Goal: Task Accomplishment & Management: Manage account settings

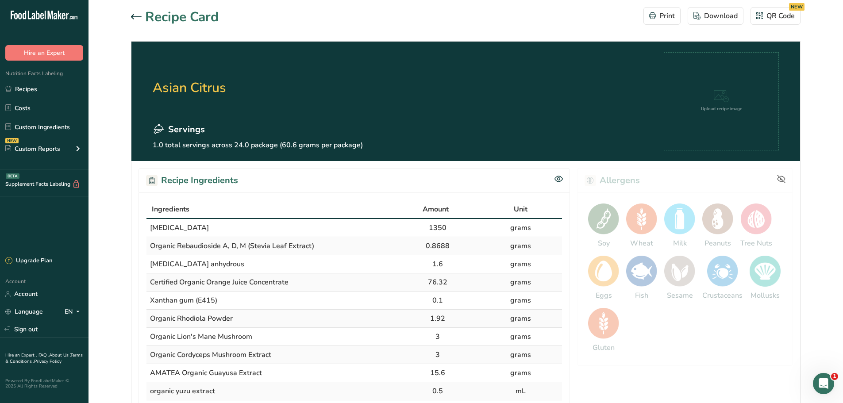
click at [134, 15] on icon at bounding box center [136, 16] width 11 height 5
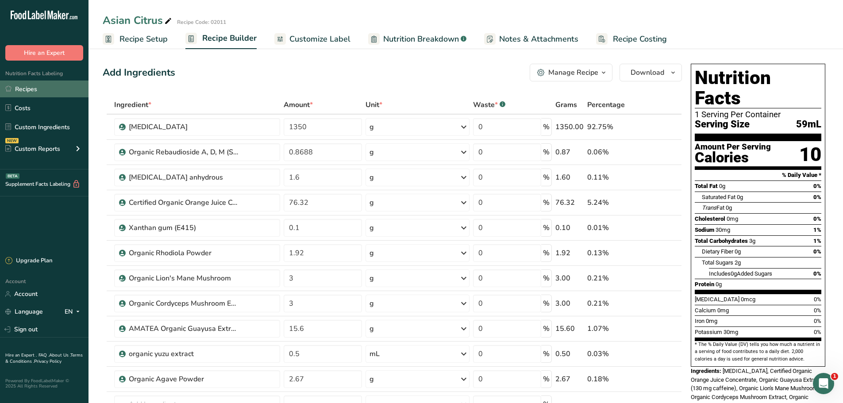
click at [18, 89] on link "Recipes" at bounding box center [44, 89] width 89 height 17
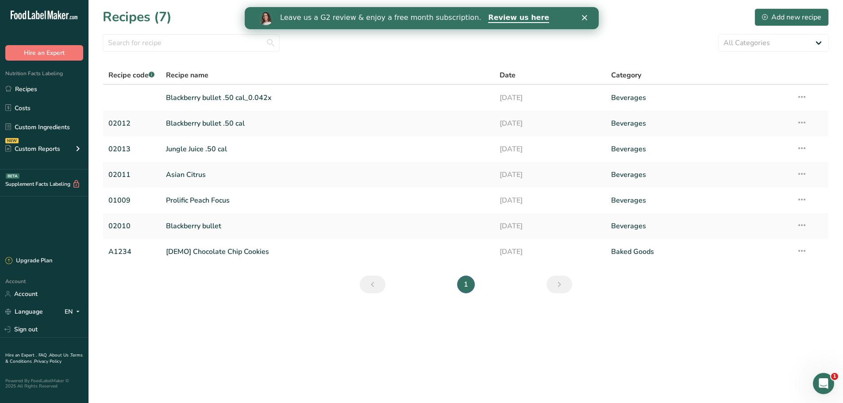
click at [582, 16] on polygon "Close" at bounding box center [583, 17] width 5 height 5
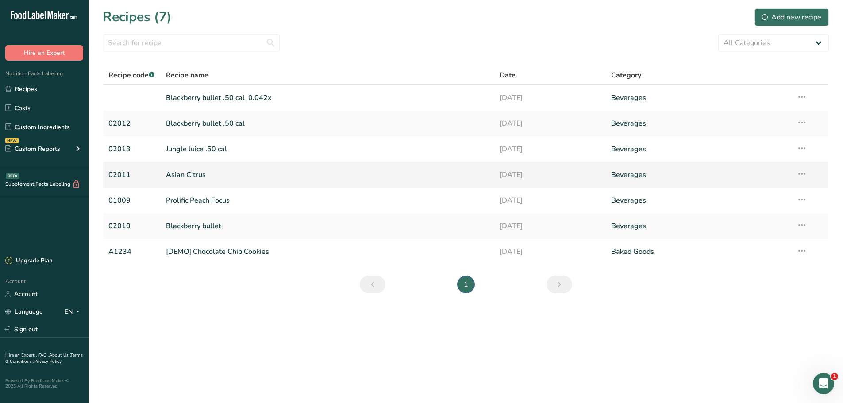
click at [181, 170] on link "Asian Citrus" at bounding box center [327, 175] width 323 height 19
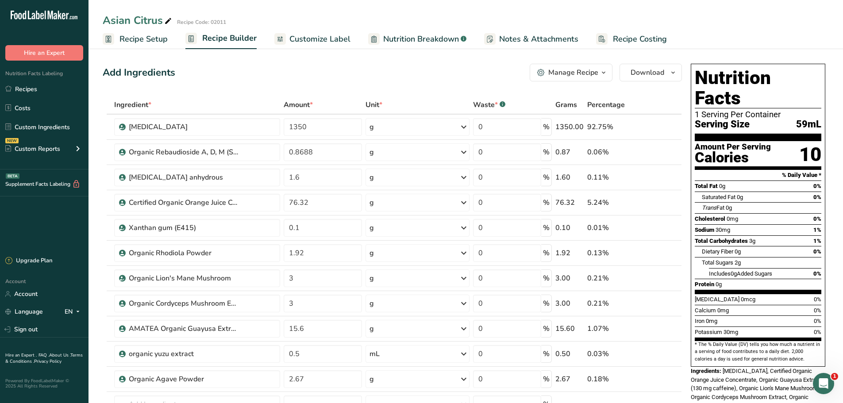
click at [601, 71] on icon "button" at bounding box center [603, 72] width 7 height 11
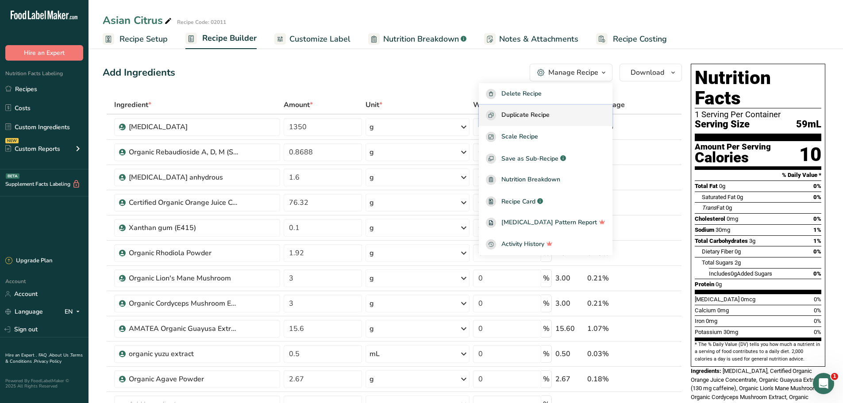
click at [541, 113] on span "Duplicate Recipe" at bounding box center [525, 115] width 48 height 10
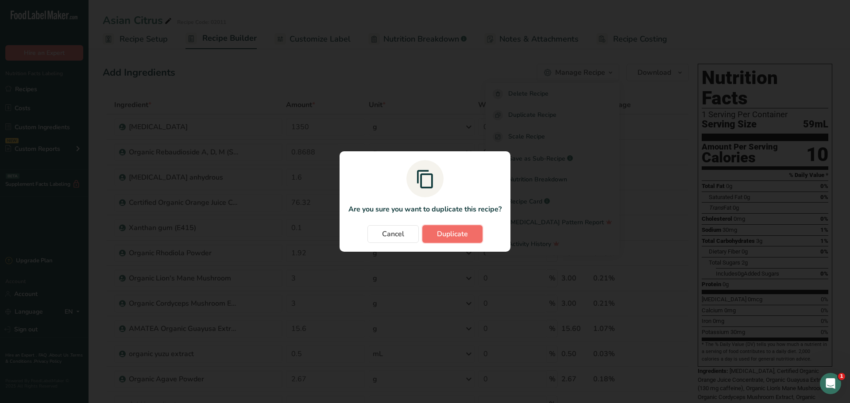
click at [456, 236] on span "Duplicate" at bounding box center [452, 234] width 31 height 11
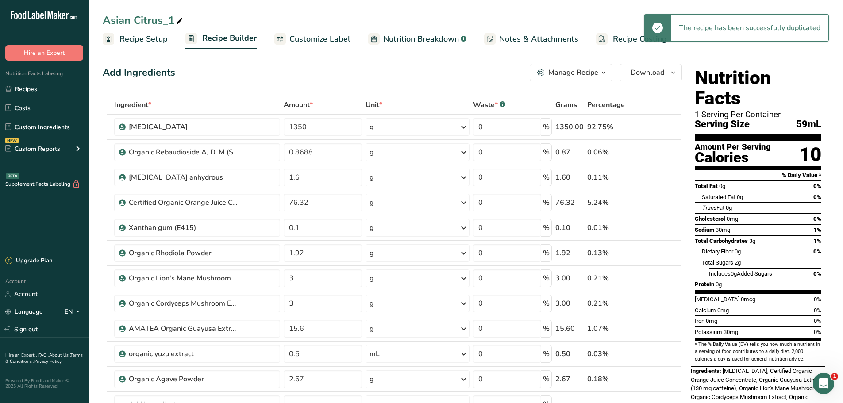
click at [174, 19] on div "Asian Citrus_1" at bounding box center [144, 20] width 82 height 16
type input "Asian Citrus_2"
click at [347, 84] on div "Add Ingredients Manage Recipe Delete Recipe Duplicate Recipe Scale Recipe Save …" at bounding box center [395, 411] width 585 height 702
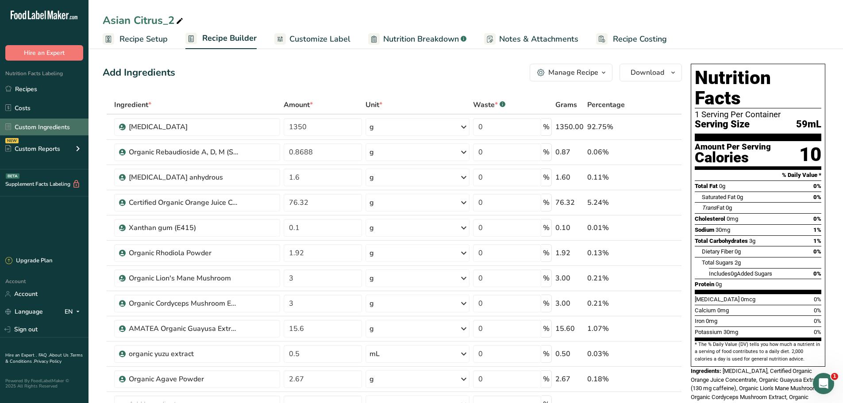
click at [32, 127] on link "Custom Ingredients" at bounding box center [44, 127] width 89 height 17
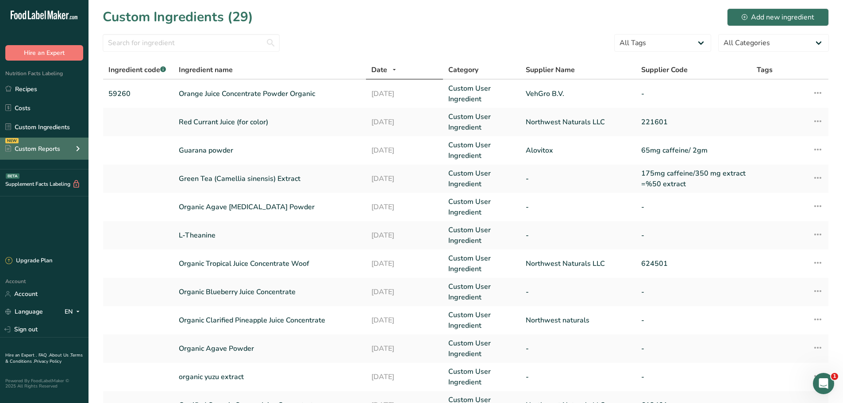
click at [78, 148] on icon at bounding box center [78, 149] width 11 height 16
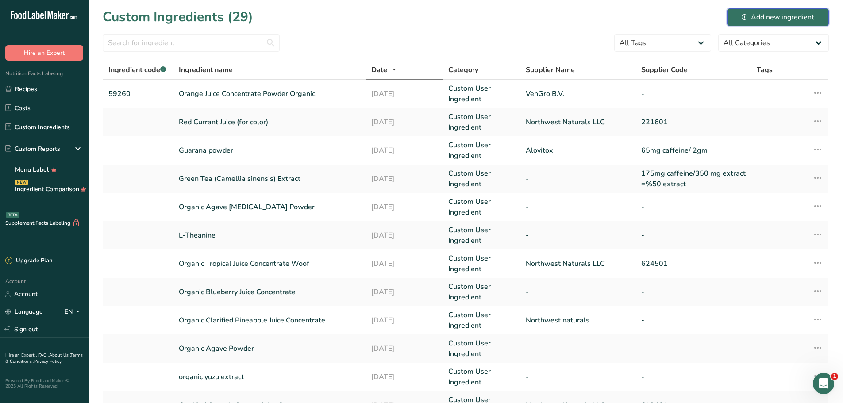
click at [763, 13] on div "Add new ingredient" at bounding box center [778, 17] width 73 height 11
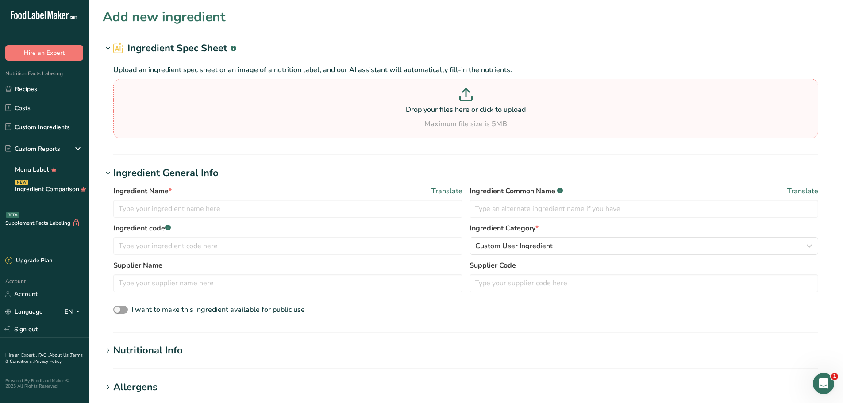
click at [427, 92] on p at bounding box center [466, 96] width 701 height 16
click at [427, 92] on input "Drop your files here or click to upload Maximum file size is 5MB" at bounding box center [465, 109] width 705 height 60
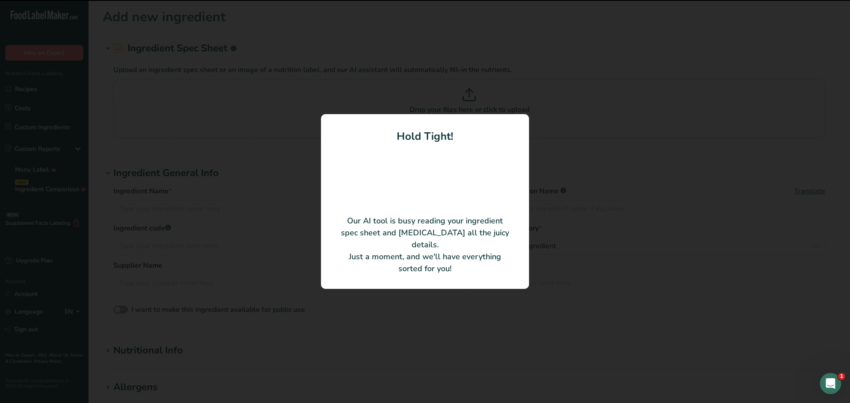
type input "NATURAL MANDARIN ORANGE FLAVOR"
type input "177a287"
type input "abelei"
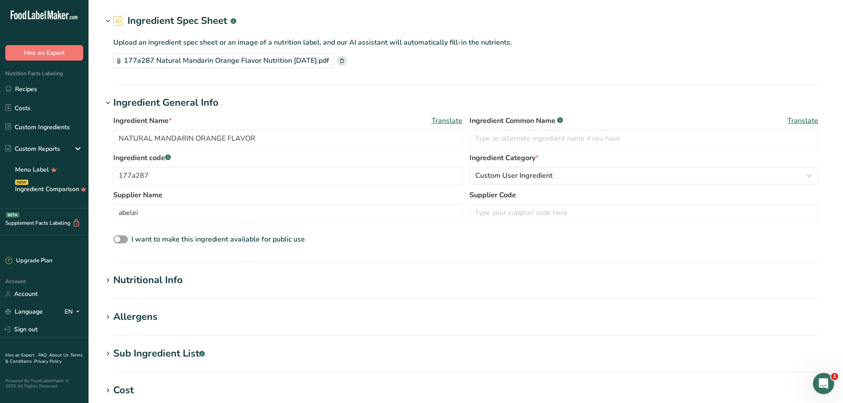
scroll to position [89, 0]
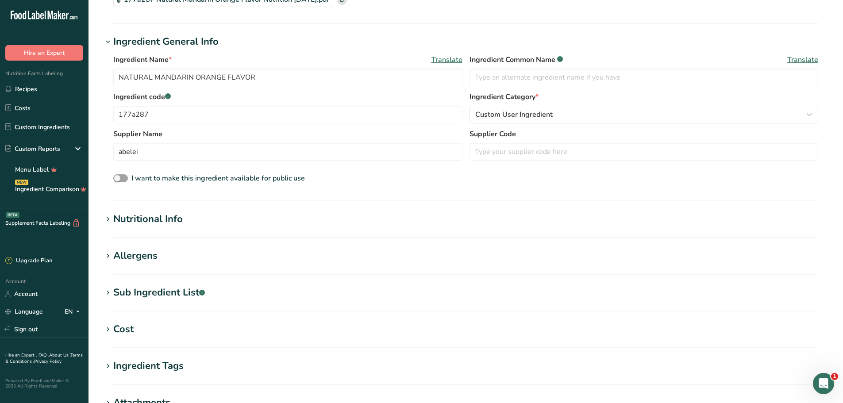
click at [109, 217] on icon at bounding box center [108, 219] width 8 height 12
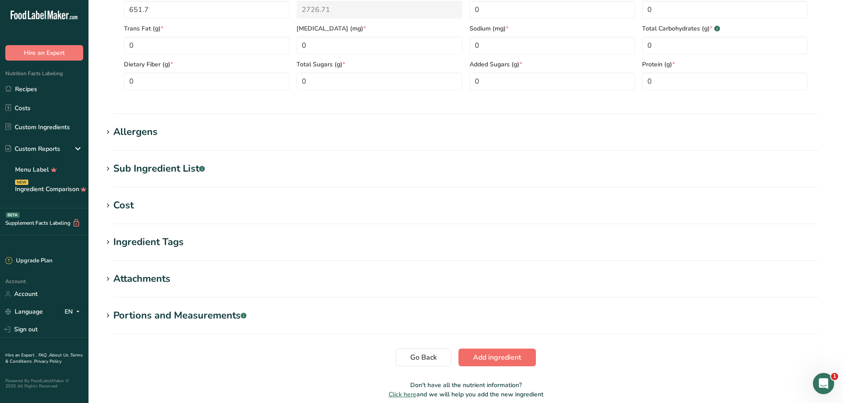
scroll to position [456, 0]
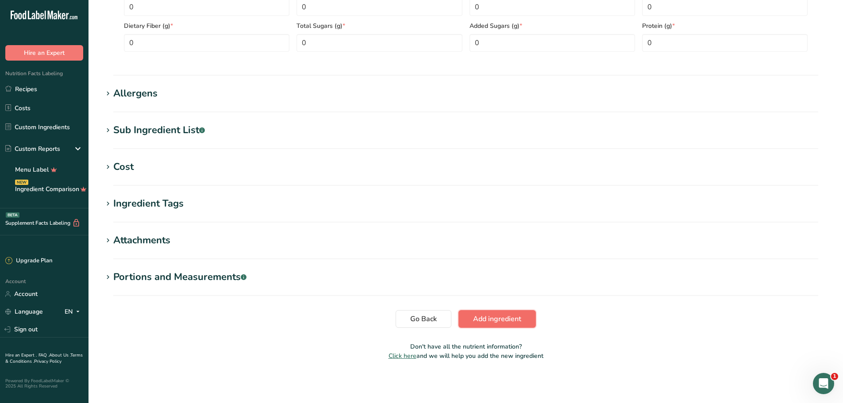
click at [487, 313] on button "Add ingredient" at bounding box center [496, 319] width 77 height 18
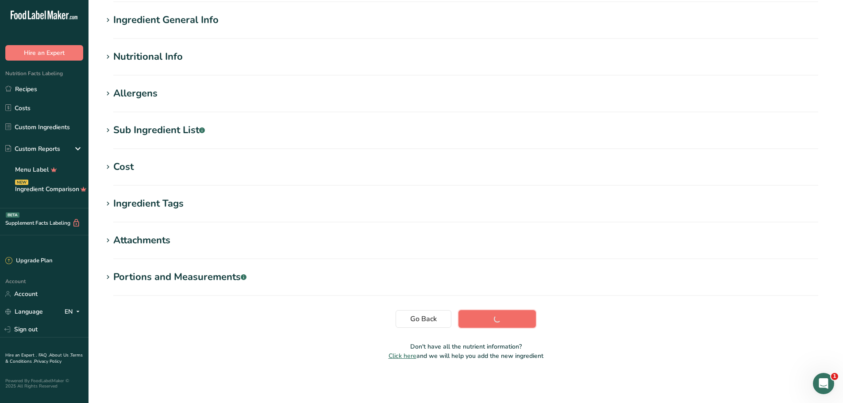
scroll to position [65, 0]
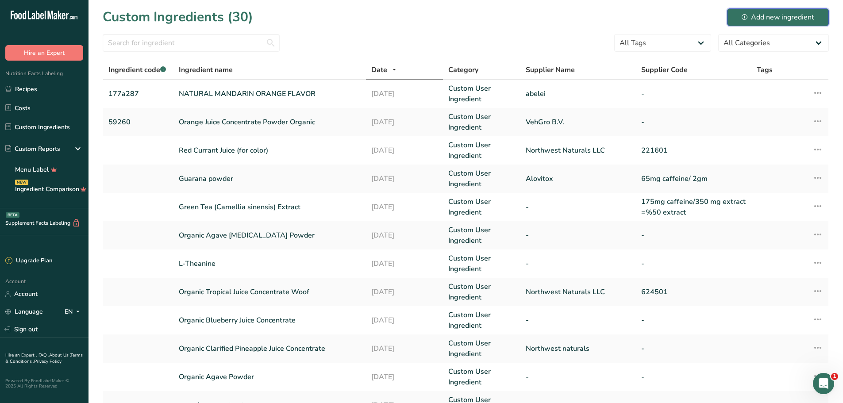
click at [795, 19] on div "Add new ingredient" at bounding box center [778, 17] width 73 height 11
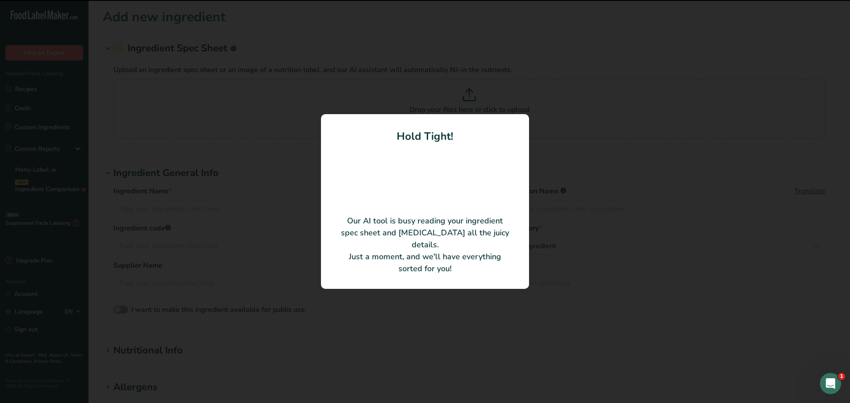
type input "NATURAL YUZU TYPE FLAVOR (Organic Certified)"
type input "099a55"
type input "abelei"
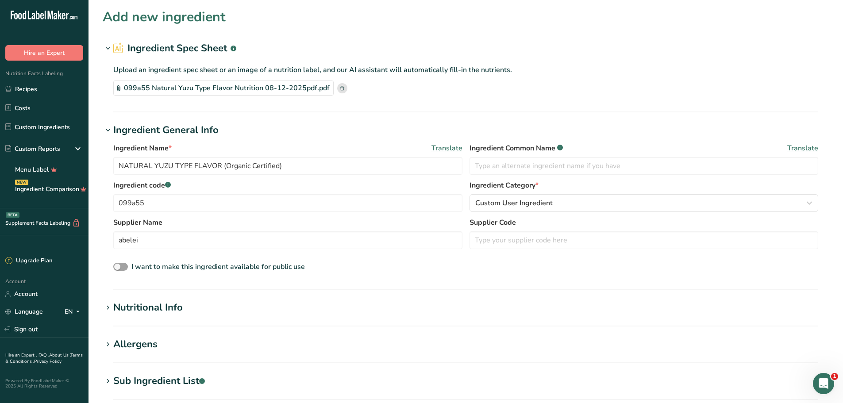
click at [179, 310] on div "Nutritional Info" at bounding box center [147, 307] width 69 height 15
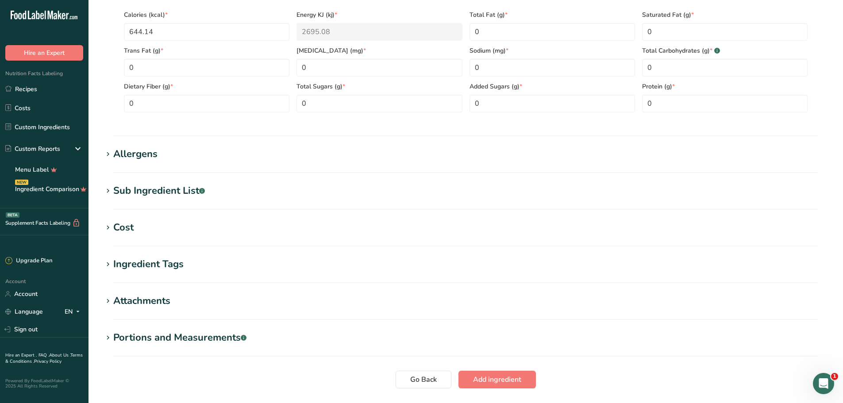
scroll to position [398, 0]
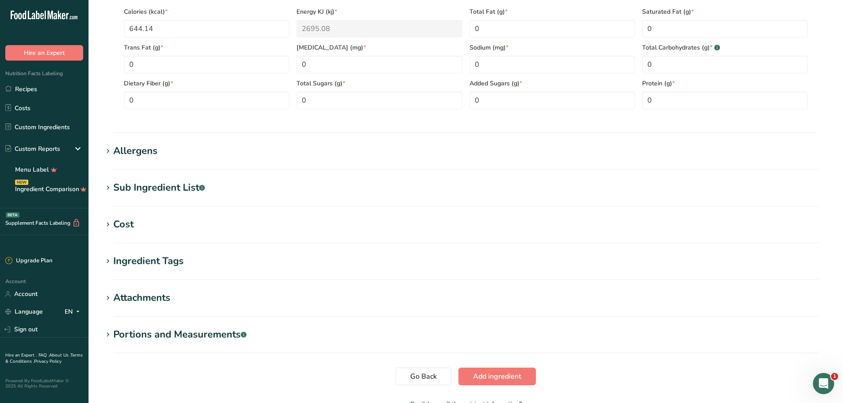
click at [149, 157] on div "Allergens" at bounding box center [135, 151] width 44 height 15
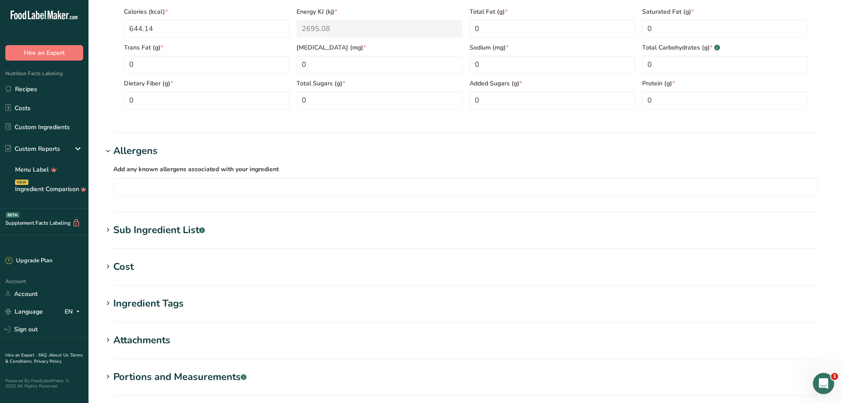
click at [149, 157] on div "Allergens" at bounding box center [135, 151] width 44 height 15
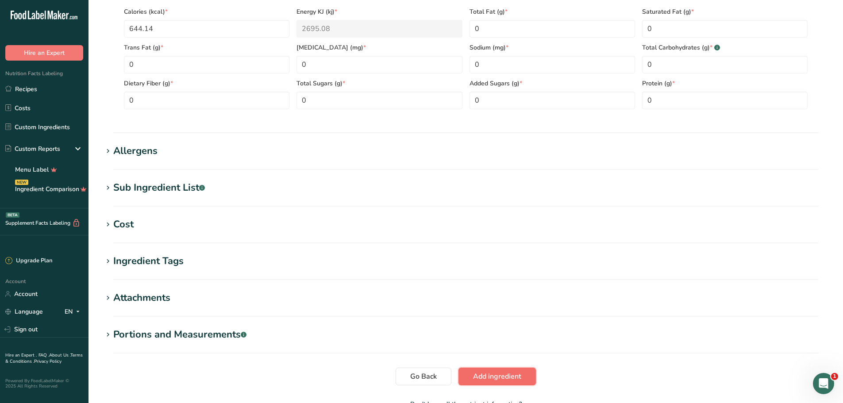
click at [521, 374] on span "Add ingredient" at bounding box center [497, 376] width 48 height 11
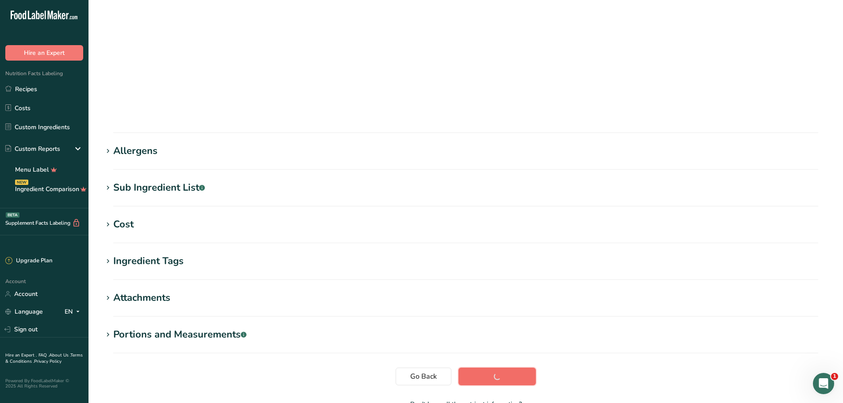
scroll to position [65, 0]
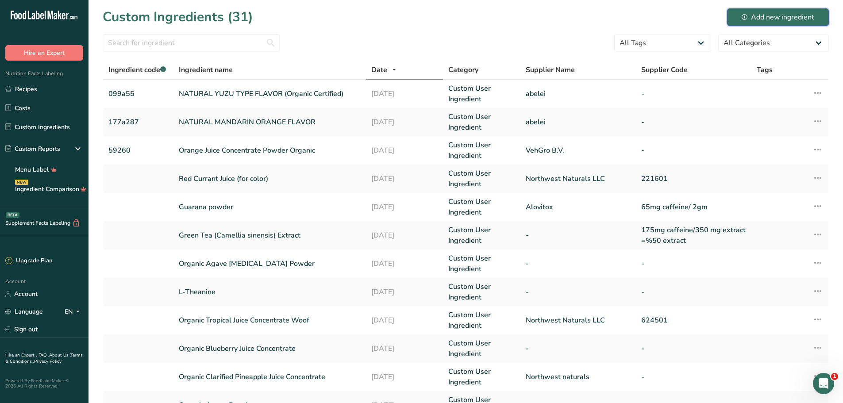
click at [757, 13] on div "Add new ingredient" at bounding box center [778, 17] width 73 height 11
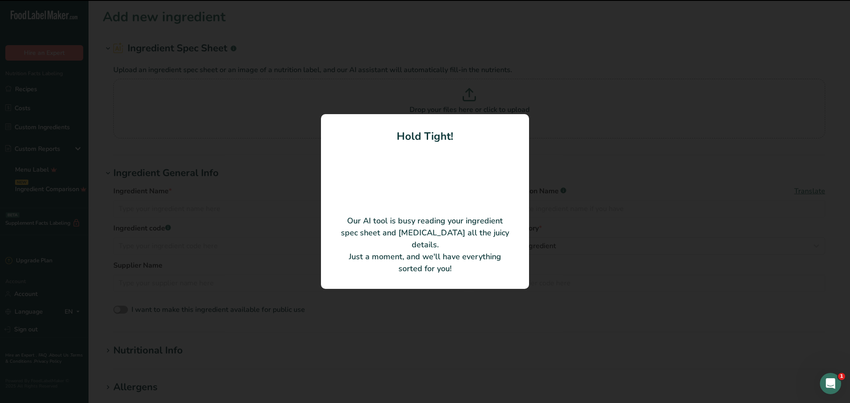
type input "135a114 NATURAL HASSAKU TYPE FLAVOR"
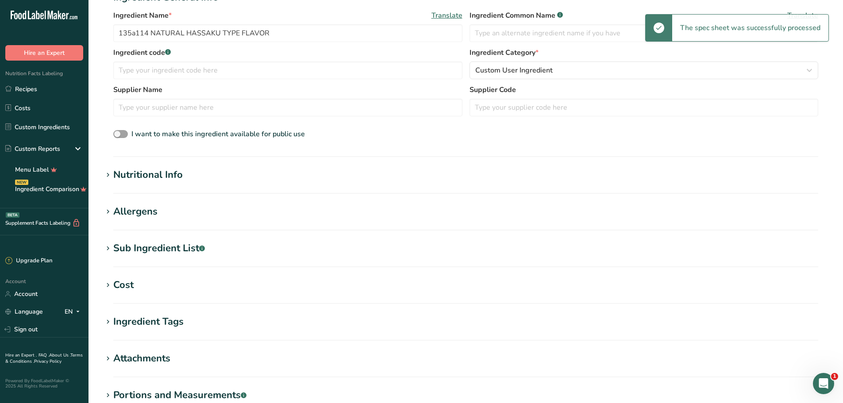
scroll to position [221, 0]
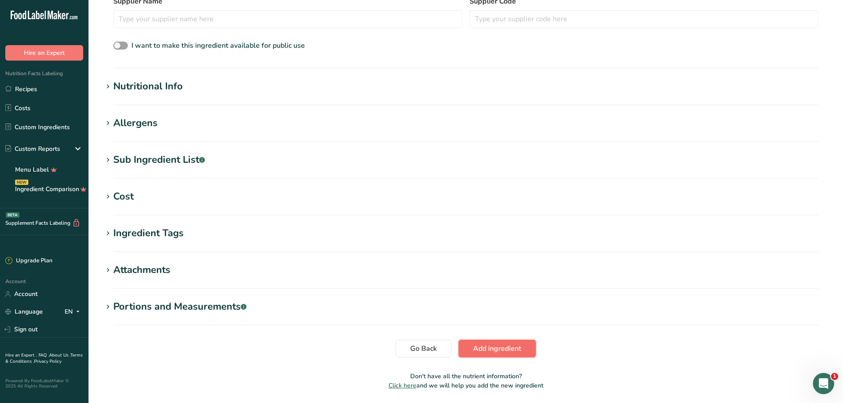
click at [491, 353] on span "Add ingredient" at bounding box center [497, 348] width 48 height 11
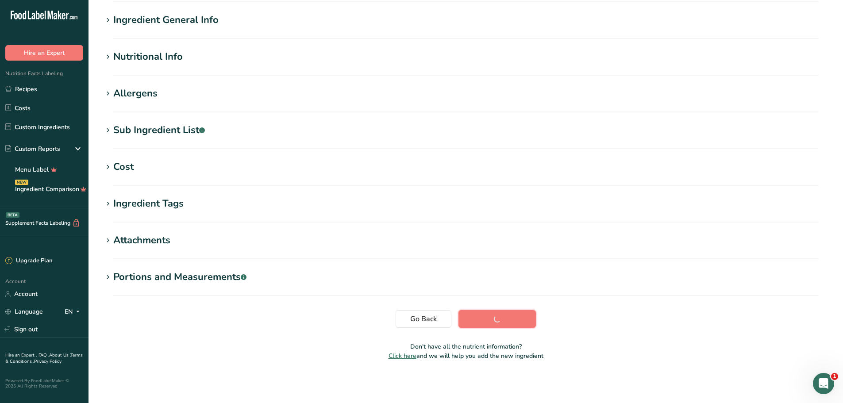
scroll to position [65, 0]
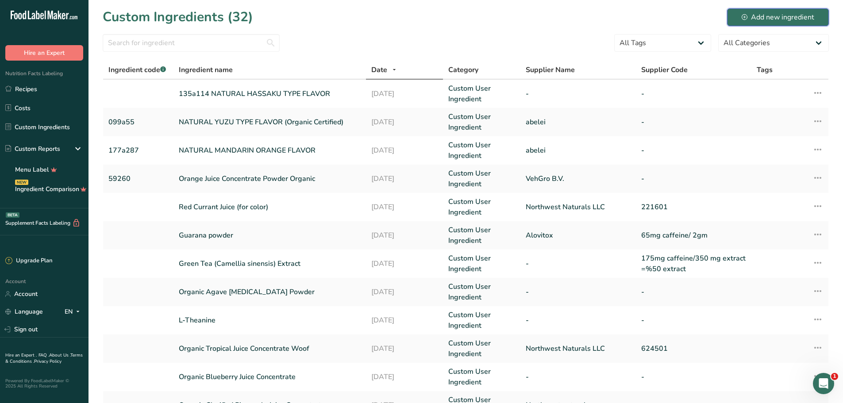
click at [752, 13] on div "Add new ingredient" at bounding box center [778, 17] width 73 height 11
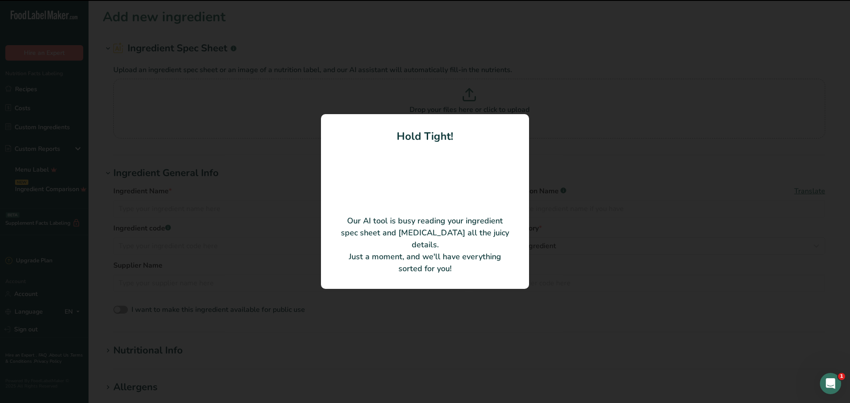
type input "NATURAL MIKAN TYPE FLAVOR"
type input "135a117"
type input "abelei"
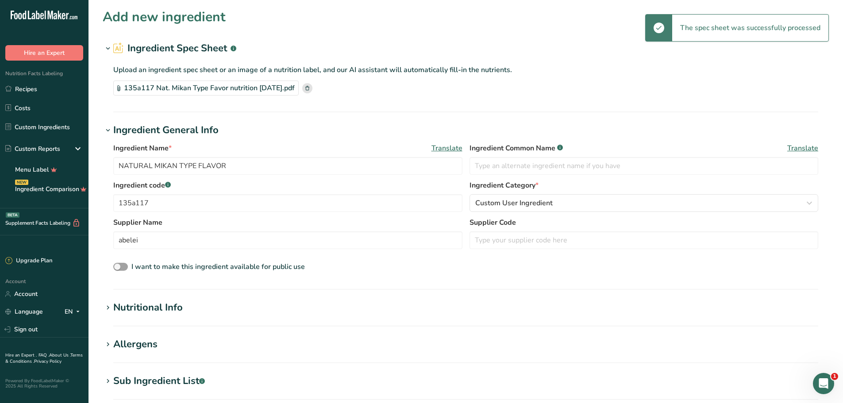
scroll to position [251, 0]
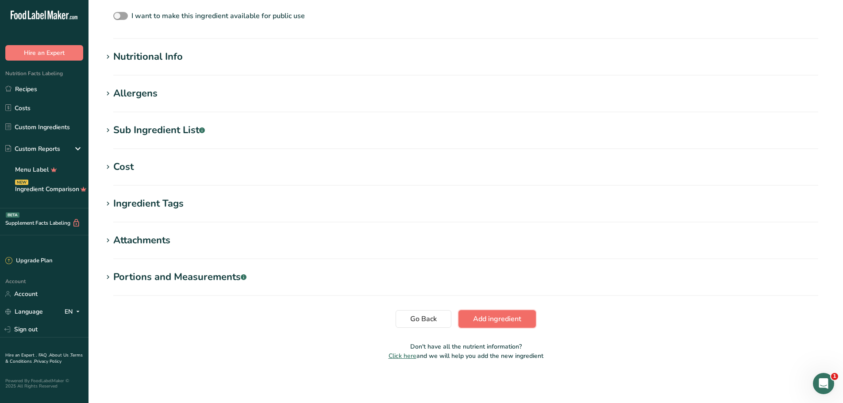
click at [508, 320] on span "Add ingredient" at bounding box center [497, 319] width 48 height 11
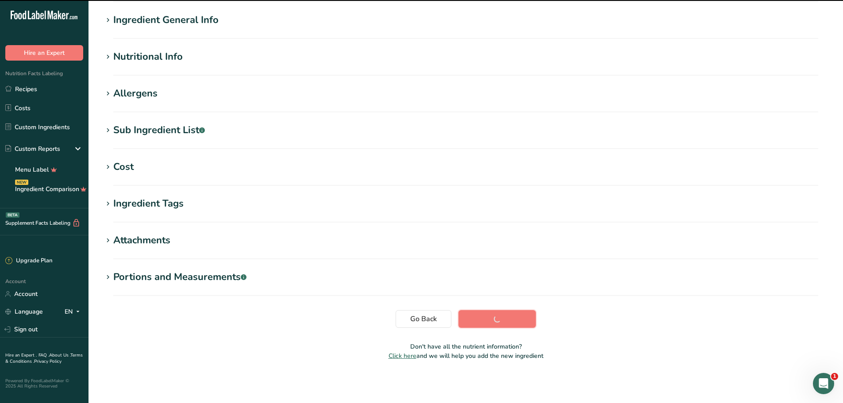
scroll to position [65, 0]
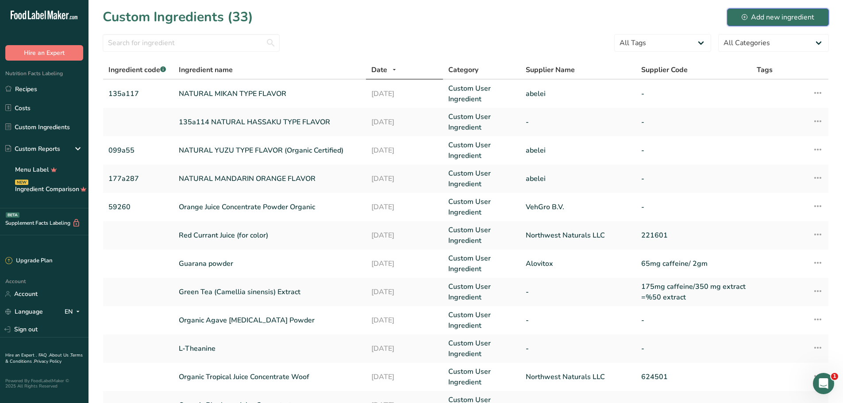
click at [796, 18] on div "Add new ingredient" at bounding box center [778, 17] width 73 height 11
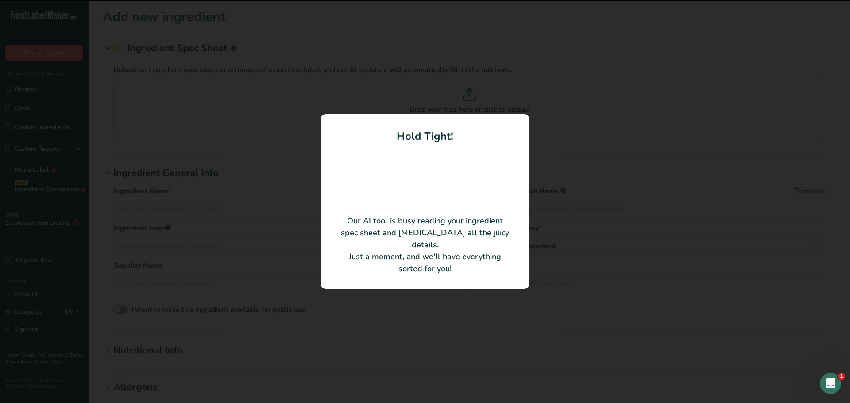
type input "NATURAL ORANGE FLAVOR WONF (Organic Certified)"
type input "177a276"
type input "abelei"
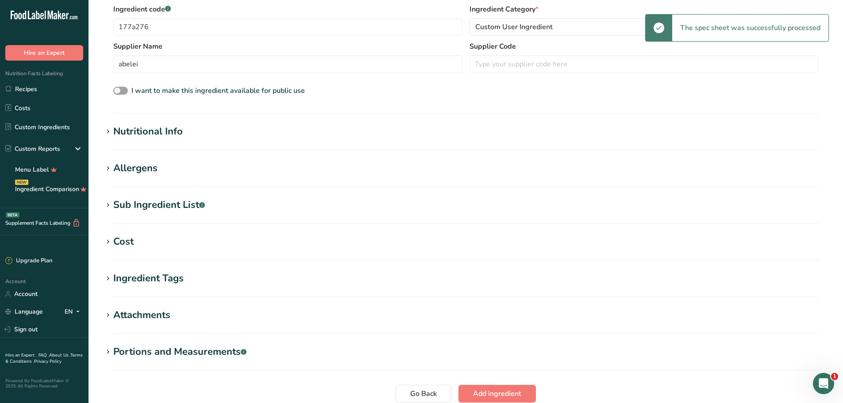
scroll to position [221, 0]
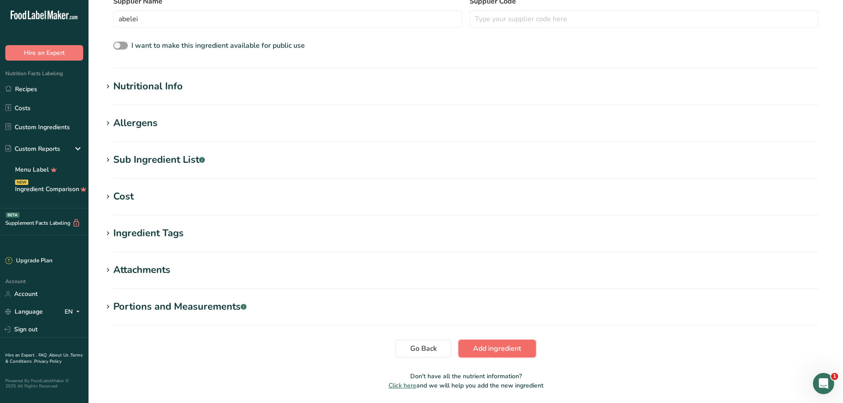
click at [498, 350] on span "Add ingredient" at bounding box center [497, 348] width 48 height 11
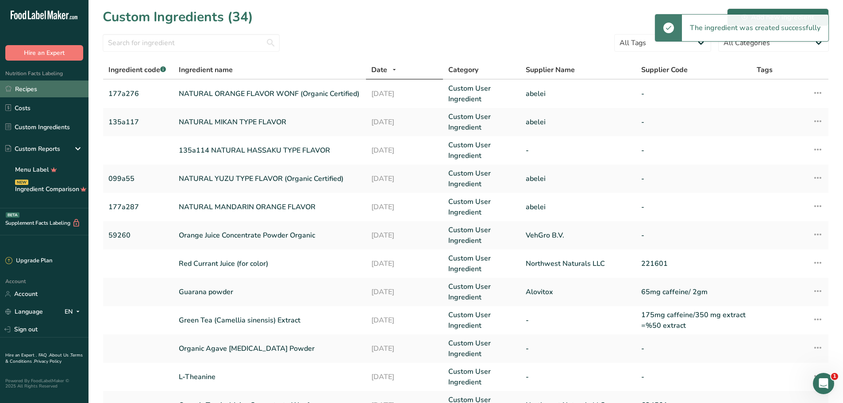
click at [30, 92] on link "Recipes" at bounding box center [44, 89] width 89 height 17
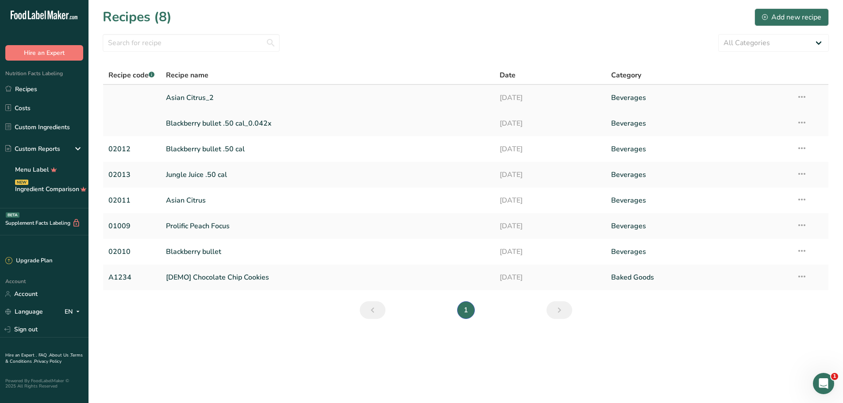
click at [207, 95] on link "Asian Citrus_2" at bounding box center [327, 98] width 323 height 19
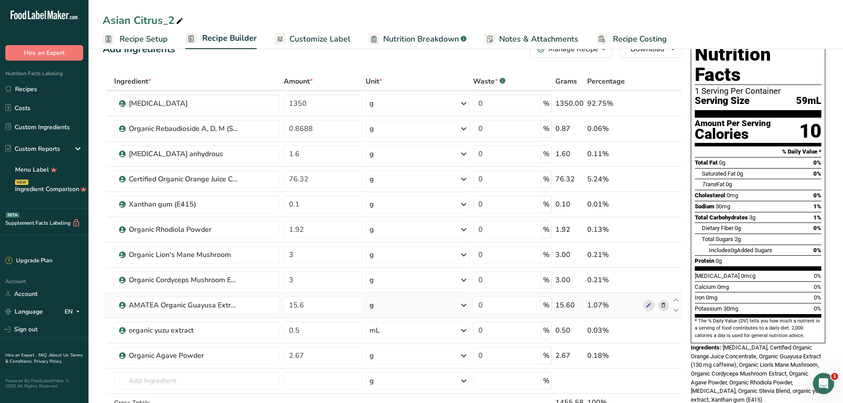
scroll to position [89, 0]
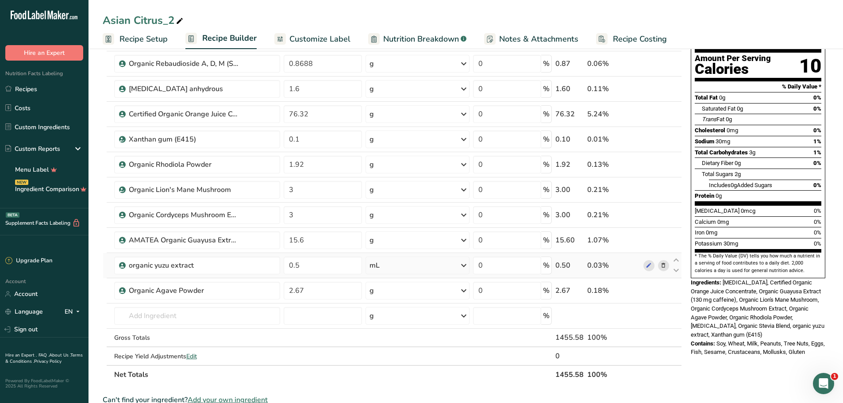
click at [666, 264] on icon at bounding box center [663, 265] width 6 height 9
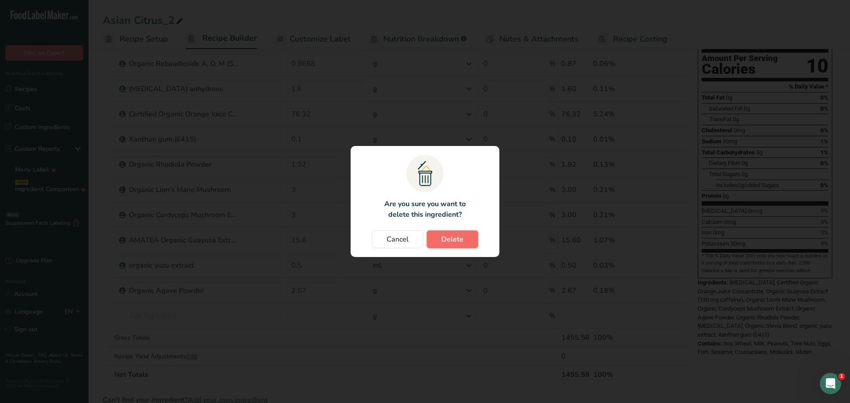
click at [468, 239] on button "Delete" at bounding box center [452, 240] width 51 height 18
type input "2.67"
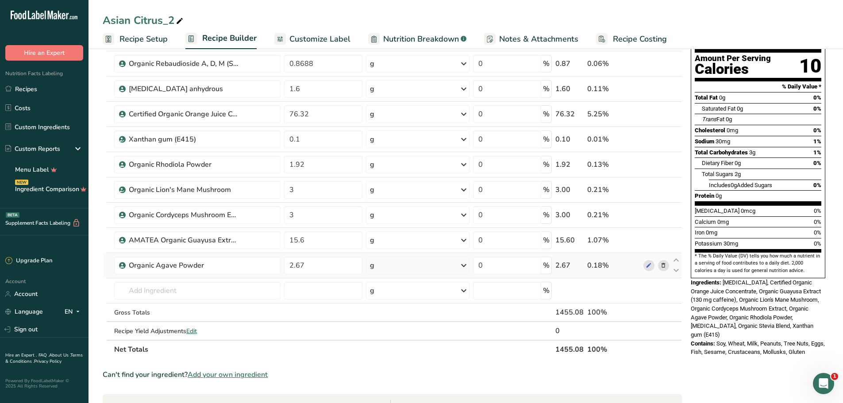
click at [667, 267] on span at bounding box center [663, 265] width 11 height 11
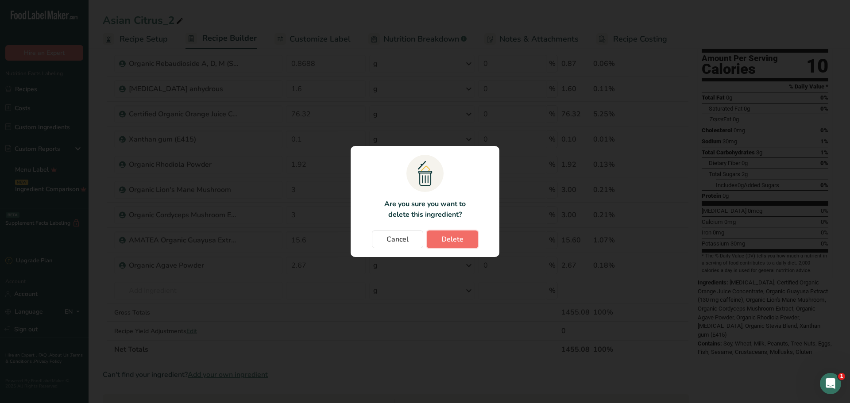
click at [440, 245] on button "Delete" at bounding box center [452, 240] width 51 height 18
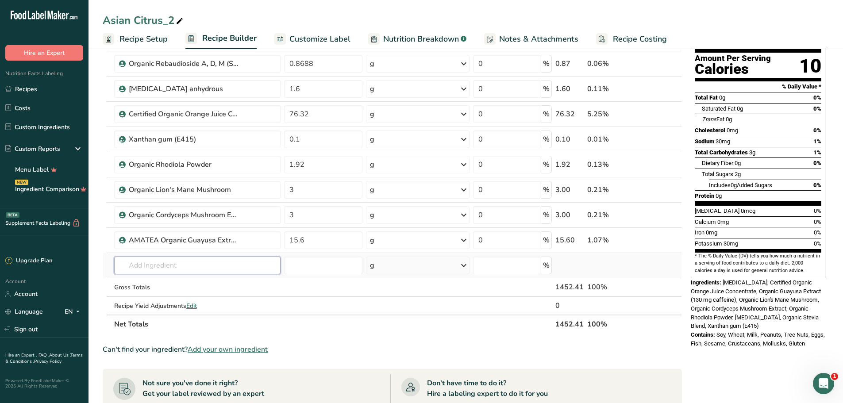
click at [150, 269] on input "text" at bounding box center [197, 266] width 166 height 18
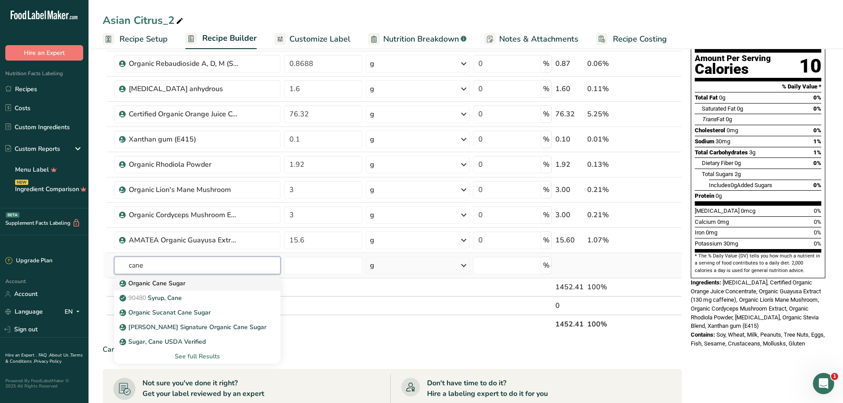
type input "cane"
click at [207, 285] on div "Organic Cane Sugar" at bounding box center [190, 283] width 138 height 9
type input "Organic Cane Sugar"
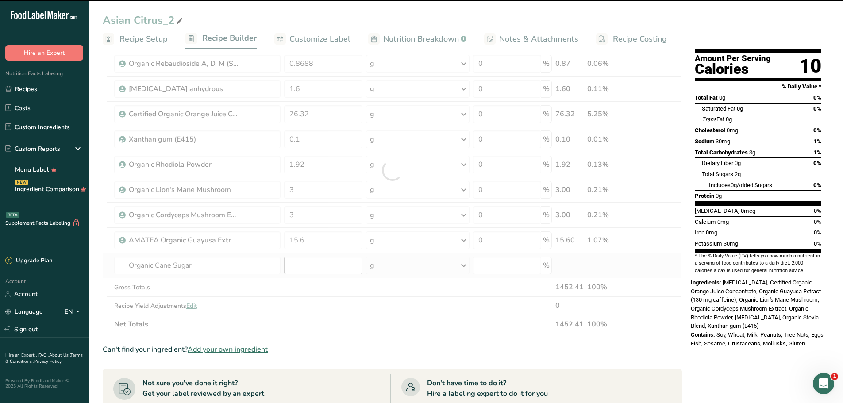
type input "0"
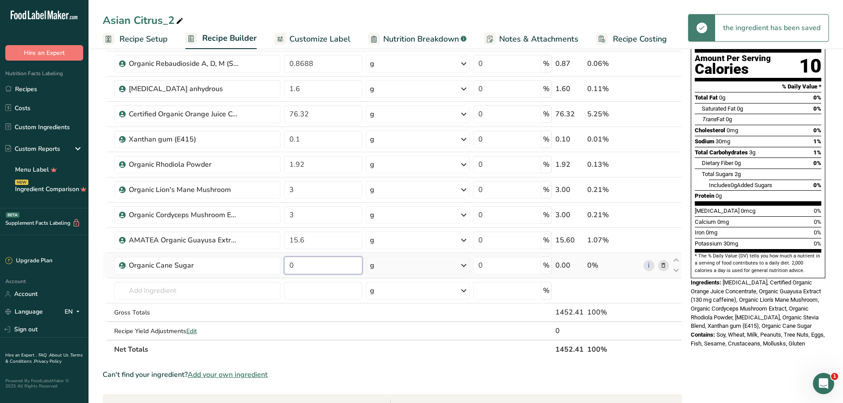
click at [316, 267] on input "0" at bounding box center [323, 266] width 78 height 18
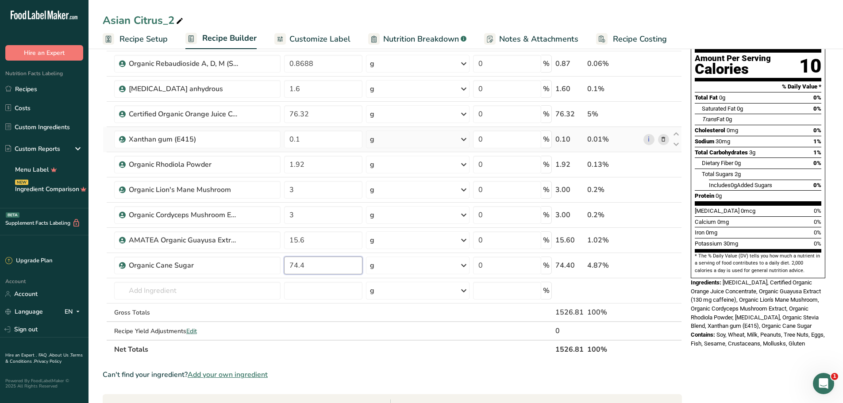
type input "74.4"
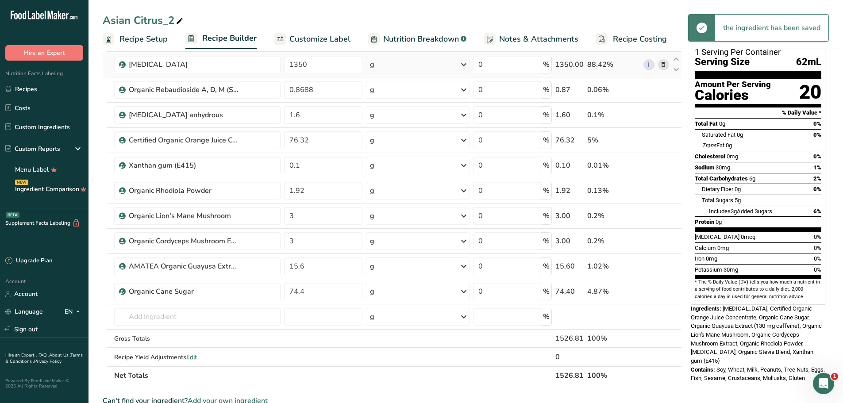
scroll to position [0, 0]
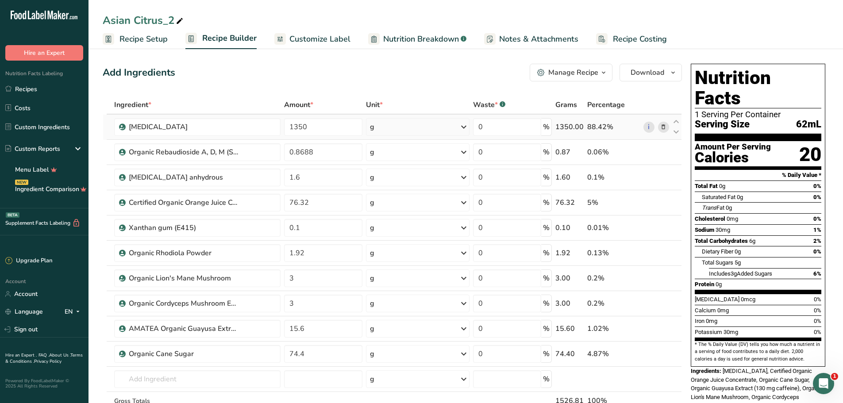
click at [573, 129] on div "1350.00" at bounding box center [569, 127] width 28 height 11
click at [568, 122] on div "1350.00" at bounding box center [569, 127] width 28 height 11
click at [566, 131] on div "1350.00" at bounding box center [569, 127] width 28 height 11
drag, startPoint x: 326, startPoint y: 123, endPoint x: 298, endPoint y: 127, distance: 27.6
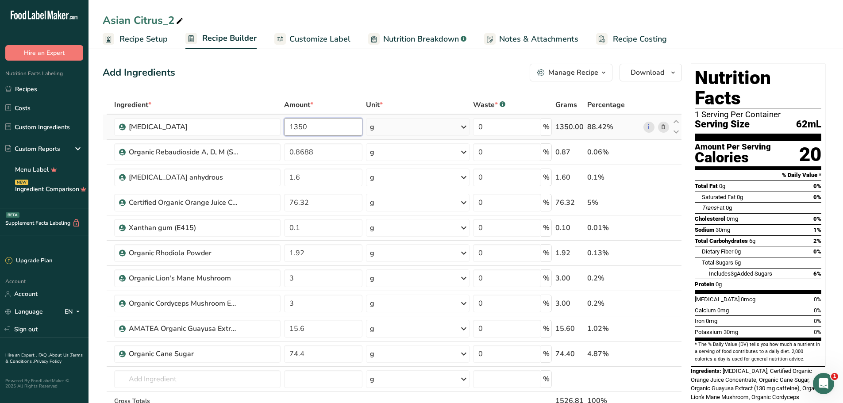
click at [298, 127] on input "1350" at bounding box center [323, 127] width 78 height 18
type input "1250"
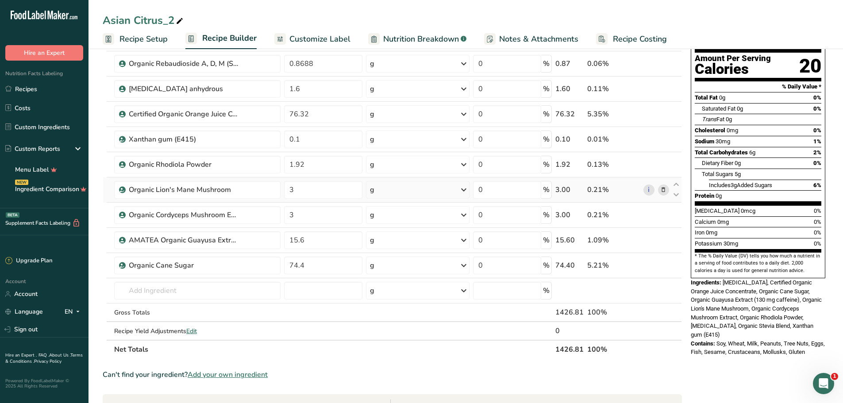
scroll to position [177, 0]
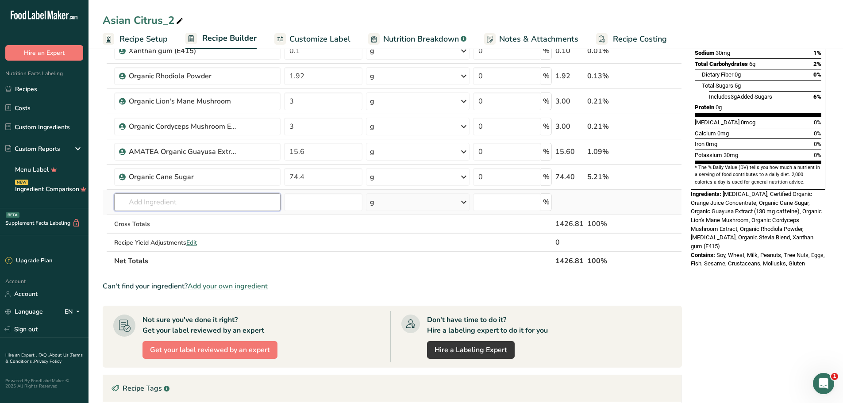
click at [229, 201] on input "text" at bounding box center [197, 202] width 166 height 18
type input "m"
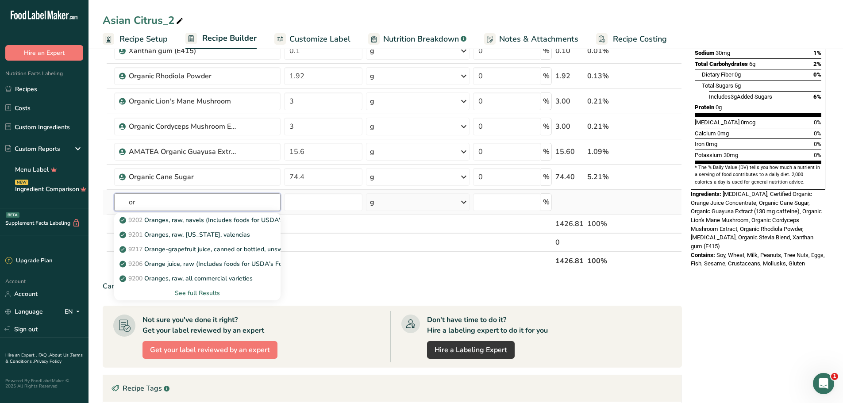
type input "o"
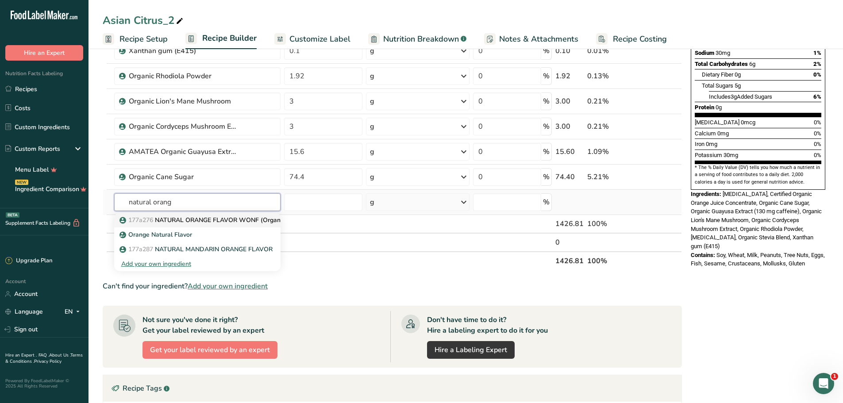
type input "natural orang"
click at [216, 221] on p "177a276 NATURAL ORANGE FLAVOR WONF (Organic Certified)" at bounding box center [217, 220] width 192 height 9
type input "NATURAL ORANGE FLAVOR WONF (Organic Certified)"
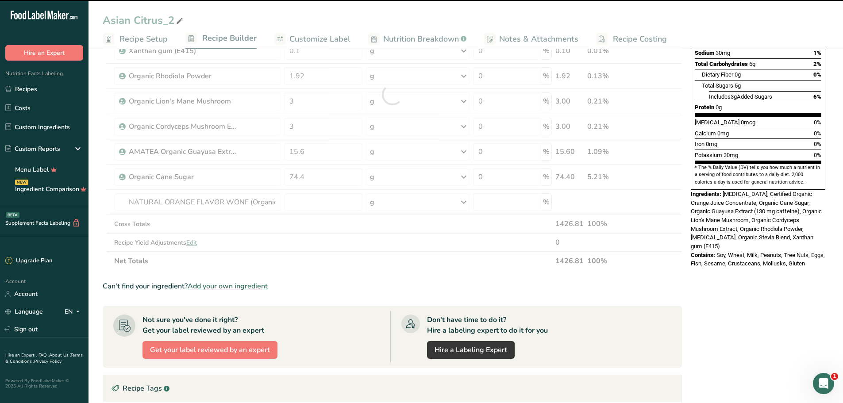
type input "0"
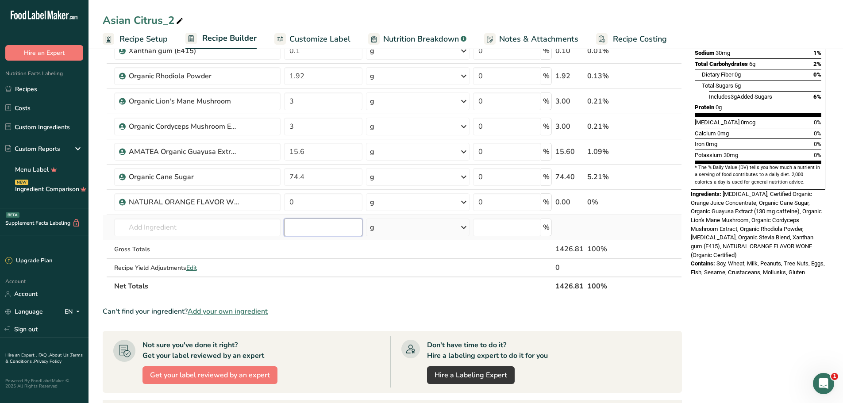
click at [339, 231] on input "number" at bounding box center [323, 228] width 78 height 18
type input "12"
click at [304, 201] on input "0" at bounding box center [323, 202] width 78 height 18
click at [302, 201] on input "0" at bounding box center [323, 202] width 78 height 18
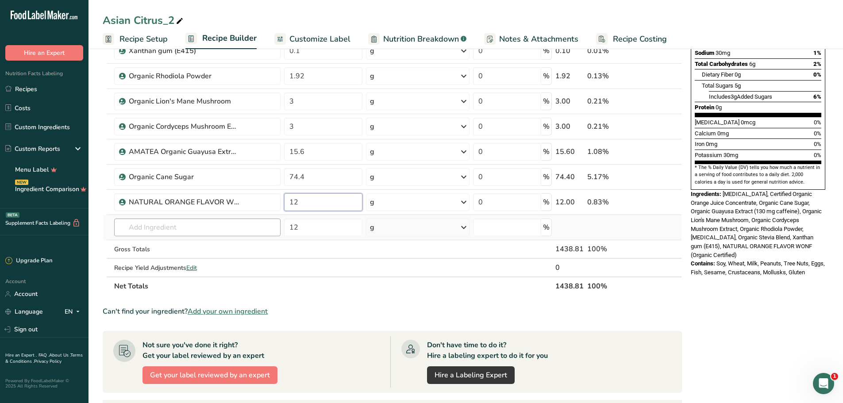
type input "12"
click at [237, 223] on div "Ingredient * Amount * Unit * Waste * .a-a{fill:#347362;}.b-a{fill:#fff;} Grams …" at bounding box center [392, 107] width 579 height 377
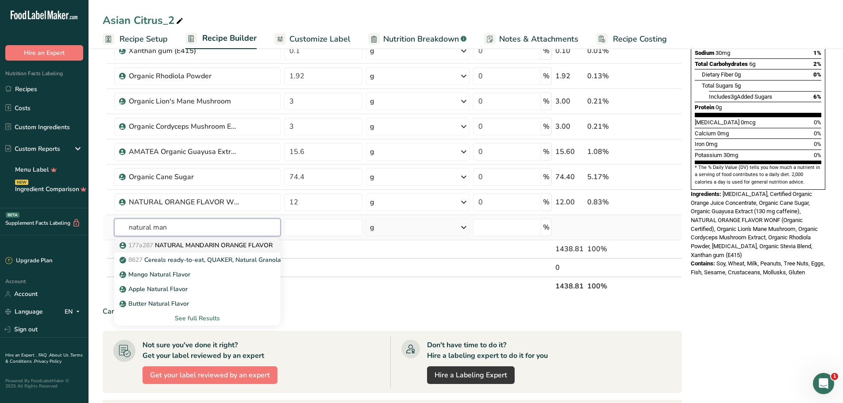
type input "natural man"
click at [254, 243] on p "177a287 NATURAL MANDARIN ORANGE FLAVOR" at bounding box center [196, 245] width 151 height 9
type input "NATURAL MANDARIN ORANGE FLAVOR"
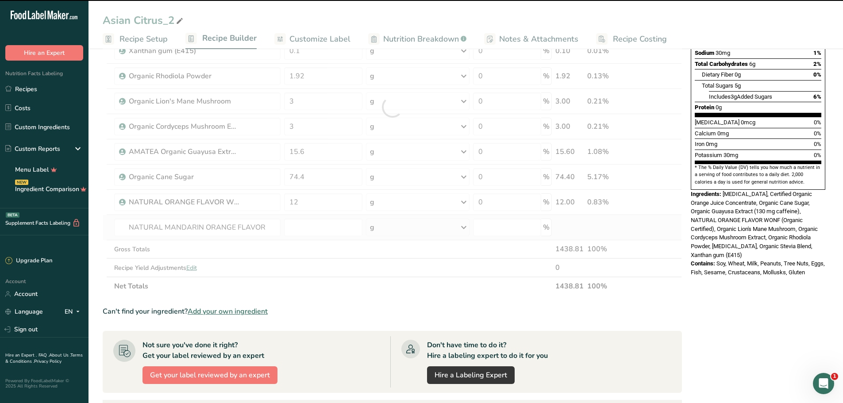
type input "0"
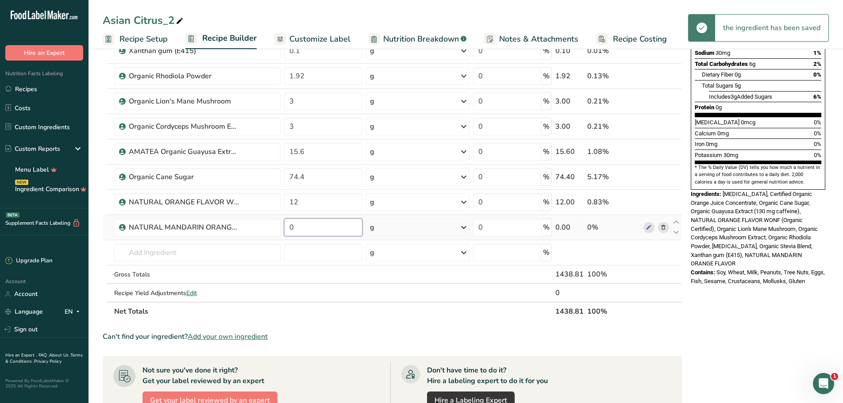
click at [306, 226] on input "0" at bounding box center [323, 228] width 78 height 18
type input "6"
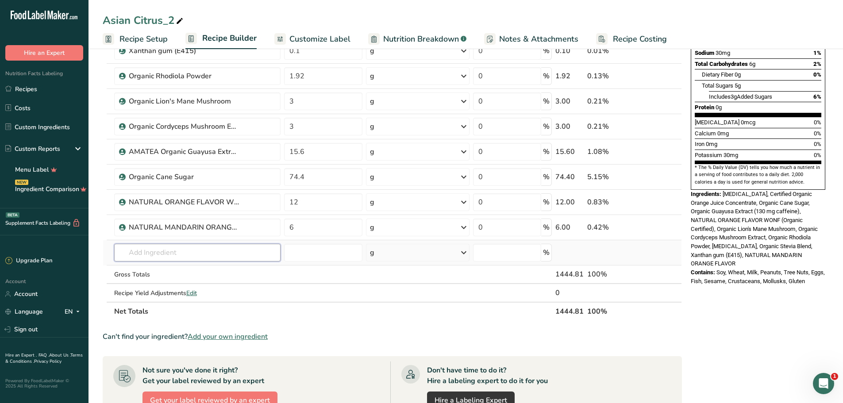
click at [204, 247] on div "Ingredient * Amount * Unit * Waste * .a-a{fill:#347362;}.b-a{fill:#fff;} Grams …" at bounding box center [392, 120] width 579 height 402
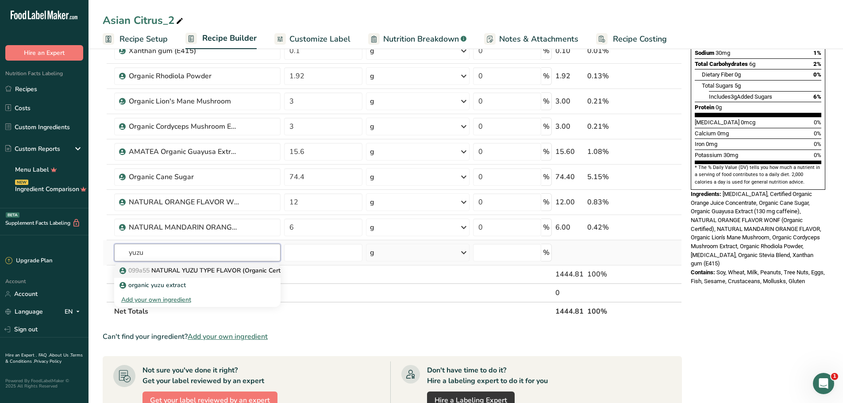
type input "yuzu"
click at [207, 271] on p "099a55 NATURAL YUZU TYPE FLAVOR (Organic Certified)" at bounding box center [207, 270] width 173 height 9
type input "NATURAL YUZU TYPE FLAVOR (Organic Certified)"
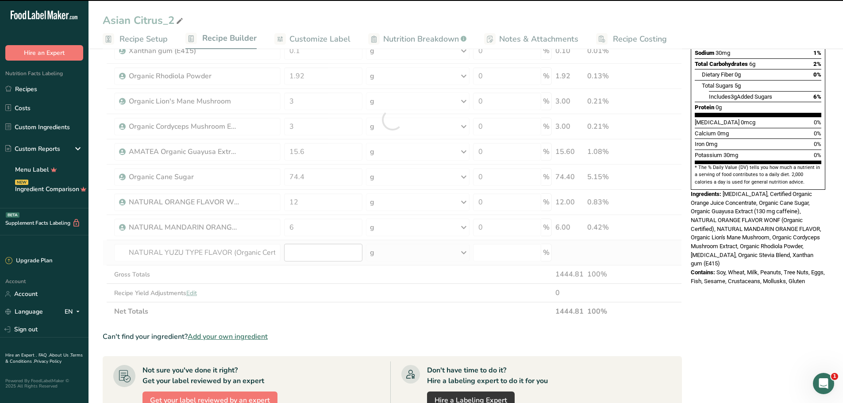
type input "0"
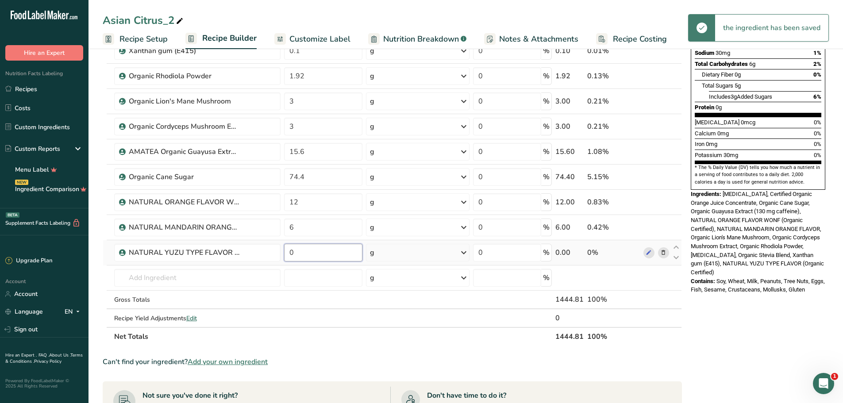
click at [309, 255] on input "0" at bounding box center [323, 253] width 78 height 18
type input "6"
click at [220, 275] on div "Ingredient * Amount * Unit * Waste * .a-a{fill:#347362;}.b-a{fill:#fff;} Grams …" at bounding box center [392, 132] width 579 height 427
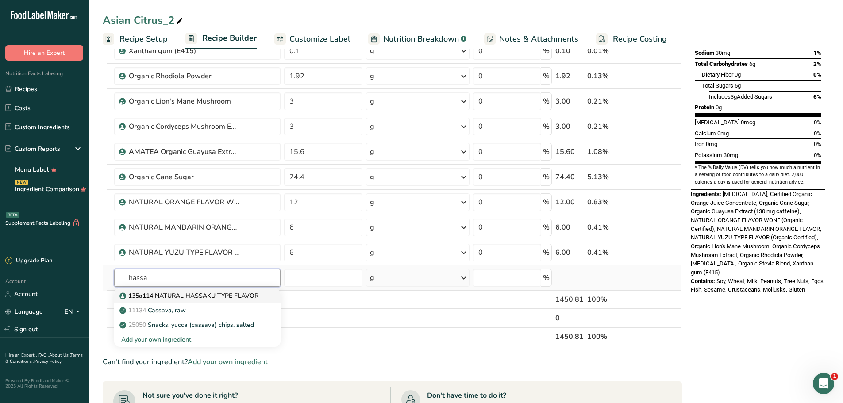
type input "hassa"
click at [223, 296] on p "135a114 NATURAL HASSAKU TYPE FLAVOR" at bounding box center [189, 295] width 137 height 9
type input "135a114 NATURAL HASSAKU TYPE FLAVOR"
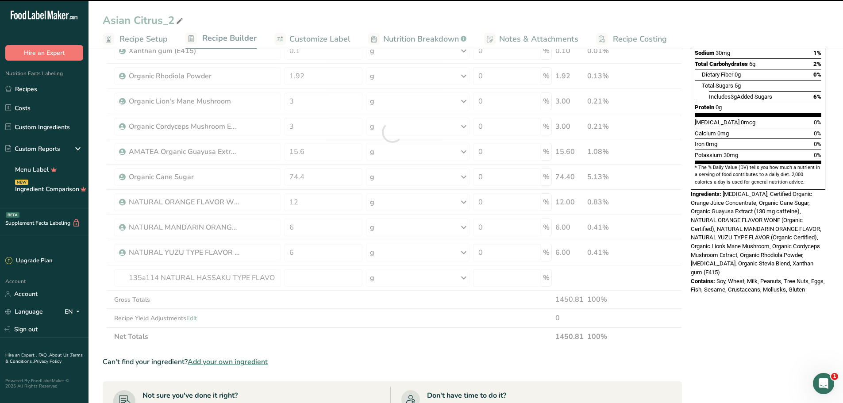
type input "0"
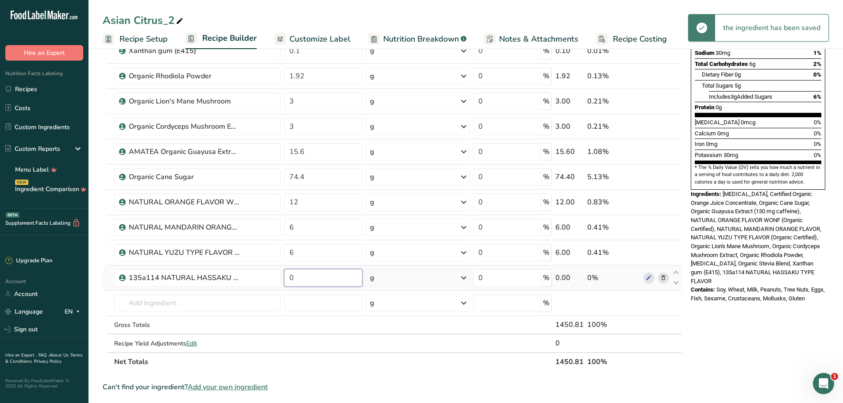
click at [307, 279] on input "0" at bounding box center [323, 278] width 78 height 18
type input "6"
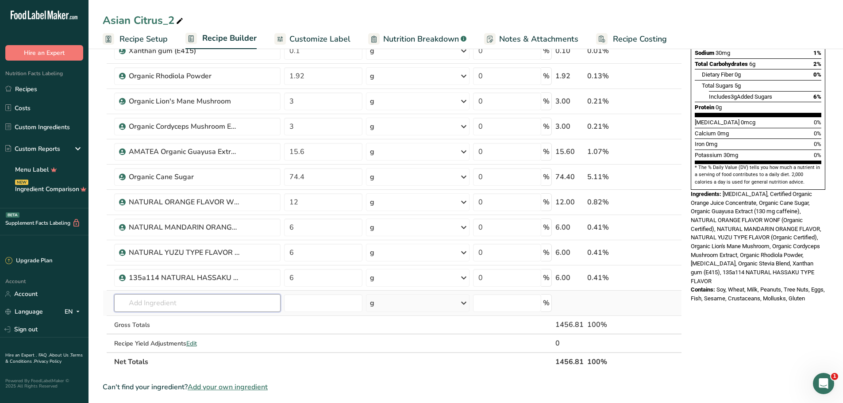
click at [239, 301] on div "Ingredient * Amount * Unit * Waste * .a-a{fill:#347362;}.b-a{fill:#fff;} Grams …" at bounding box center [392, 145] width 579 height 453
type input "mik"
click at [235, 319] on p "135a117 NATURAL MIKAN TYPE FLAVOR" at bounding box center [184, 320] width 127 height 9
type input "NATURAL MIKAN TYPE FLAVOR"
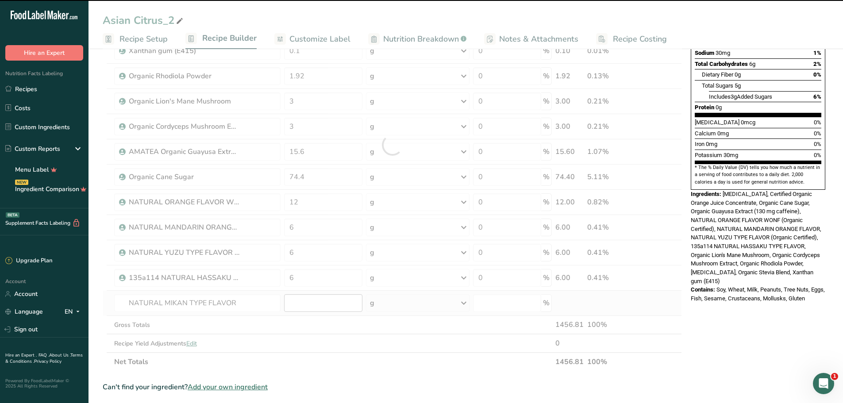
type input "0"
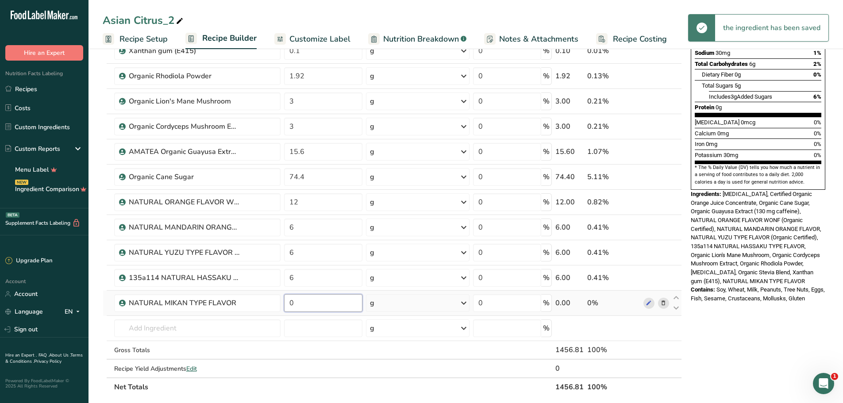
click at [300, 303] on input "0" at bounding box center [323, 303] width 78 height 18
type input "6"
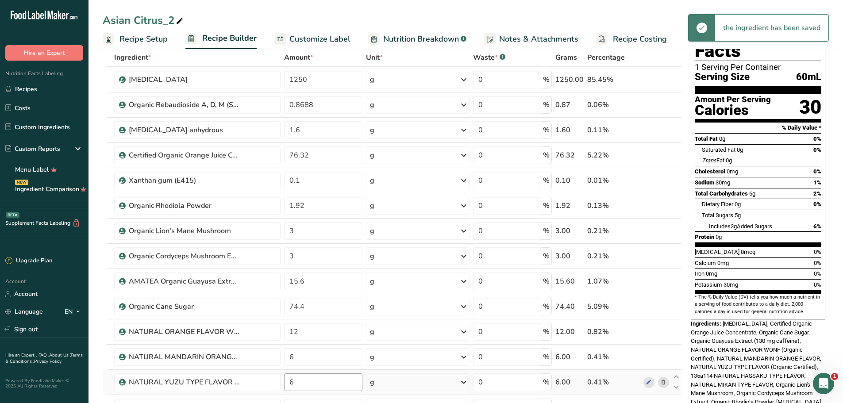
scroll to position [0, 0]
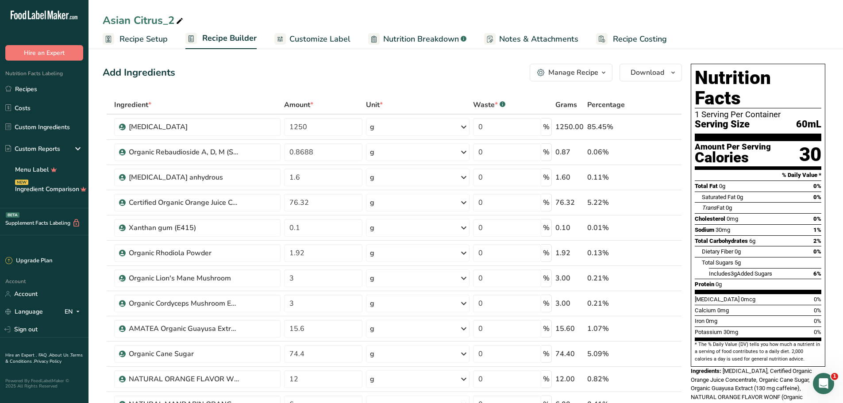
click at [606, 102] on span "Percentage" at bounding box center [606, 105] width 38 height 11
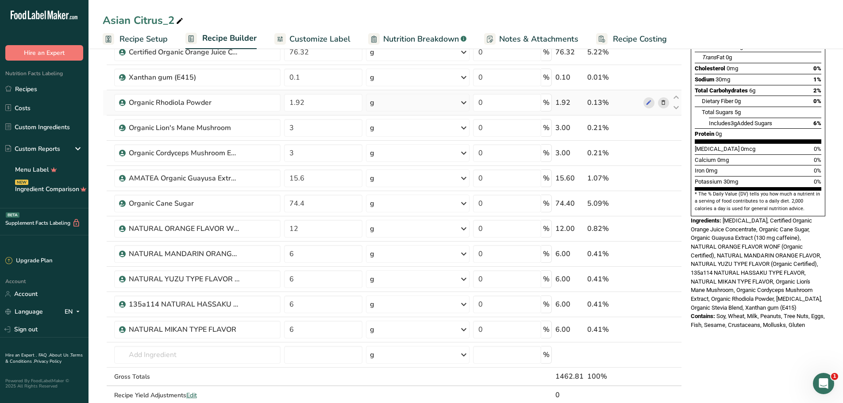
scroll to position [44, 0]
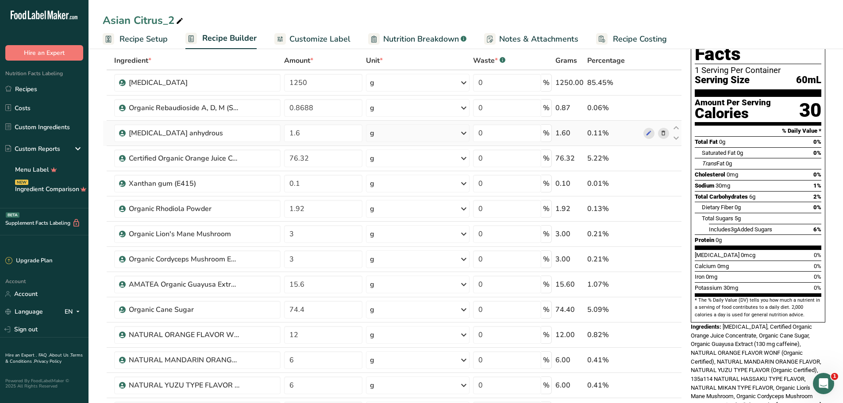
click at [662, 135] on icon at bounding box center [663, 133] width 6 height 9
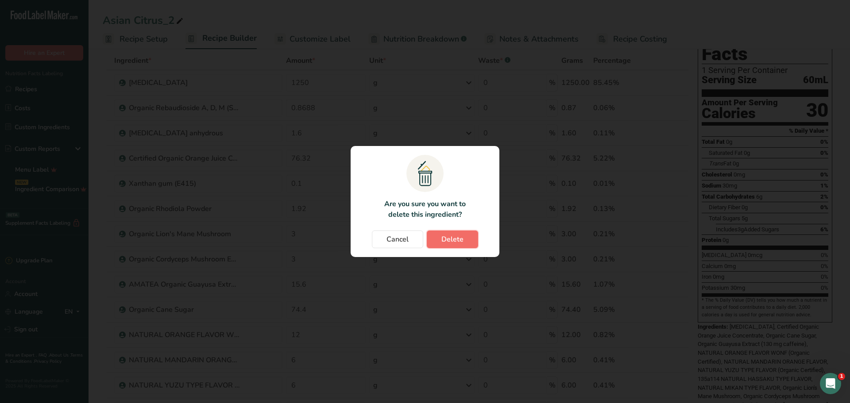
click at [456, 240] on span "Delete" at bounding box center [452, 239] width 22 height 11
type input "76.32"
type input "0.1"
type input "1.92"
type input "3"
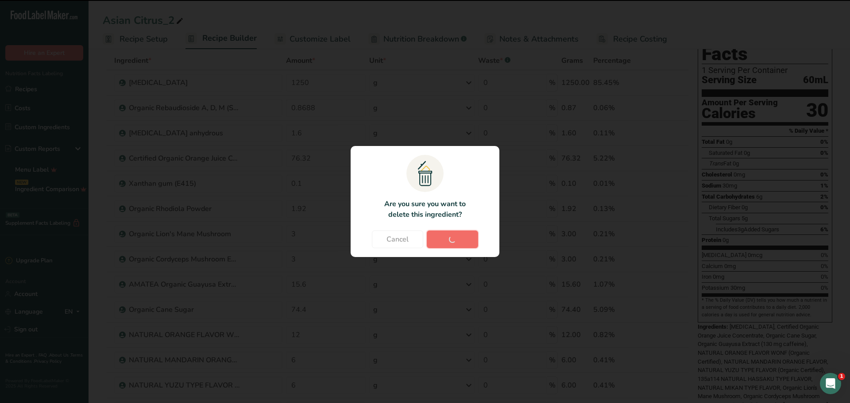
type input "15.6"
type input "74.4"
type input "12"
type input "6"
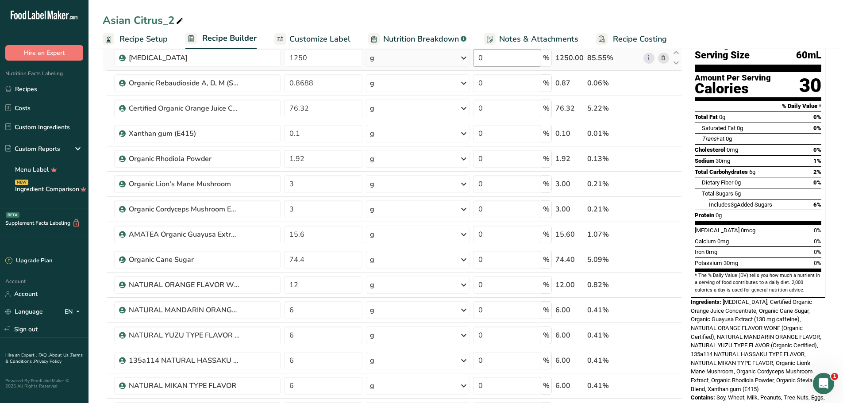
scroll to position [0, 0]
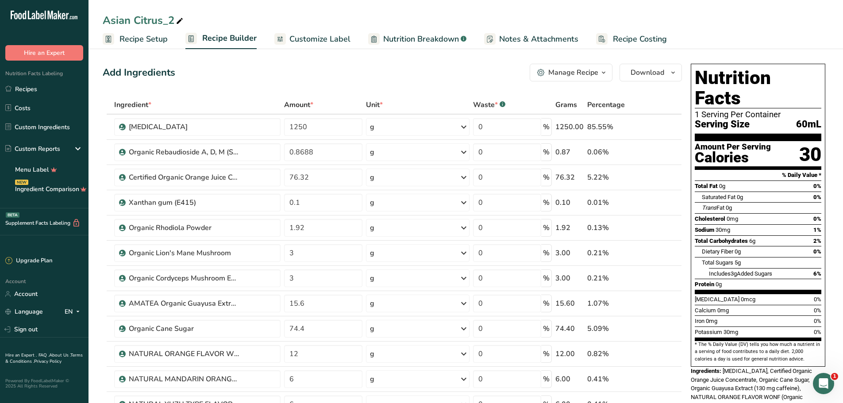
click at [316, 39] on span "Customize Label" at bounding box center [319, 39] width 61 height 12
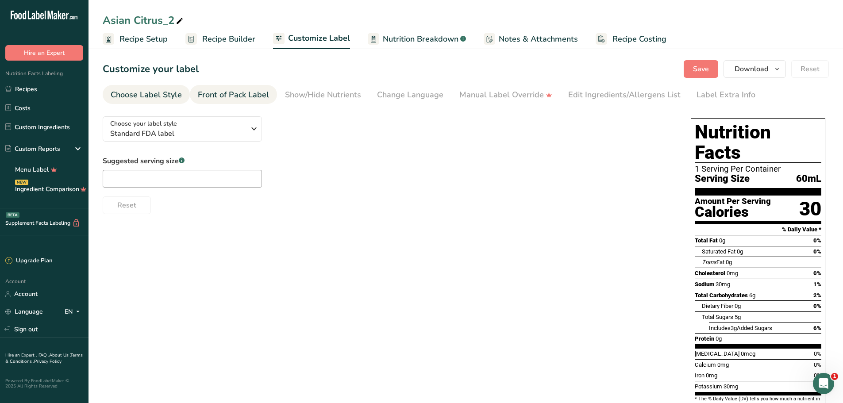
click at [230, 92] on div "Front of Pack Label" at bounding box center [233, 95] width 71 height 12
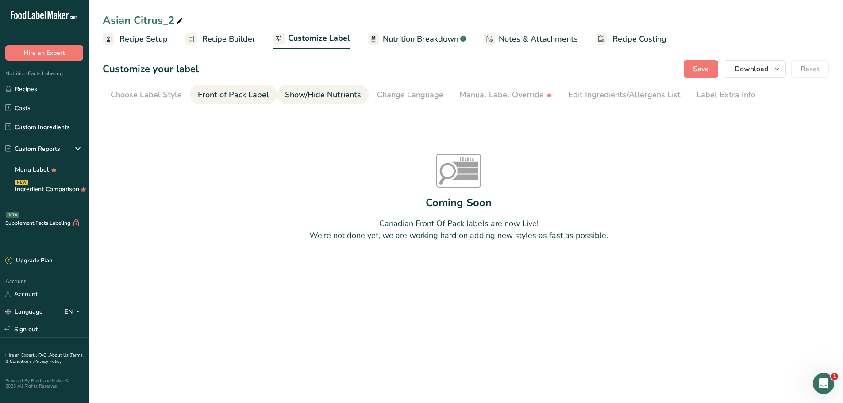
click at [304, 85] on link "Show/Hide Nutrients" at bounding box center [323, 95] width 76 height 20
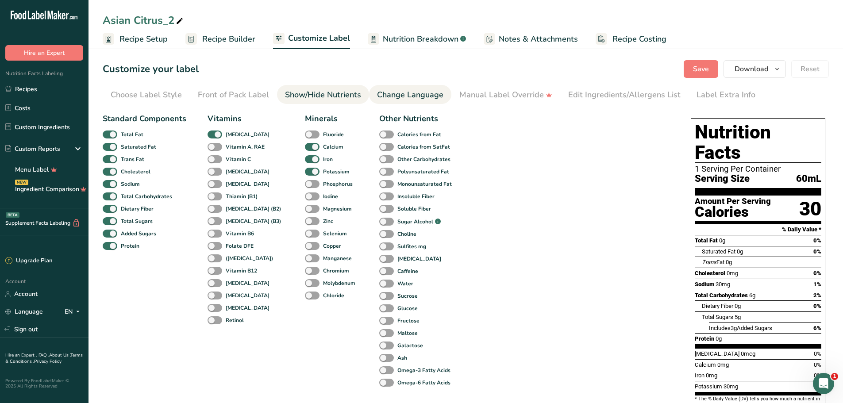
click at [413, 90] on div "Change Language" at bounding box center [410, 95] width 66 height 12
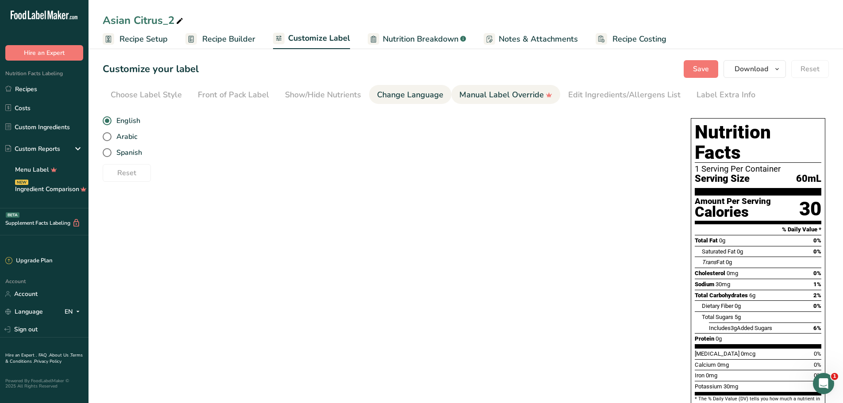
click at [500, 92] on div "Manual Label Override" at bounding box center [505, 95] width 93 height 12
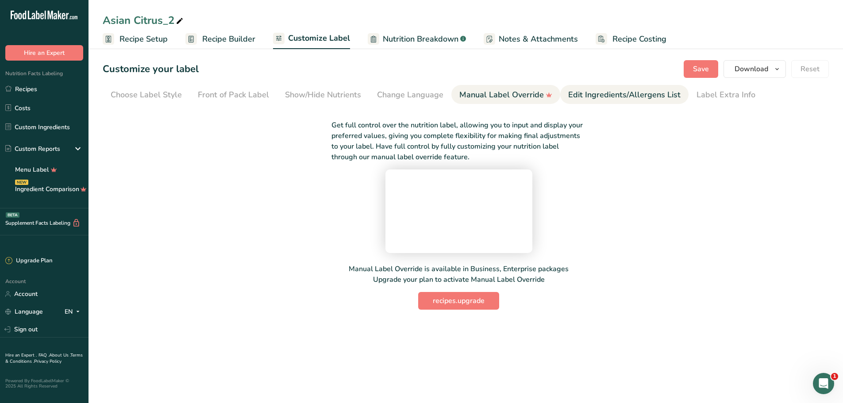
click at [582, 91] on div "Edit Ingredients/Allergens List" at bounding box center [624, 95] width 112 height 12
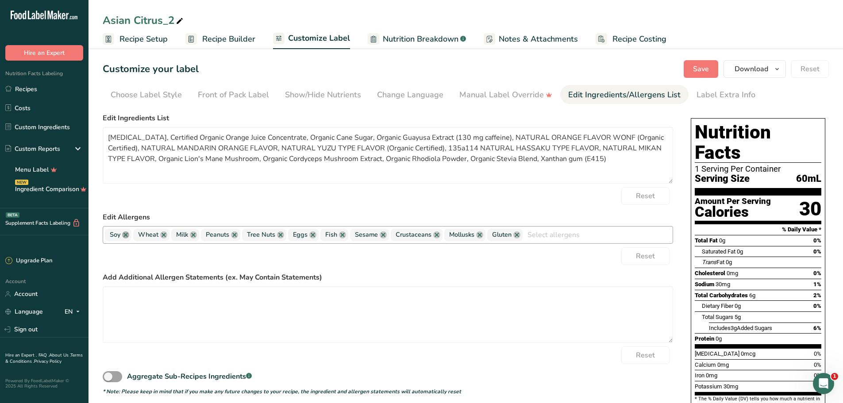
click at [126, 238] on link at bounding box center [125, 234] width 7 height 7
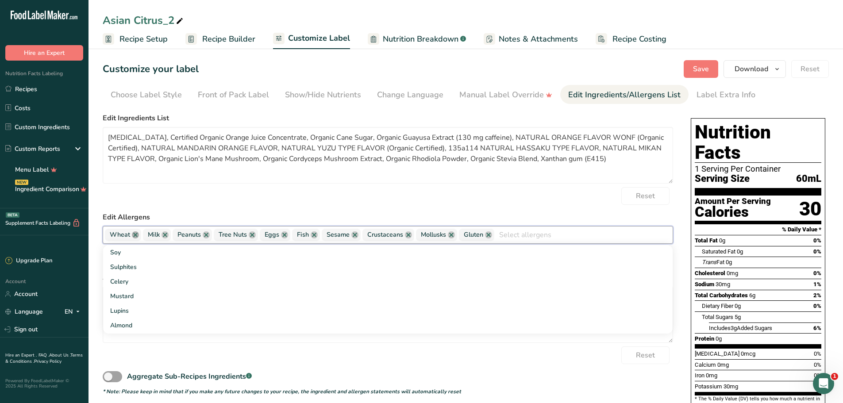
click at [137, 234] on link at bounding box center [135, 234] width 7 height 7
click at [130, 234] on link at bounding box center [126, 234] width 7 height 7
click at [141, 233] on link at bounding box center [138, 234] width 7 height 7
click at [141, 233] on link at bounding box center [143, 234] width 7 height 7
click at [130, 233] on link at bounding box center [129, 234] width 7 height 7
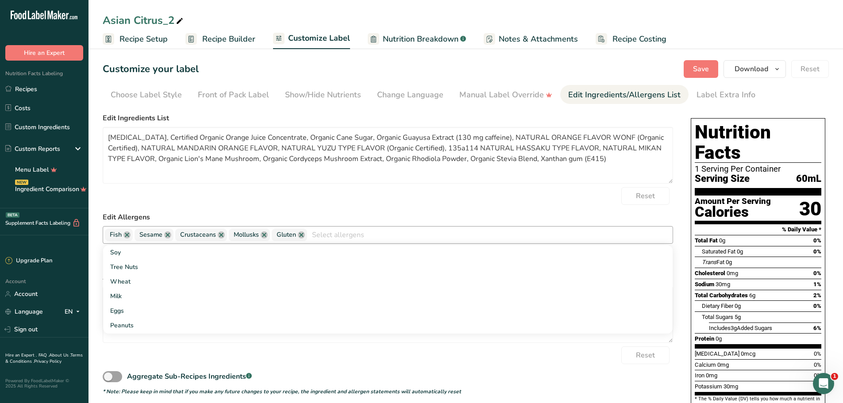
click at [130, 233] on link at bounding box center [126, 234] width 7 height 7
click at [135, 233] on link at bounding box center [138, 234] width 7 height 7
click at [150, 235] on link at bounding box center [150, 234] width 7 height 7
click at [141, 235] on link at bounding box center [140, 234] width 7 height 7
click at [138, 235] on link at bounding box center [134, 234] width 7 height 7
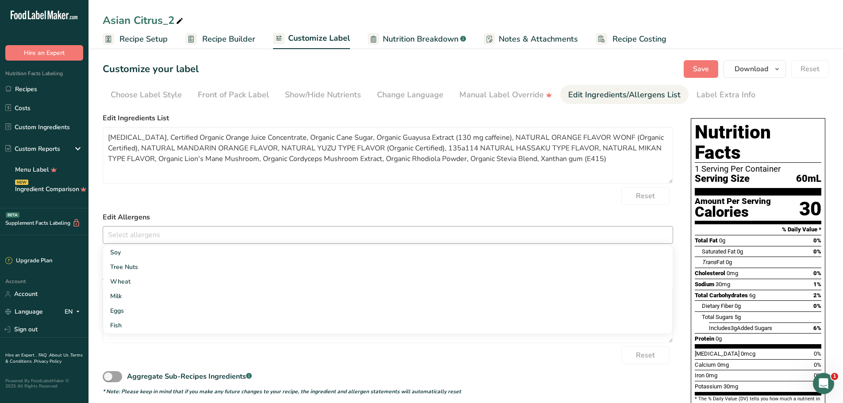
click at [231, 196] on div "Reset" at bounding box center [388, 196] width 570 height 18
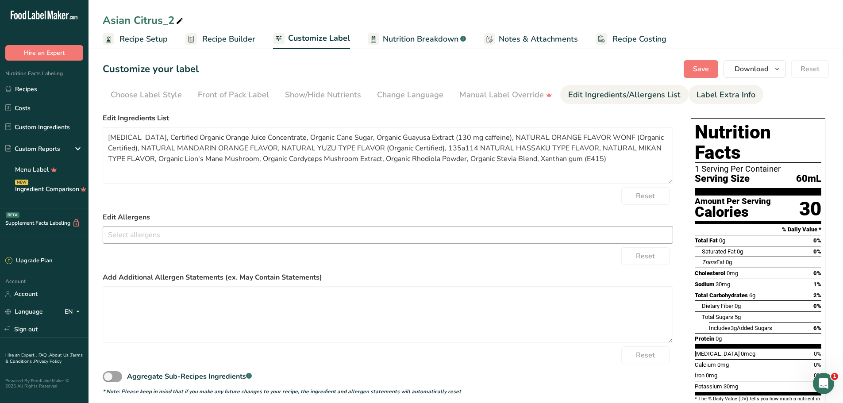
click at [729, 98] on div "Label Extra Info" at bounding box center [726, 95] width 59 height 12
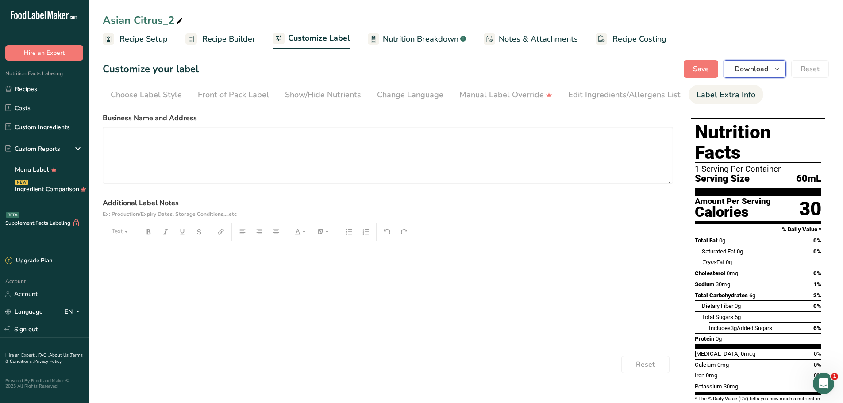
click at [774, 68] on icon "button" at bounding box center [777, 69] width 7 height 11
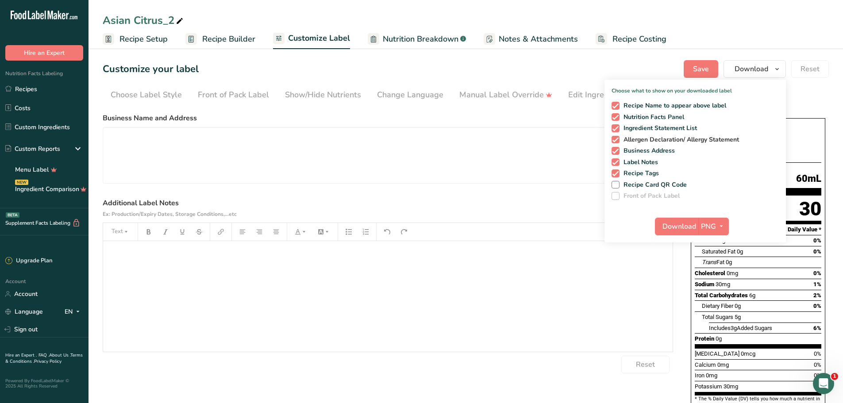
click at [616, 136] on span at bounding box center [616, 140] width 8 height 8
click at [616, 137] on input "Allergen Declaration/ Allergy Statement" at bounding box center [615, 140] width 6 height 6
checkbox input "false"
click at [620, 174] on span at bounding box center [616, 173] width 8 height 8
click at [617, 174] on input "Recipe Tags" at bounding box center [615, 173] width 6 height 6
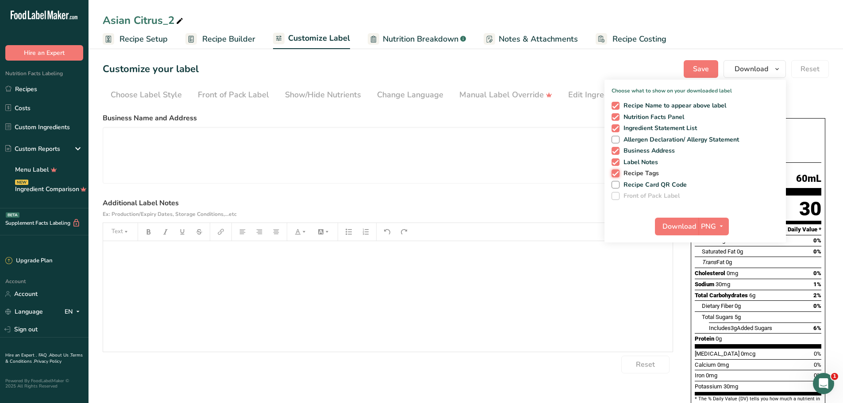
checkbox input "false"
click at [618, 161] on span at bounding box center [616, 162] width 8 height 8
click at [617, 161] on input "Label Notes" at bounding box center [615, 162] width 6 height 6
checkbox input "false"
click at [614, 103] on span at bounding box center [616, 106] width 8 height 8
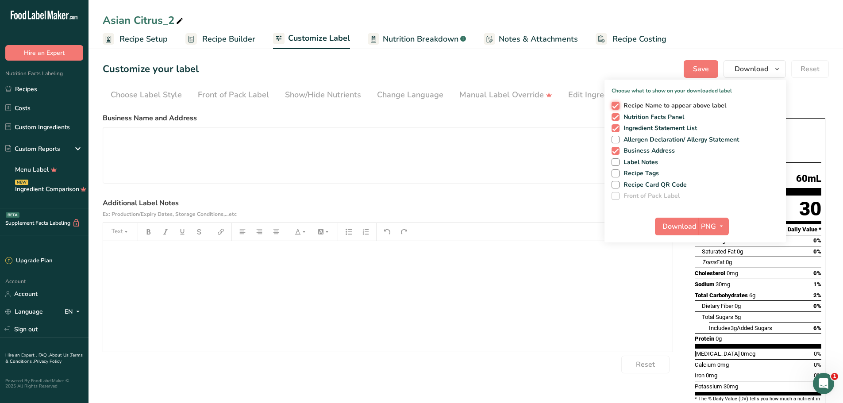
click at [614, 103] on input "Recipe Name to appear above label" at bounding box center [615, 106] width 6 height 6
checkbox input "false"
click at [533, 136] on textarea at bounding box center [388, 155] width 570 height 57
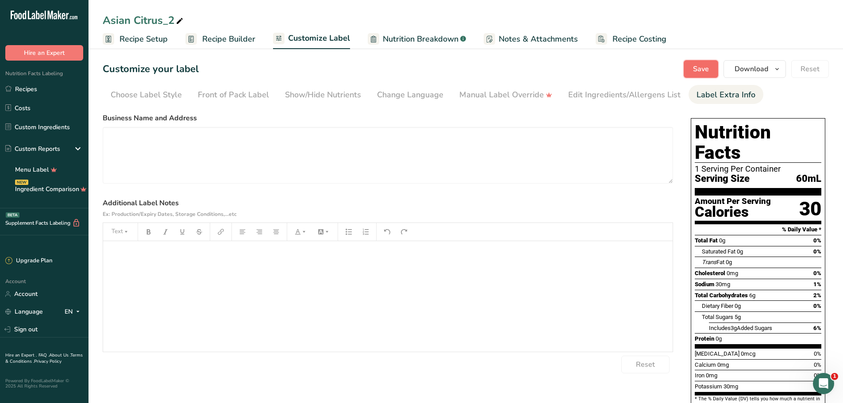
click at [700, 62] on button "Save" at bounding box center [701, 69] width 35 height 18
click at [44, 93] on link "Recipes" at bounding box center [44, 89] width 89 height 17
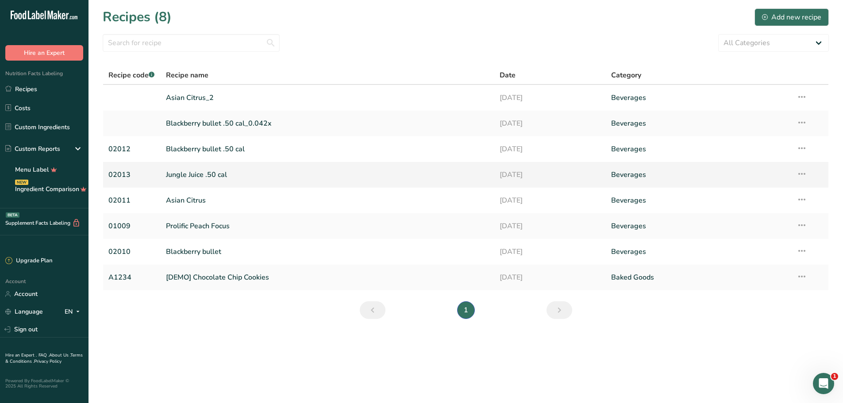
click at [195, 178] on link "Jungle Juice .50 cal" at bounding box center [327, 175] width 323 height 19
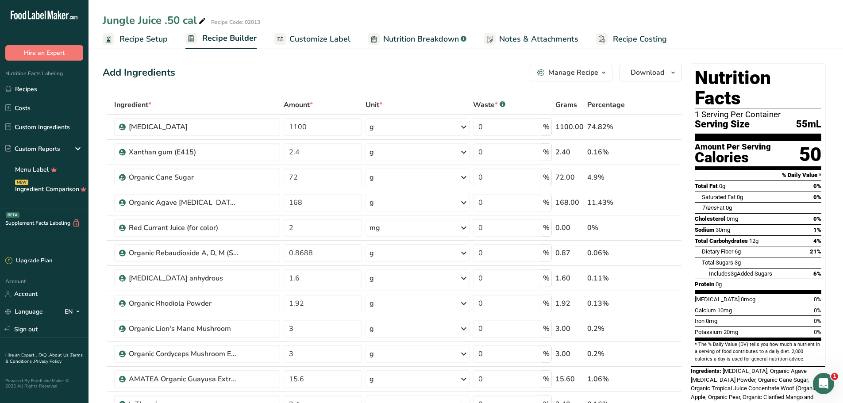
click at [527, 37] on span "Notes & Attachments" at bounding box center [538, 39] width 79 height 12
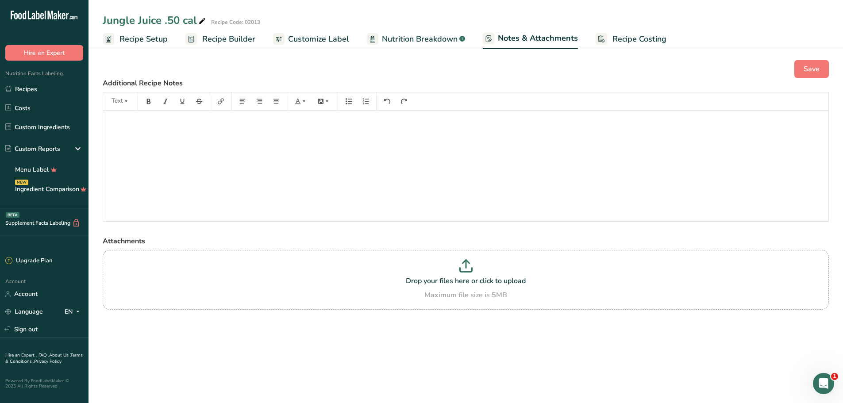
click at [416, 41] on span "Nutrition Breakdown" at bounding box center [420, 39] width 76 height 12
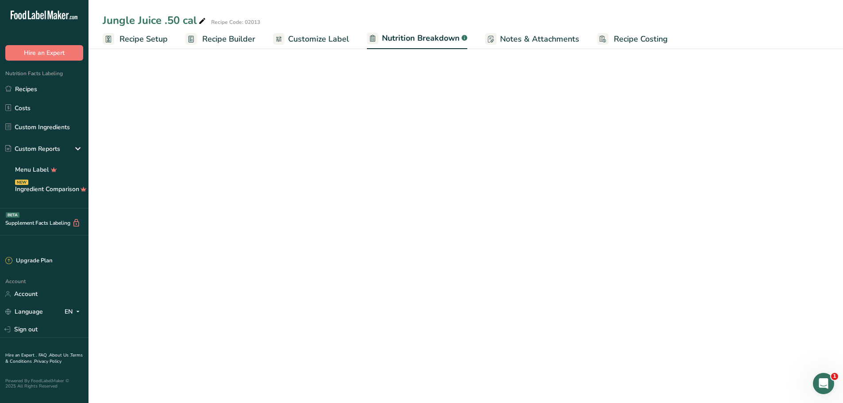
select select "Calories"
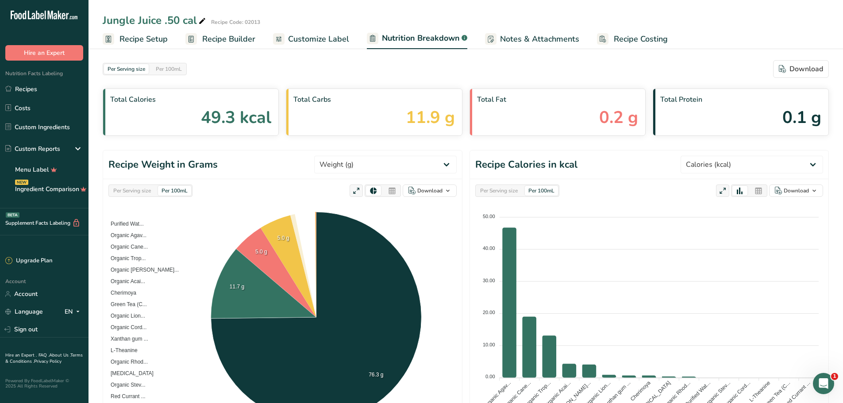
click at [304, 33] on span "Customize Label" at bounding box center [318, 39] width 61 height 12
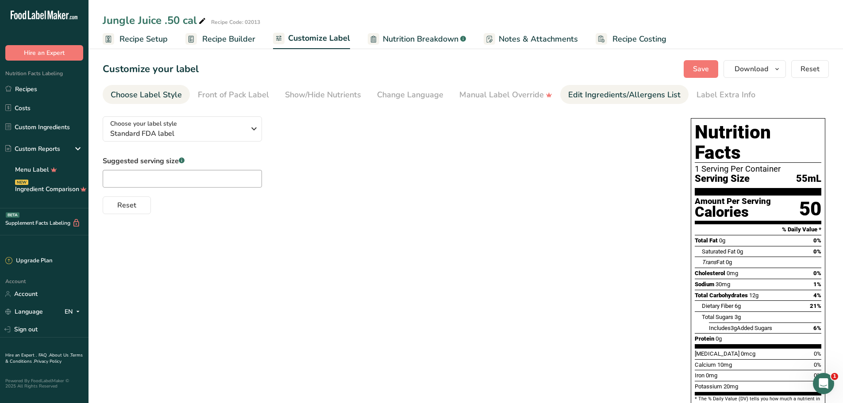
click at [607, 100] on div "Edit Ingredients/Allergens List" at bounding box center [624, 95] width 112 height 12
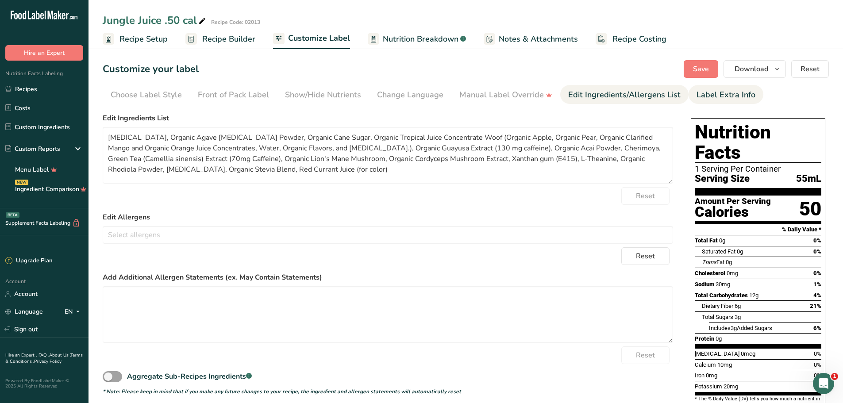
click at [718, 92] on div "Label Extra Info" at bounding box center [726, 95] width 59 height 12
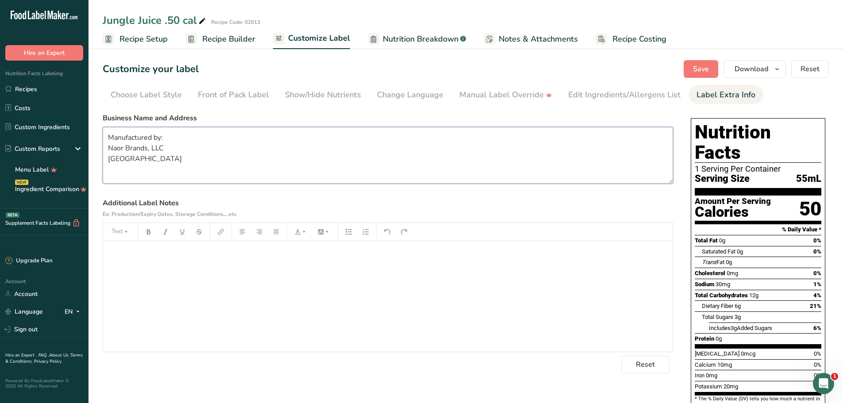
drag, startPoint x: 181, startPoint y: 159, endPoint x: 108, endPoint y: 137, distance: 75.6
click at [108, 137] on textarea "Manufactured by: Naor Brands, LLC [GEOGRAPHIC_DATA]" at bounding box center [388, 155] width 570 height 57
click at [29, 95] on link "Recipes" at bounding box center [44, 89] width 89 height 17
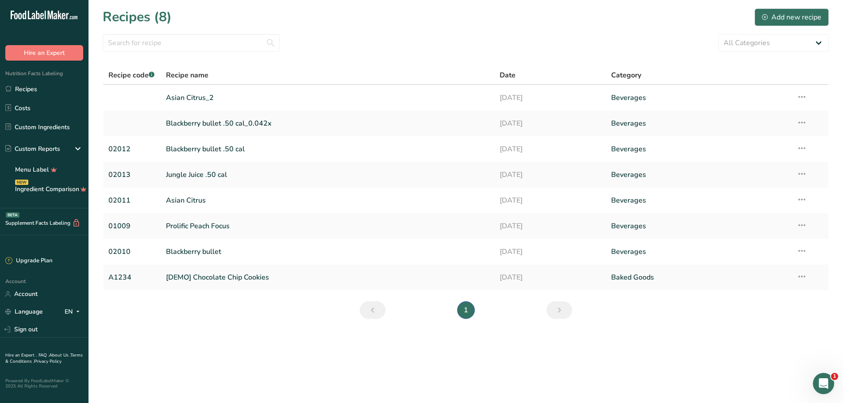
click at [185, 99] on link "Asian Citrus_2" at bounding box center [327, 98] width 323 height 19
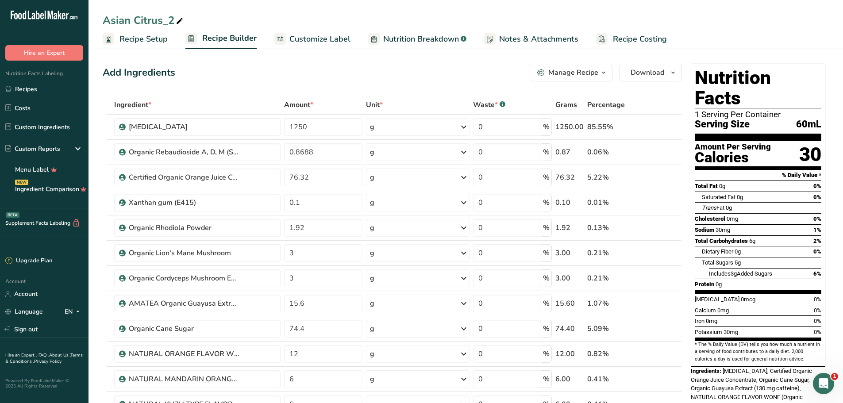
click at [535, 39] on span "Notes & Attachments" at bounding box center [538, 39] width 79 height 12
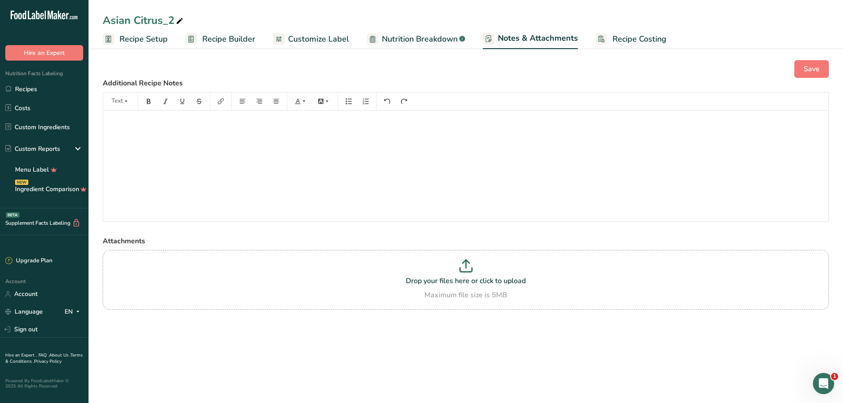
click at [444, 41] on span "Nutrition Breakdown" at bounding box center [420, 39] width 76 height 12
select select "Calories"
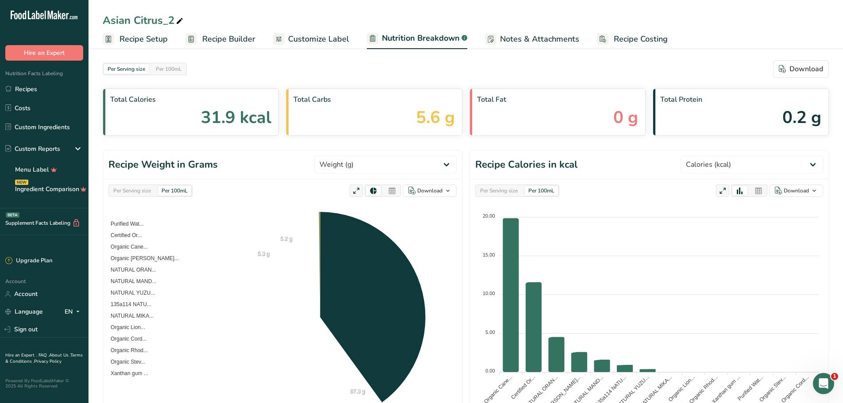
click at [316, 41] on span "Customize Label" at bounding box center [318, 39] width 61 height 12
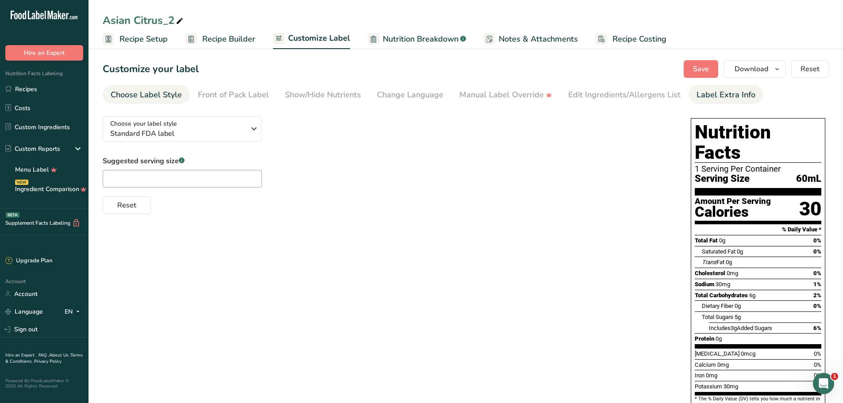
click at [721, 90] on div "Label Extra Info" at bounding box center [726, 95] width 59 height 12
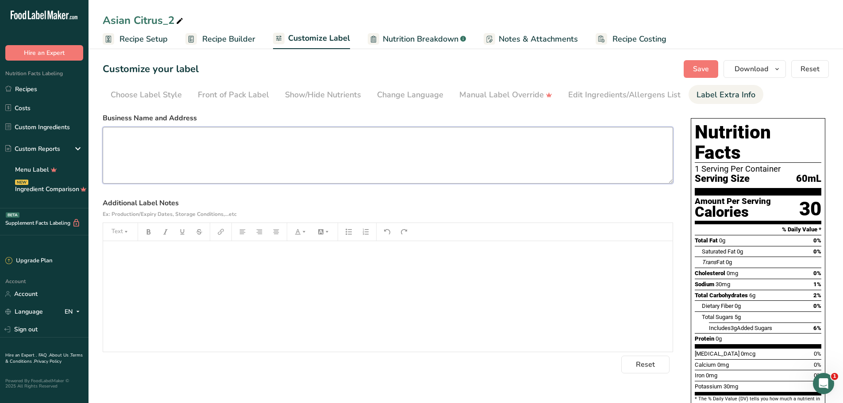
drag, startPoint x: 198, startPoint y: 139, endPoint x: 204, endPoint y: 139, distance: 5.8
click at [200, 139] on textarea at bounding box center [388, 155] width 570 height 57
paste textarea "Manufactured by: Naor Brands, LLC [GEOGRAPHIC_DATA]"
type textarea "Manufactured by: Naor Brands, LLC [GEOGRAPHIC_DATA]"
click at [381, 265] on div "﻿" at bounding box center [388, 296] width 570 height 111
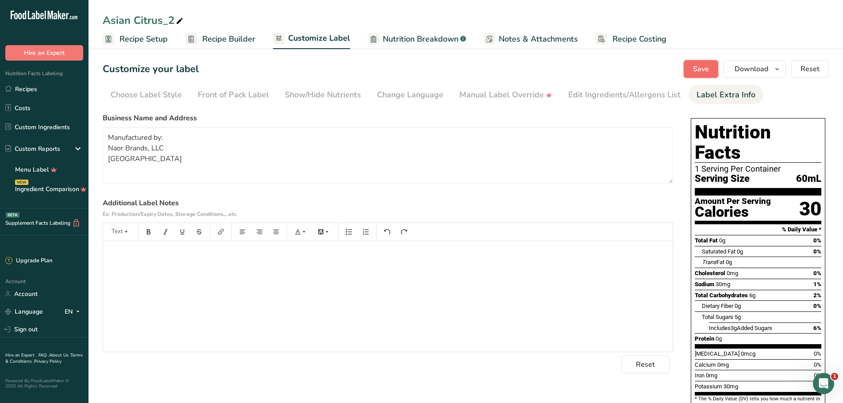
click at [690, 63] on button "Save" at bounding box center [701, 69] width 35 height 18
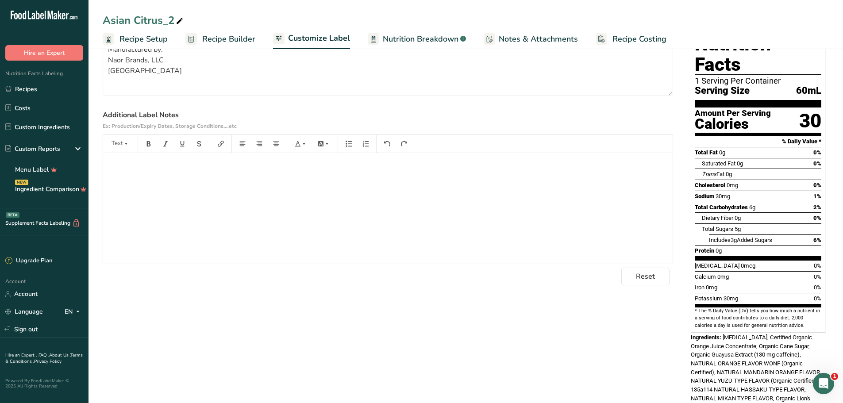
scroll to position [89, 0]
click at [148, 41] on span "Recipe Setup" at bounding box center [143, 39] width 48 height 12
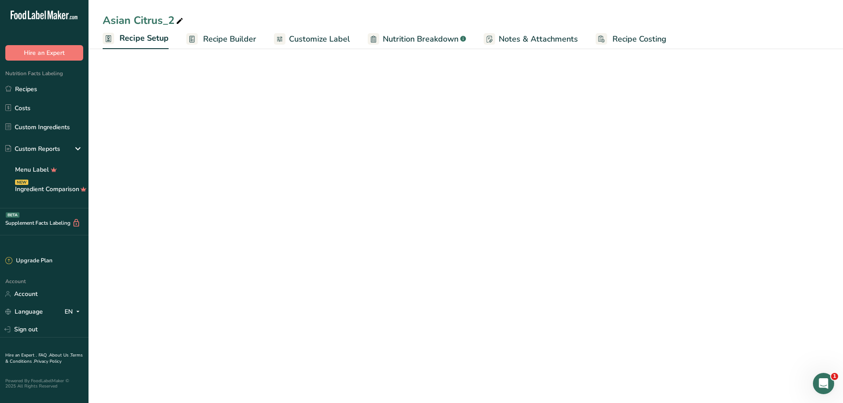
select select "22"
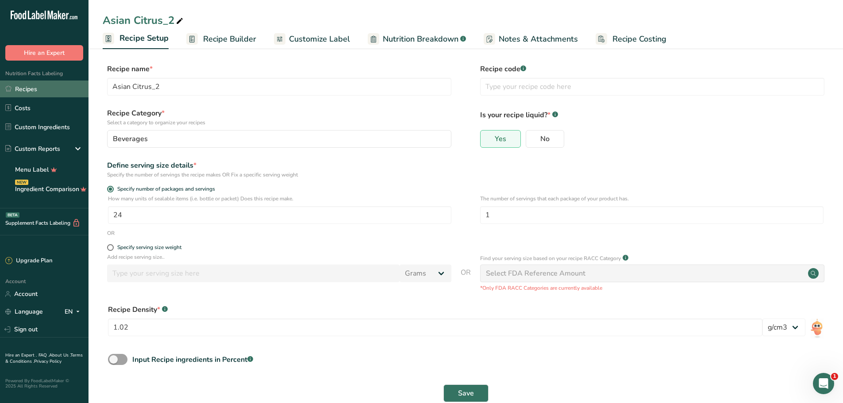
click at [46, 89] on link "Recipes" at bounding box center [44, 89] width 89 height 17
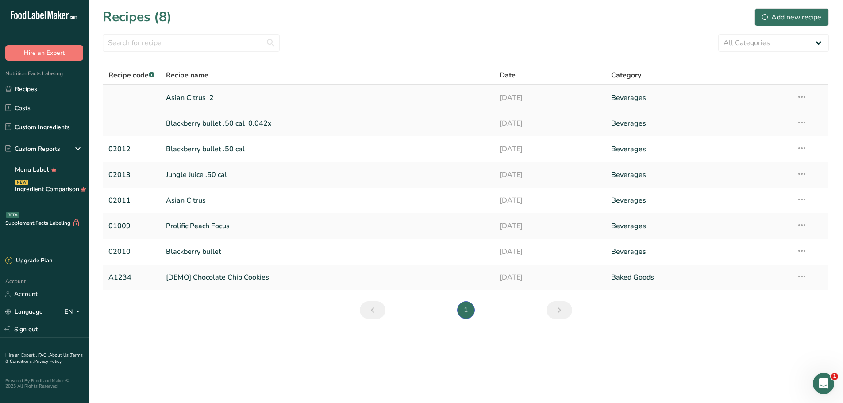
click at [187, 99] on link "Asian Citrus_2" at bounding box center [327, 98] width 323 height 19
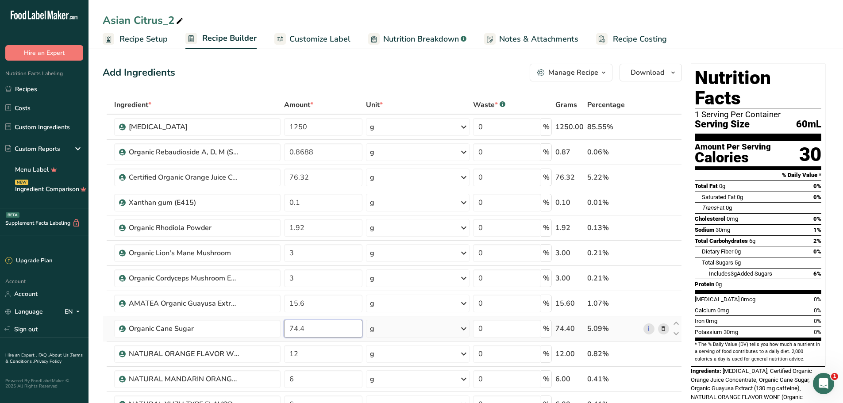
click at [303, 328] on input "74.4" at bounding box center [323, 329] width 78 height 18
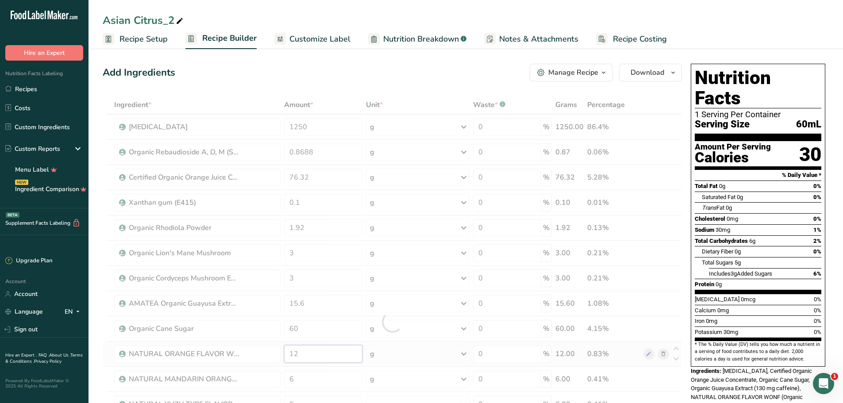
click at [318, 353] on div "Ingredient * Amount * Unit * Waste * .a-a{fill:#347362;}.b-a{fill:#fff;} Grams …" at bounding box center [392, 322] width 579 height 453
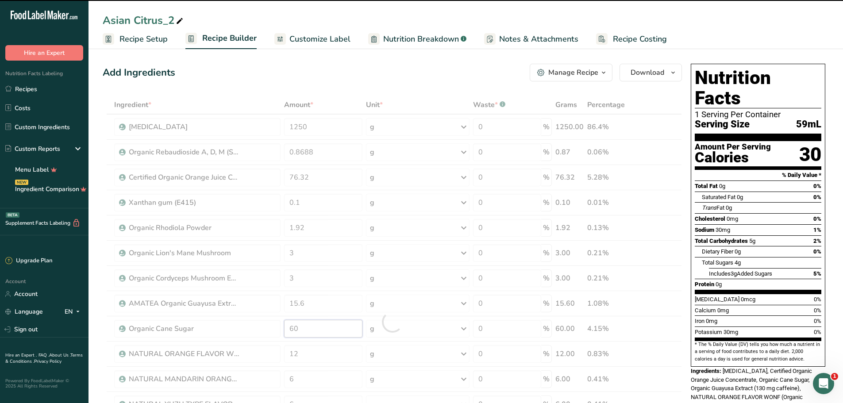
drag, startPoint x: 311, startPoint y: 331, endPoint x: 242, endPoint y: 326, distance: 69.2
click at [243, 326] on div "Ingredient * Amount * Unit * Waste * .a-a{fill:#347362;}.b-a{fill:#fff;} Grams …" at bounding box center [392, 322] width 579 height 453
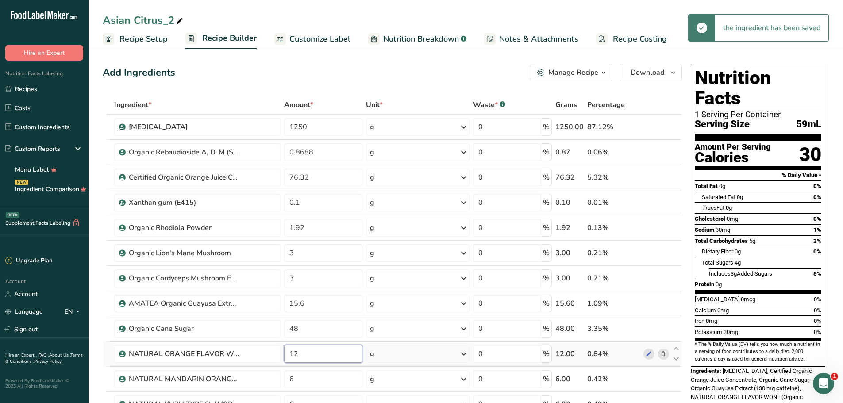
click at [336, 350] on div "Ingredient * Amount * Unit * Waste * .a-a{fill:#347362;}.b-a{fill:#fff;} Grams …" at bounding box center [392, 322] width 579 height 453
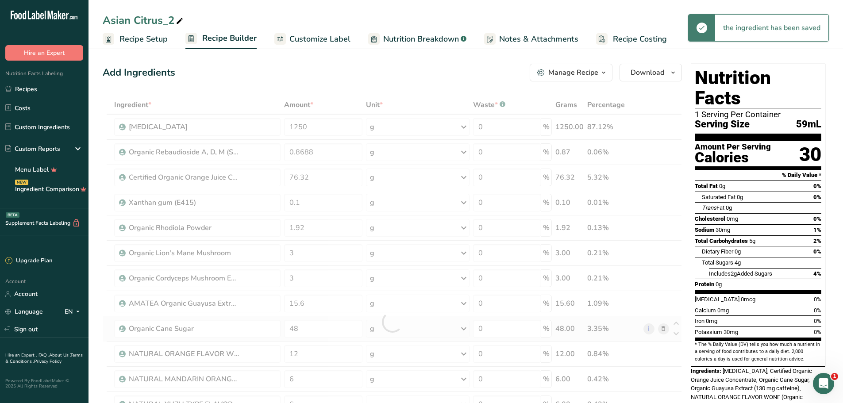
click at [598, 324] on div "Ingredient * Amount * Unit * Waste * .a-a{fill:#347362;}.b-a{fill:#fff;} Grams …" at bounding box center [392, 322] width 579 height 453
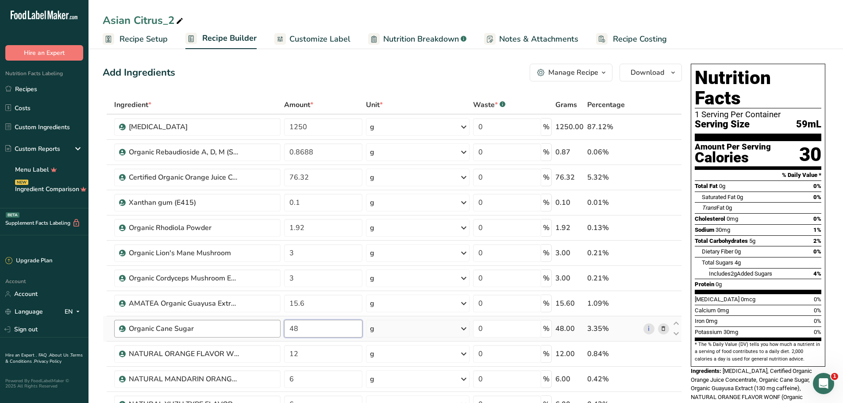
drag, startPoint x: 322, startPoint y: 323, endPoint x: 278, endPoint y: 332, distance: 44.7
click at [278, 332] on tr "Organic Cane Sugar 48 g Weight Units g kg mg See more Volume Units l Volume uni…" at bounding box center [392, 328] width 578 height 25
click at [339, 360] on div "Ingredient * Amount * Unit * Waste * .a-a{fill:#347362;}.b-a{fill:#fff;} Grams …" at bounding box center [392, 322] width 579 height 453
click at [335, 331] on div "Ingredient * Amount * Unit * Waste * .a-a{fill:#347362;}.b-a{fill:#fff;} Grams …" at bounding box center [392, 322] width 579 height 453
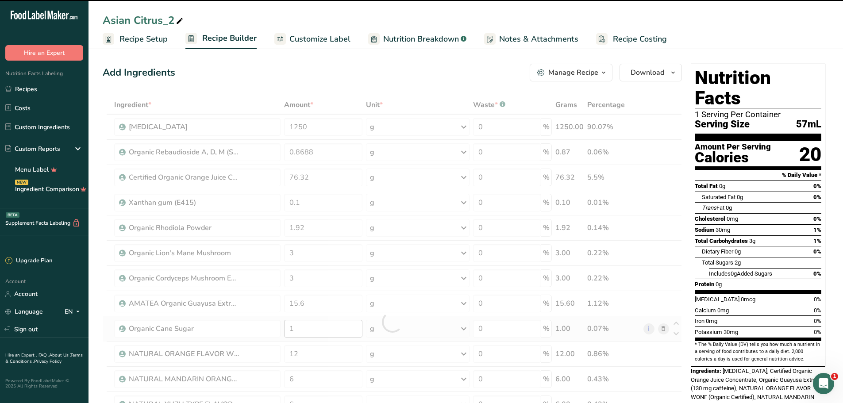
click at [335, 331] on div at bounding box center [392, 322] width 579 height 453
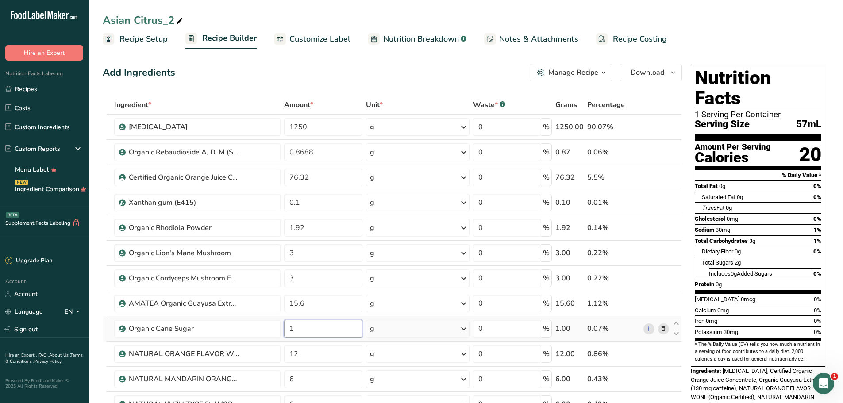
click at [335, 325] on input "1" at bounding box center [323, 329] width 78 height 18
type input "24"
click at [336, 354] on div "Ingredient * Amount * Unit * Waste * .a-a{fill:#347362;}.b-a{fill:#fff;} Grams …" at bounding box center [392, 322] width 579 height 453
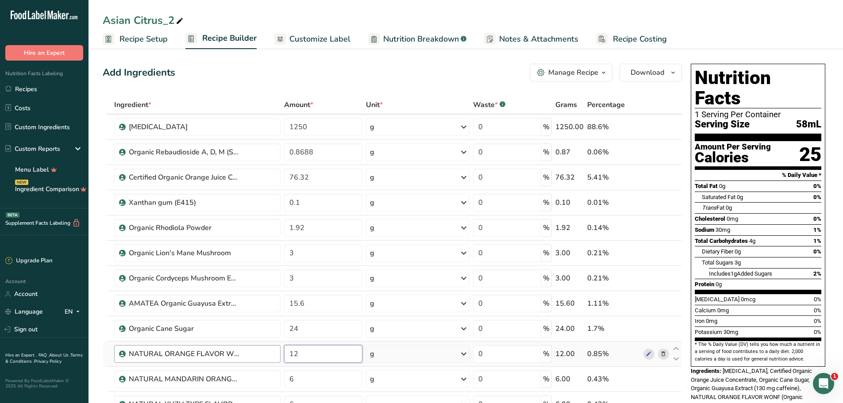
drag, startPoint x: 336, startPoint y: 354, endPoint x: 279, endPoint y: 358, distance: 57.2
click at [279, 358] on tr "NATURAL ORANGE FLAVOR WONF (Organic Certified) 12 g Weight Units g kg mg See mo…" at bounding box center [392, 354] width 578 height 25
type input "24"
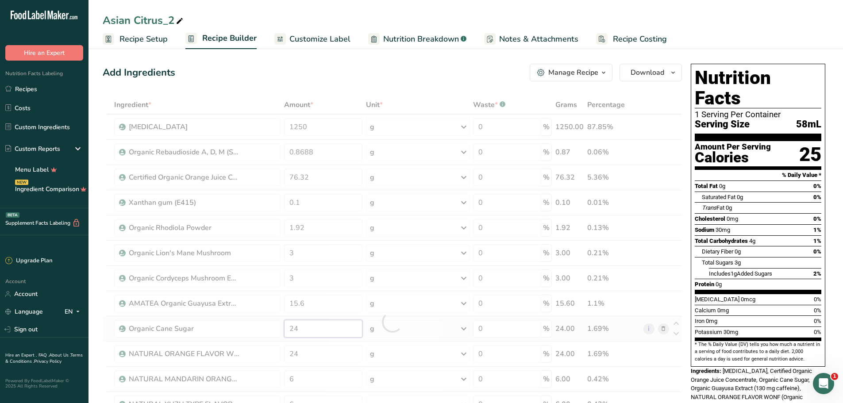
click at [330, 331] on div "Ingredient * Amount * Unit * Waste * .a-a{fill:#347362;}.b-a{fill:#fff;} Grams …" at bounding box center [392, 322] width 579 height 453
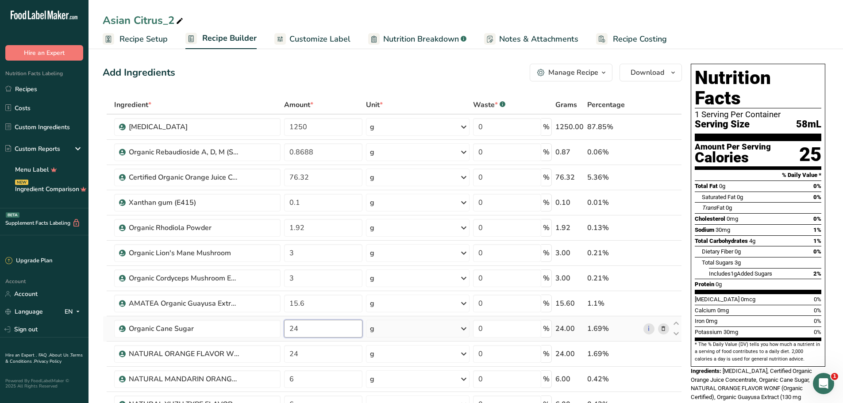
drag, startPoint x: 312, startPoint y: 328, endPoint x: 286, endPoint y: 328, distance: 26.1
click at [286, 328] on input "24" at bounding box center [323, 329] width 78 height 18
type input "48"
click at [314, 307] on div "Ingredient * Amount * Unit * Waste * .a-a{fill:#347362;}.b-a{fill:#fff;} Grams …" at bounding box center [392, 322] width 579 height 453
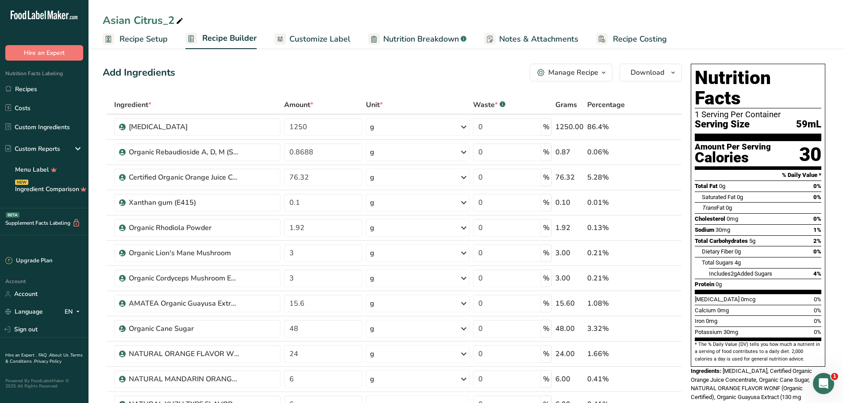
click at [606, 73] on icon "button" at bounding box center [603, 72] width 7 height 11
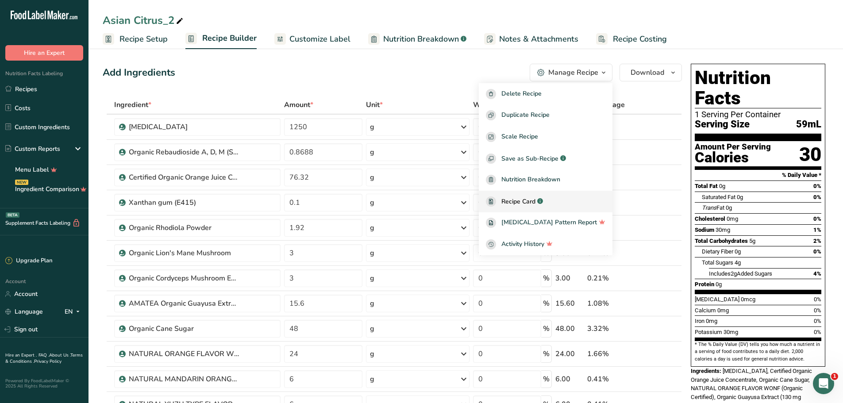
click at [520, 199] on span "Recipe Card" at bounding box center [518, 201] width 34 height 9
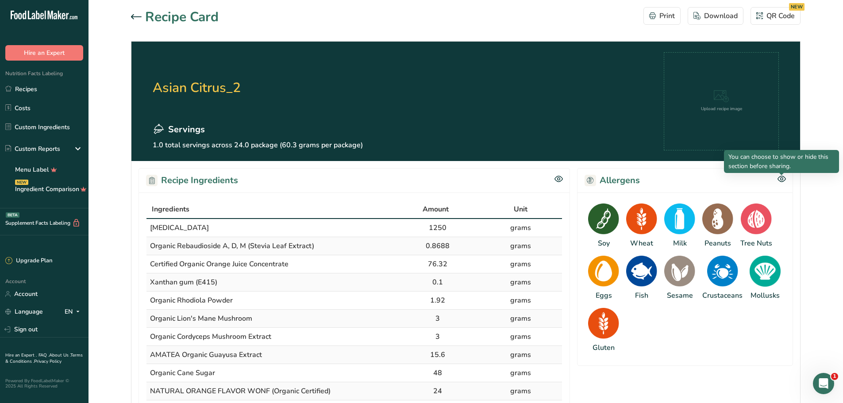
click at [781, 178] on icon at bounding box center [782, 179] width 8 height 8
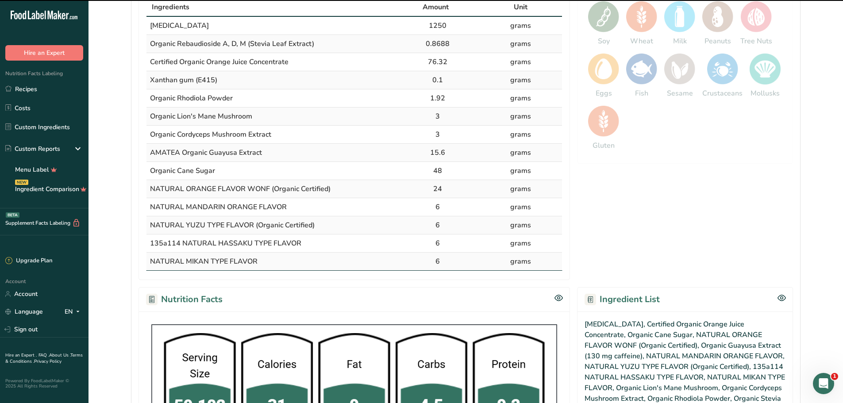
scroll to position [266, 0]
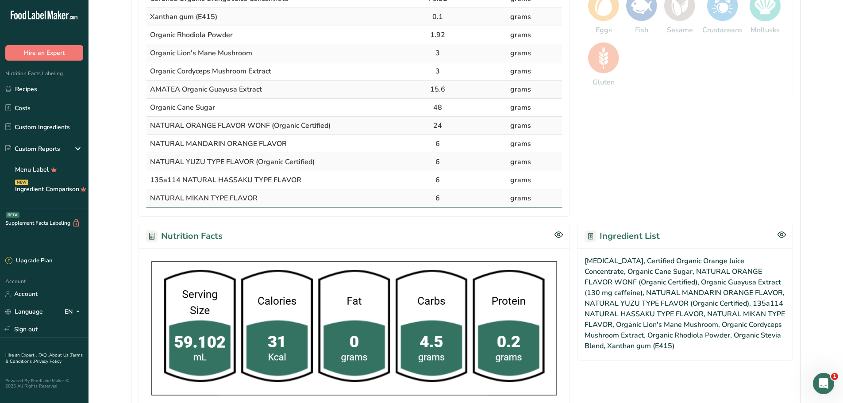
click at [785, 232] on icon at bounding box center [782, 235] width 8 height 8
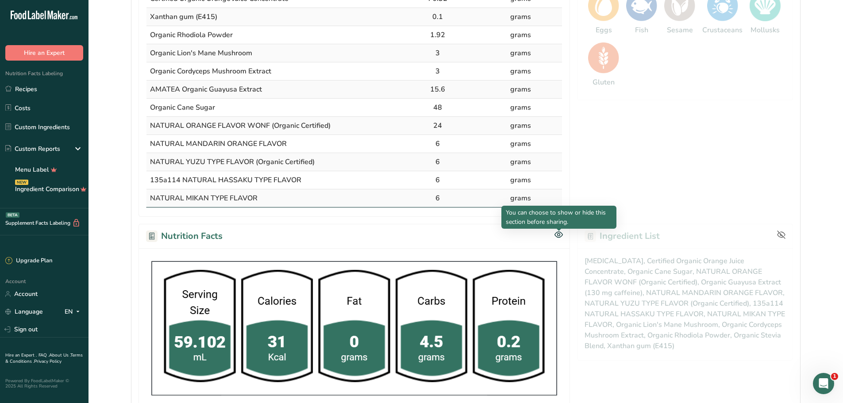
click at [556, 233] on icon at bounding box center [559, 235] width 8 height 6
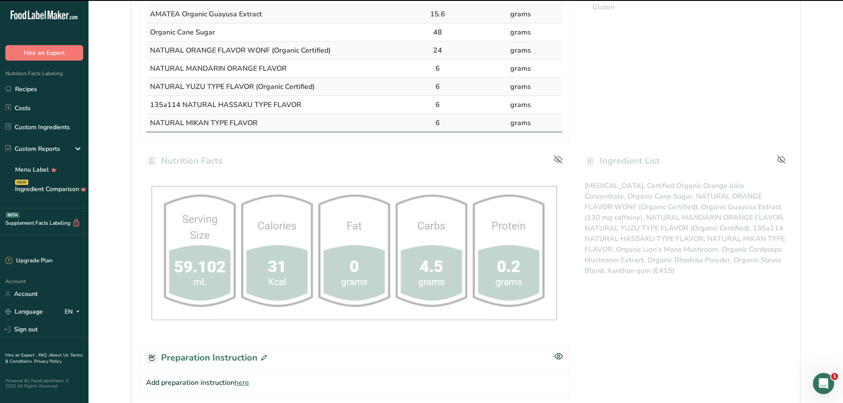
scroll to position [431, 0]
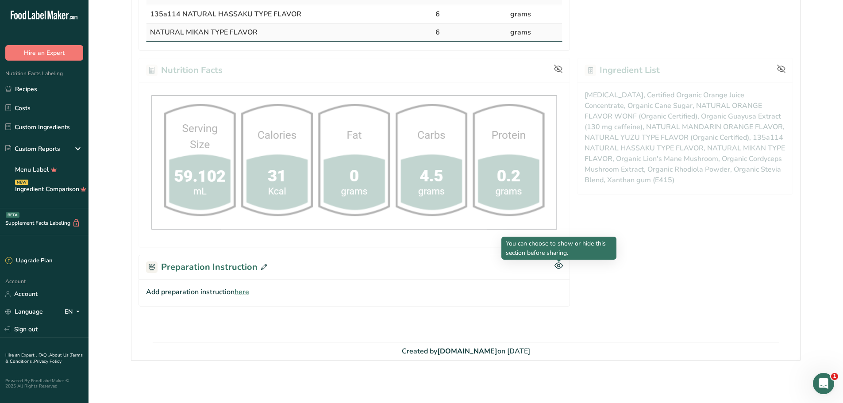
click at [558, 264] on icon at bounding box center [558, 266] width 8 height 8
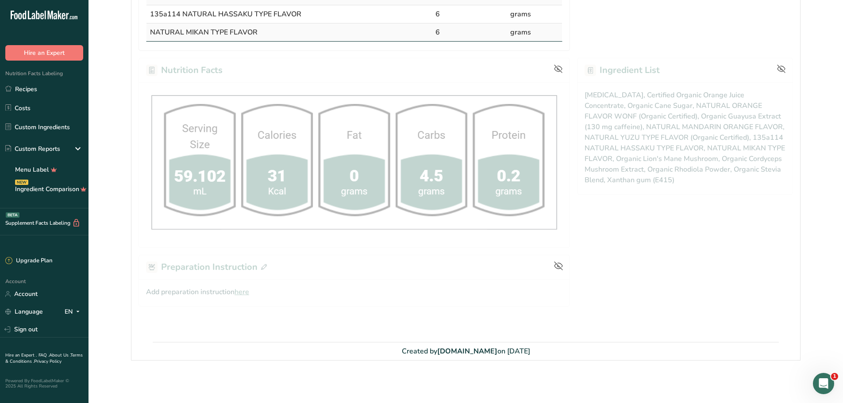
click at [555, 264] on icon at bounding box center [558, 266] width 9 height 9
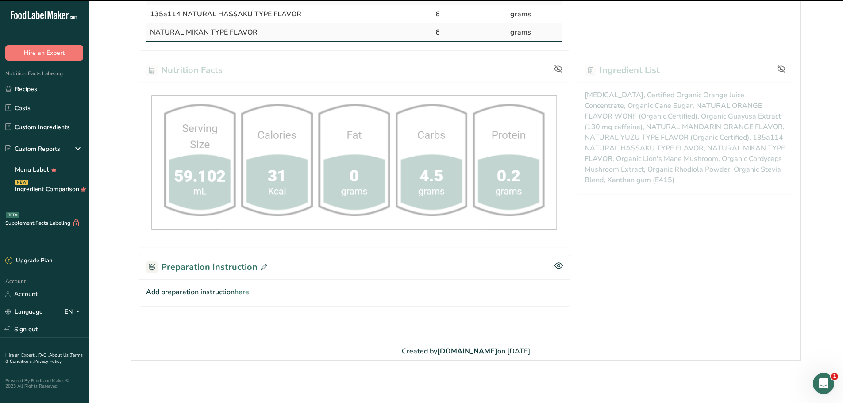
click at [246, 297] on span "here" at bounding box center [242, 292] width 15 height 11
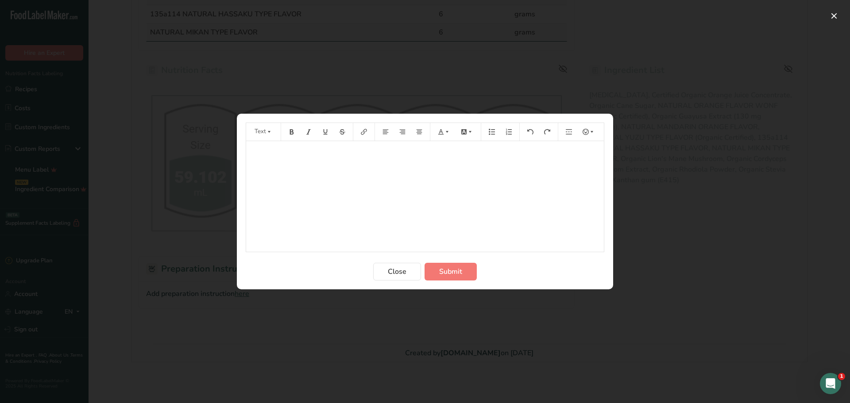
click at [278, 168] on div "﻿" at bounding box center [425, 196] width 358 height 111
click at [382, 275] on button "Close" at bounding box center [397, 272] width 48 height 18
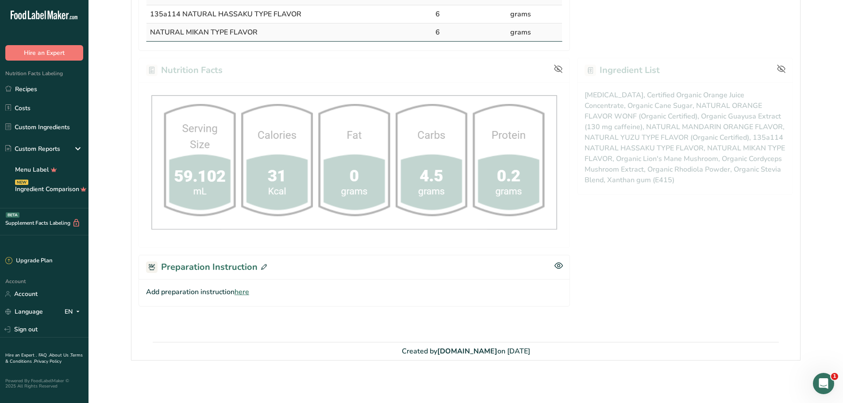
click at [245, 296] on span "here" at bounding box center [242, 292] width 15 height 11
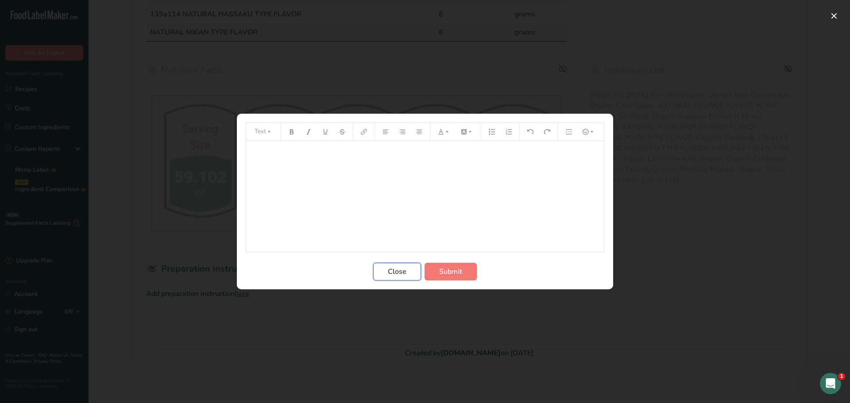
click at [403, 273] on span "Close" at bounding box center [397, 271] width 19 height 11
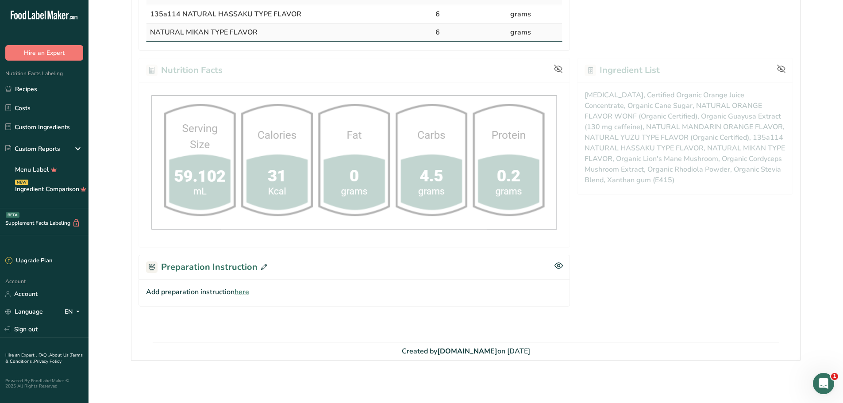
click at [559, 264] on icon at bounding box center [558, 266] width 8 height 8
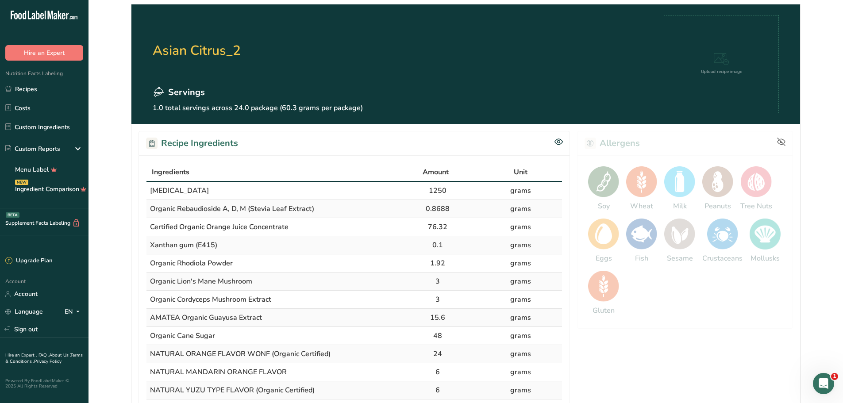
scroll to position [0, 0]
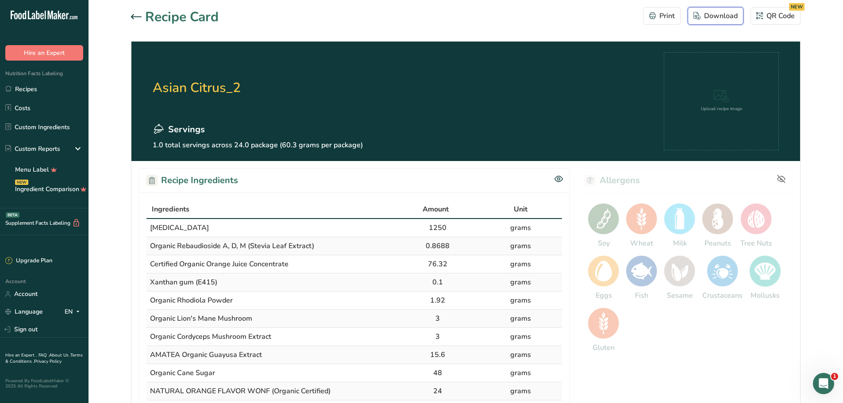
click at [722, 15] on div "Download" at bounding box center [715, 16] width 44 height 11
click at [608, 18] on div "Recipe Card Print Download QR Code NEW" at bounding box center [466, 17] width 670 height 20
click at [661, 10] on button "Print" at bounding box center [661, 16] width 37 height 18
click at [134, 18] on icon at bounding box center [136, 16] width 11 height 5
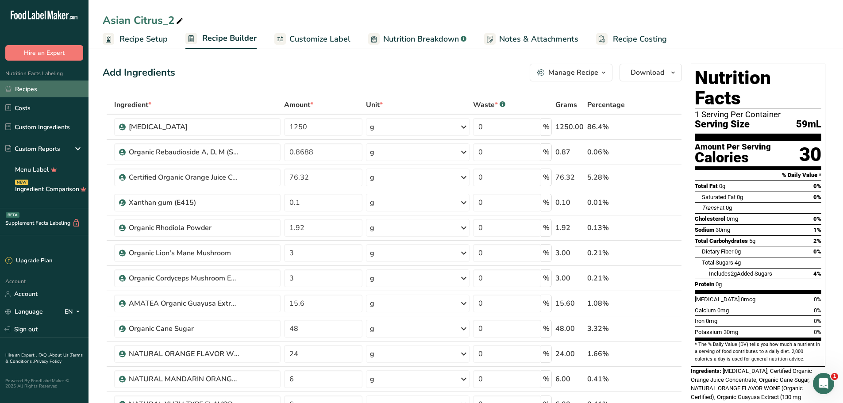
click at [35, 89] on link "Recipes" at bounding box center [44, 89] width 89 height 17
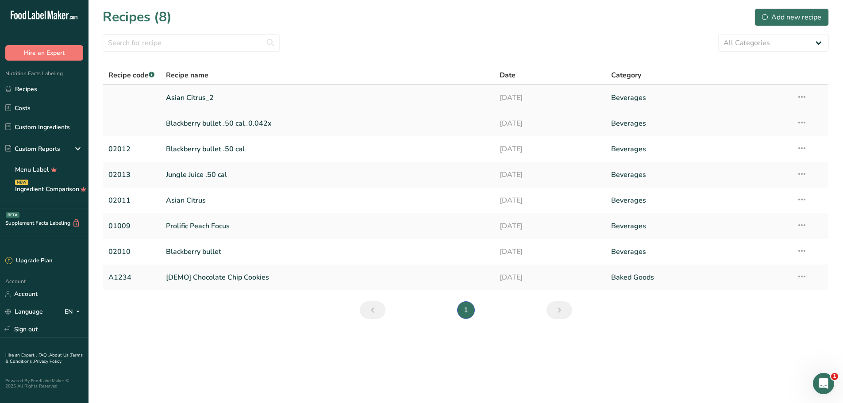
click at [184, 101] on link "Asian Citrus_2" at bounding box center [327, 98] width 323 height 19
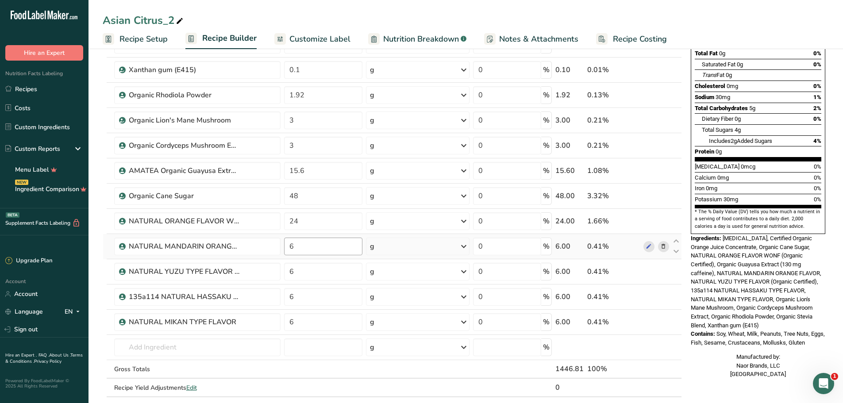
scroll to position [44, 0]
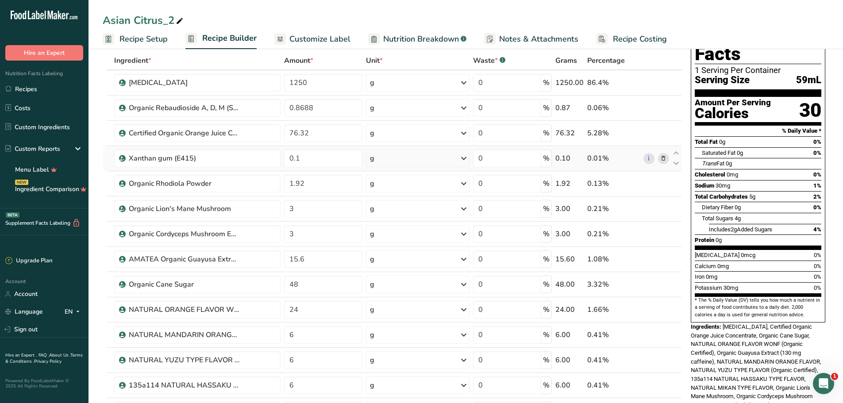
click at [378, 161] on div "g" at bounding box center [418, 159] width 104 height 18
click at [392, 240] on div "mg" at bounding box center [408, 244] width 74 height 13
drag, startPoint x: 310, startPoint y: 162, endPoint x: 287, endPoint y: 164, distance: 23.1
click at [287, 164] on input "0.1" at bounding box center [323, 159] width 78 height 18
type input "100"
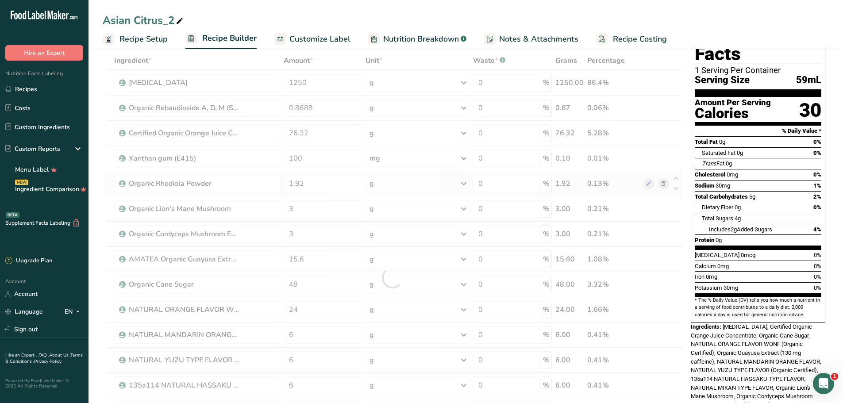
click at [397, 186] on div "Ingredient * Amount * Unit * Waste * .a-a{fill:#347362;}.b-a{fill:#fff;} Grams …" at bounding box center [392, 277] width 579 height 453
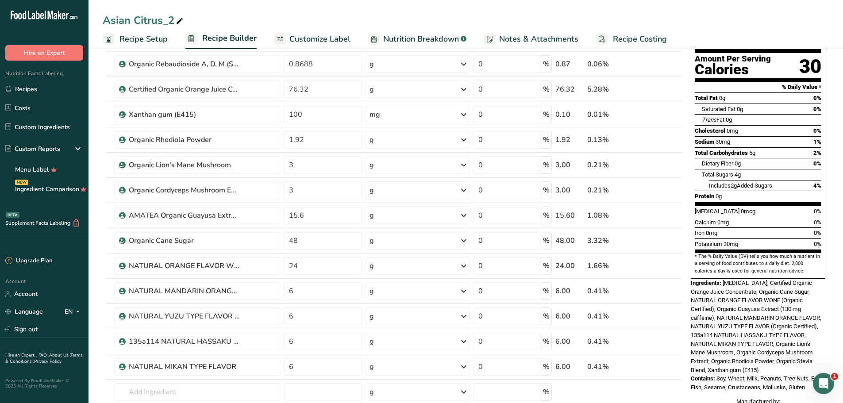
scroll to position [89, 0]
click at [297, 64] on input "0.8688" at bounding box center [323, 64] width 78 height 18
click at [296, 64] on input "0.8688" at bounding box center [323, 64] width 78 height 18
click at [397, 67] on div "Ingredient * Amount * Unit * Waste * .a-a{fill:#347362;}.b-a{fill:#fff;} Grams …" at bounding box center [392, 233] width 579 height 453
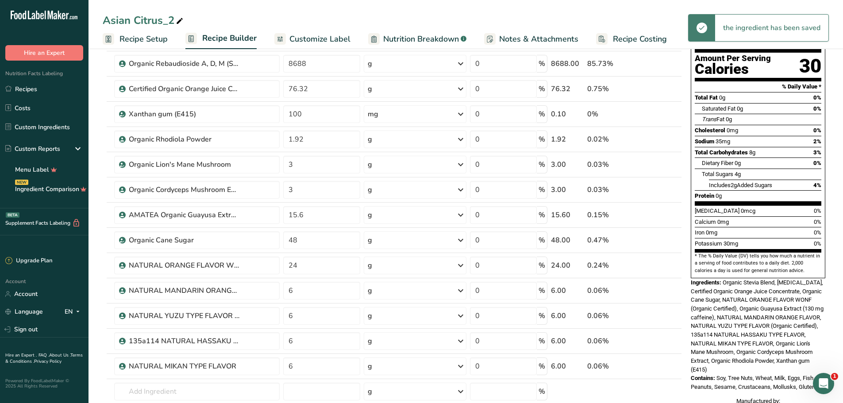
click at [399, 69] on div "g" at bounding box center [415, 64] width 103 height 18
click at [402, 123] on div "mg" at bounding box center [406, 122] width 74 height 13
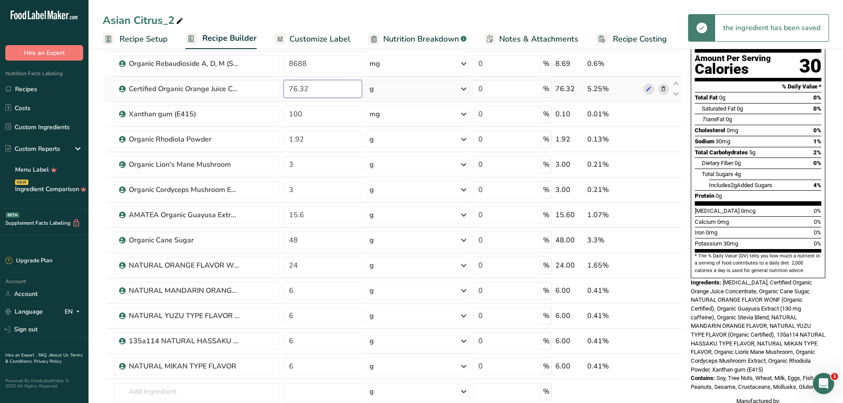
click at [331, 96] on input "76.32" at bounding box center [323, 89] width 78 height 18
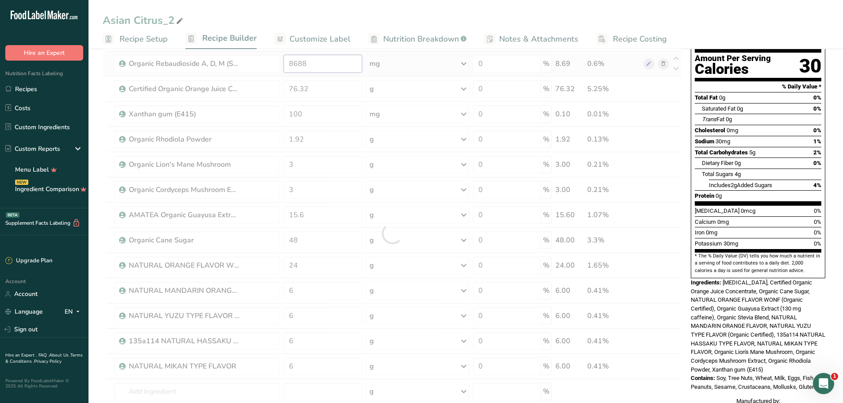
click at [303, 62] on div "Ingredient * Amount * Unit * Waste * .a-a{fill:#347362;}.b-a{fill:#fff;} Grams …" at bounding box center [392, 233] width 579 height 453
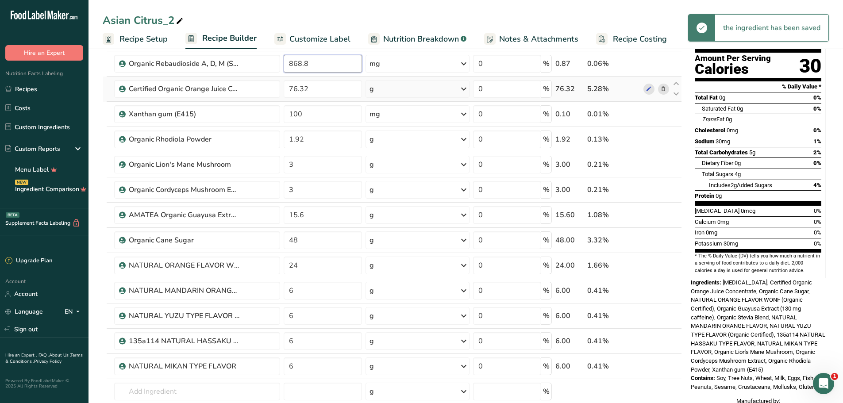
type input "868.8"
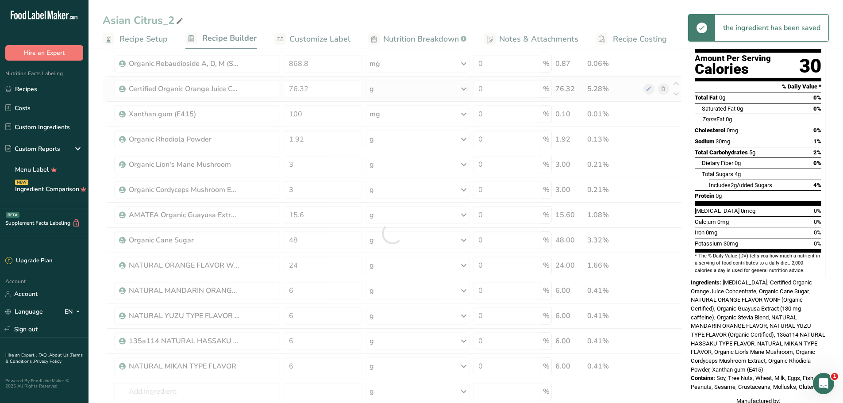
click at [402, 92] on div "Ingredient * Amount * Unit * Waste * .a-a{fill:#347362;}.b-a{fill:#fff;} Grams …" at bounding box center [392, 233] width 579 height 453
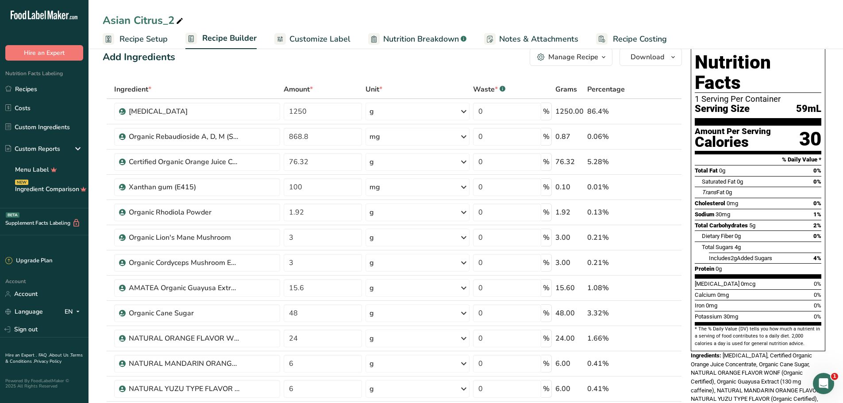
scroll to position [0, 0]
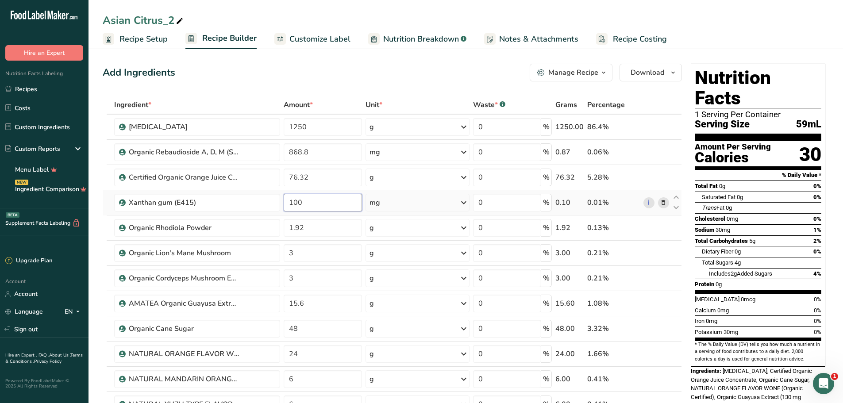
drag, startPoint x: 517, startPoint y: 95, endPoint x: 325, endPoint y: 202, distance: 219.9
click at [325, 202] on input "100" at bounding box center [323, 203] width 78 height 18
type input "2.4"
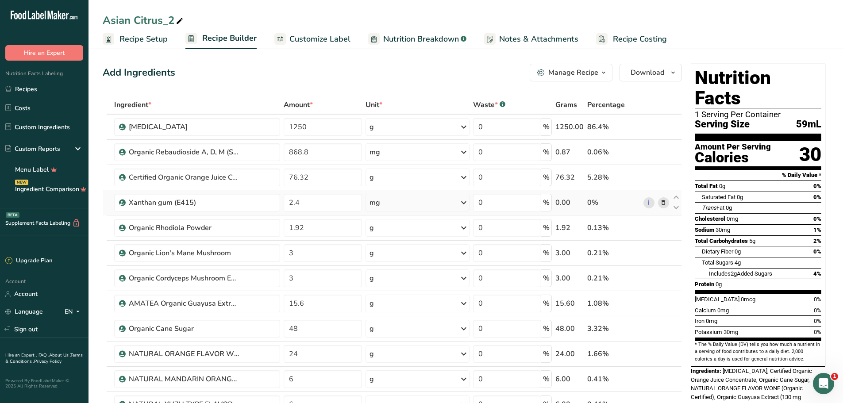
click at [389, 204] on div "Ingredient * Amount * Unit * Waste * .a-a{fill:#347362;}.b-a{fill:#fff;} Grams …" at bounding box center [392, 322] width 579 height 453
click at [389, 204] on div "mg" at bounding box center [418, 203] width 104 height 18
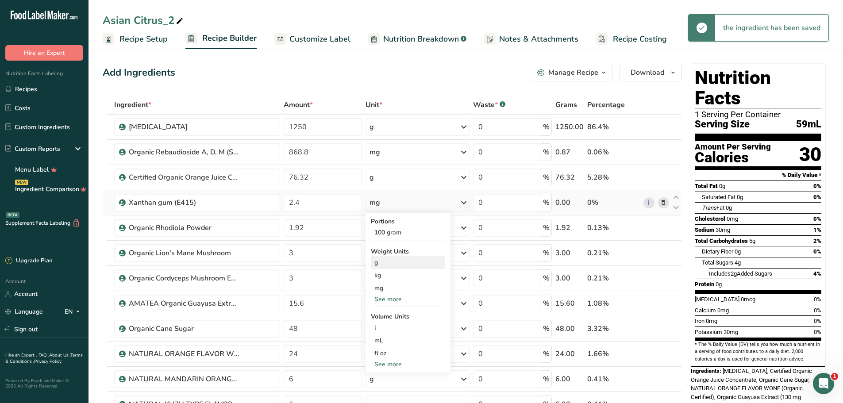
click at [377, 262] on div "g" at bounding box center [408, 262] width 74 height 13
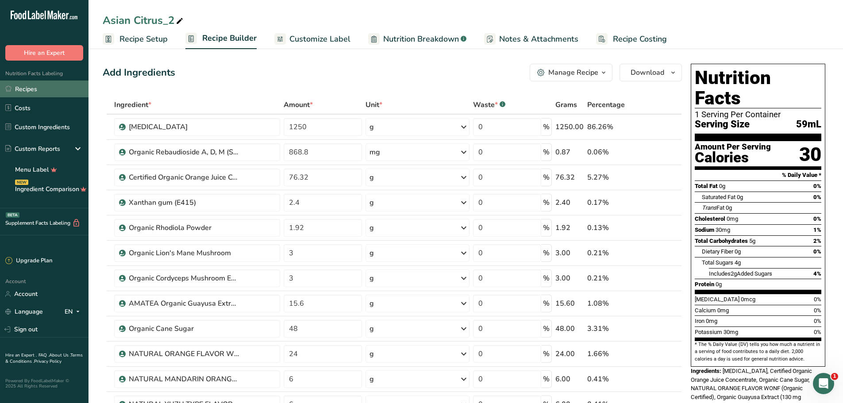
drag, startPoint x: 393, startPoint y: 162, endPoint x: 29, endPoint y: 90, distance: 371.2
click at [29, 90] on link "Recipes" at bounding box center [44, 89] width 89 height 17
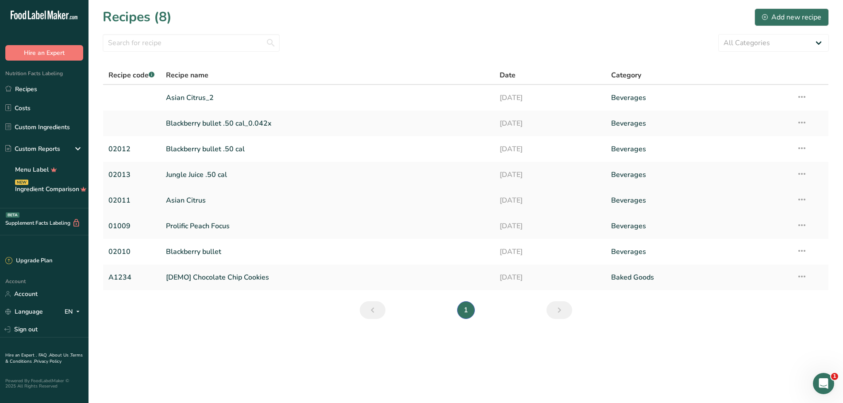
click at [193, 197] on link "Asian Citrus" at bounding box center [327, 200] width 323 height 19
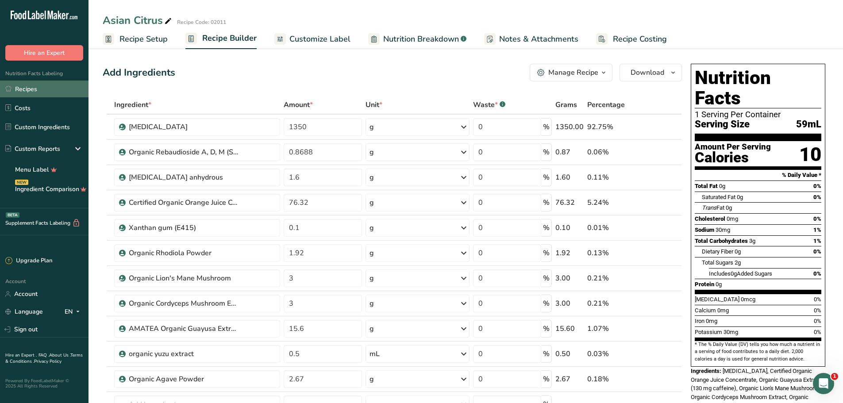
click at [25, 92] on link "Recipes" at bounding box center [44, 89] width 89 height 17
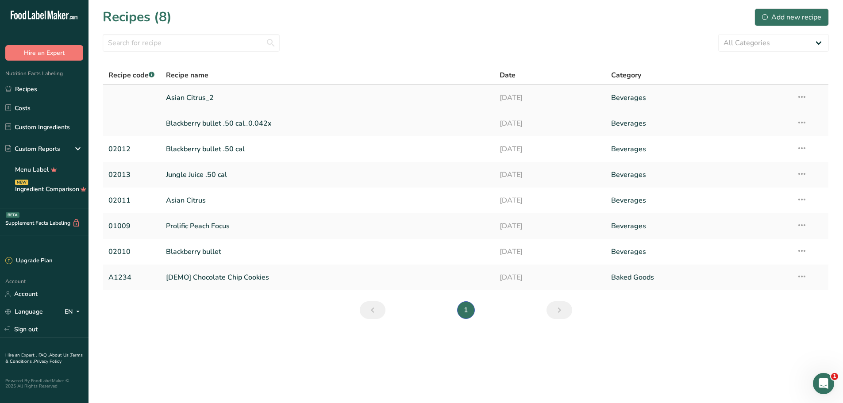
click at [193, 100] on link "Asian Citrus_2" at bounding box center [327, 98] width 323 height 19
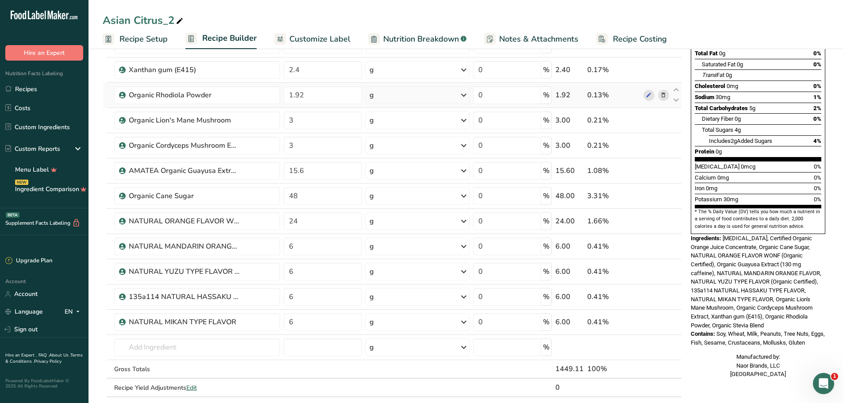
scroll to position [266, 0]
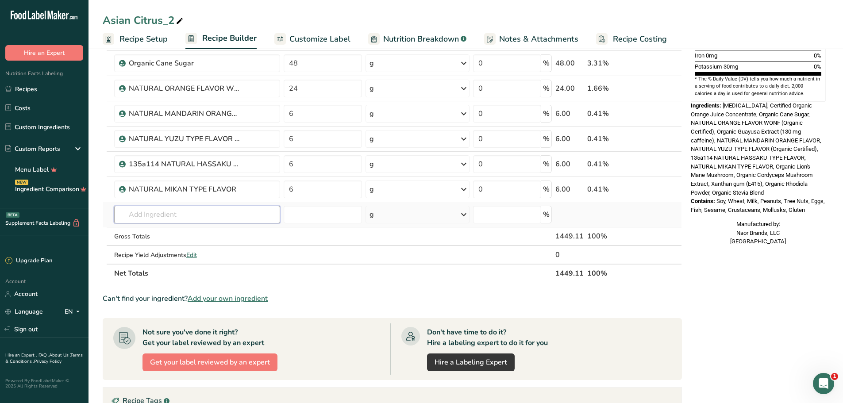
click at [194, 220] on input "text" at bounding box center [197, 215] width 166 height 18
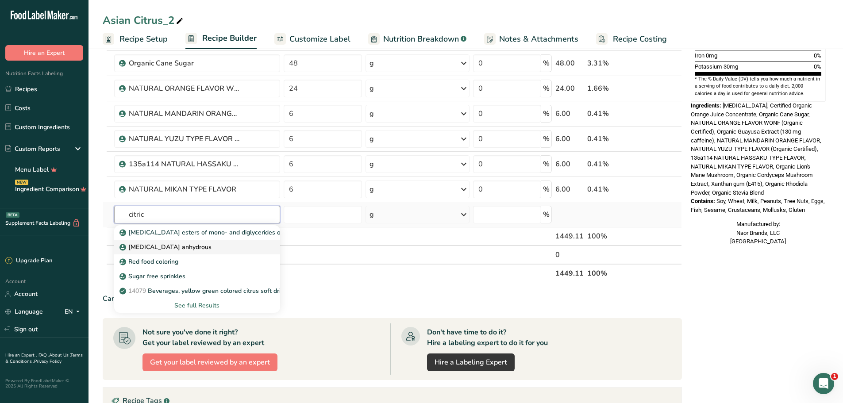
type input "citric"
click at [189, 250] on div "[MEDICAL_DATA] anhydrous" at bounding box center [190, 247] width 138 height 9
type input "[MEDICAL_DATA] anhydrous"
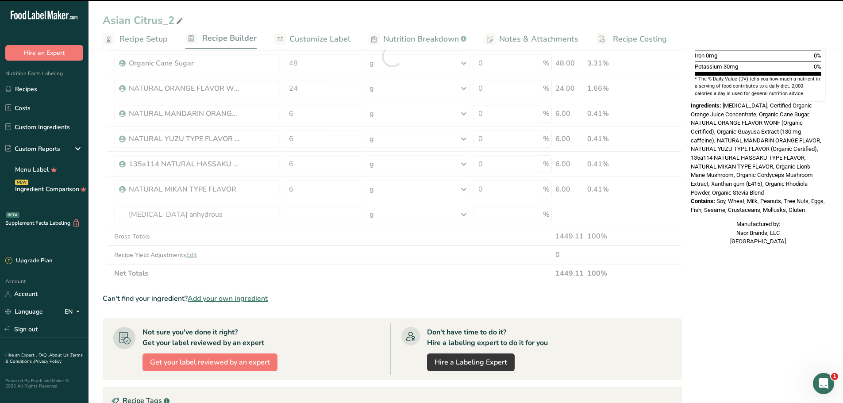
type input "0"
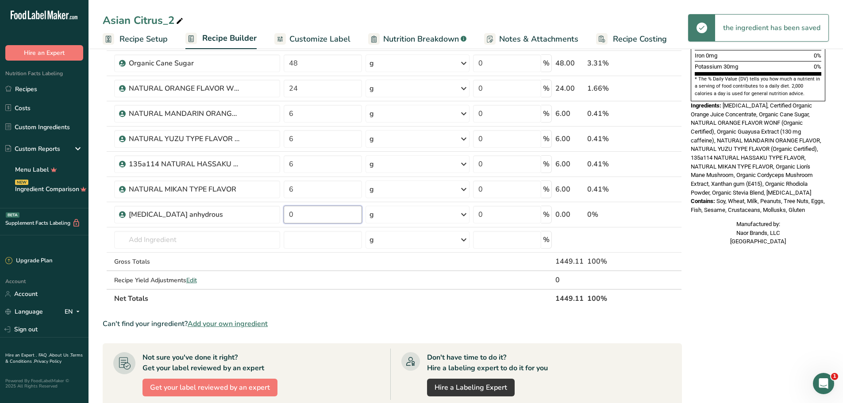
click at [317, 219] on input "0" at bounding box center [323, 215] width 78 height 18
type input "2"
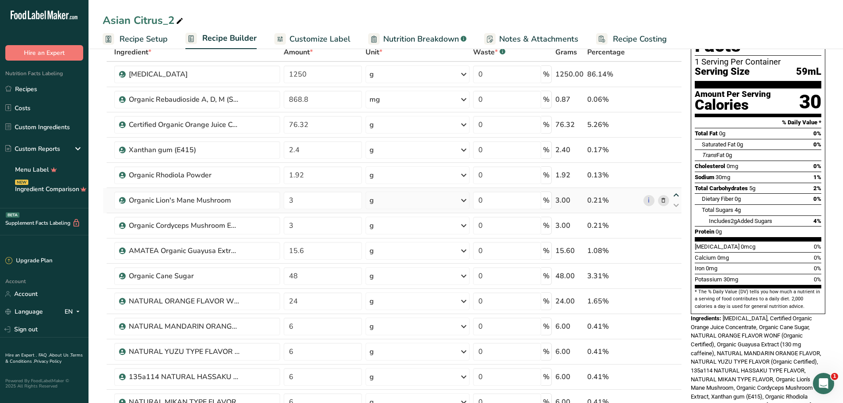
scroll to position [0, 0]
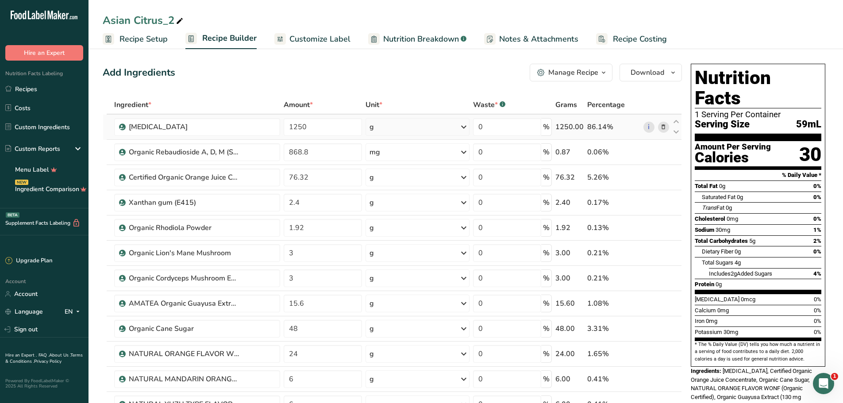
click at [379, 125] on div "Ingredient * Amount * Unit * Waste * .a-a{fill:#347362;}.b-a{fill:#fff;} Grams …" at bounding box center [392, 335] width 579 height 478
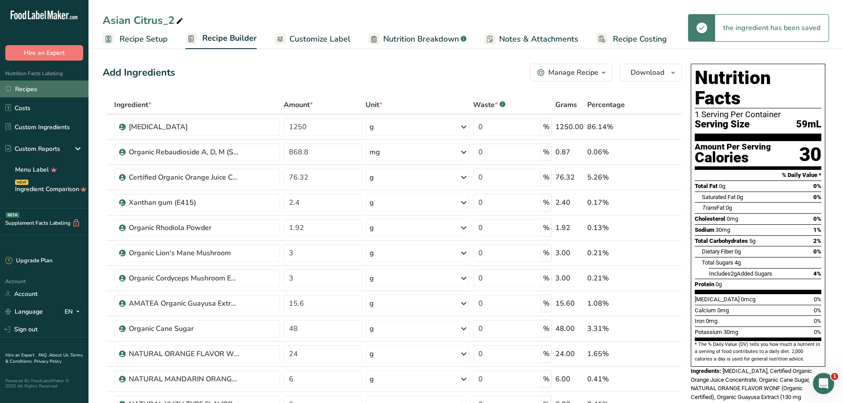
click at [23, 92] on link "Recipes" at bounding box center [44, 89] width 89 height 17
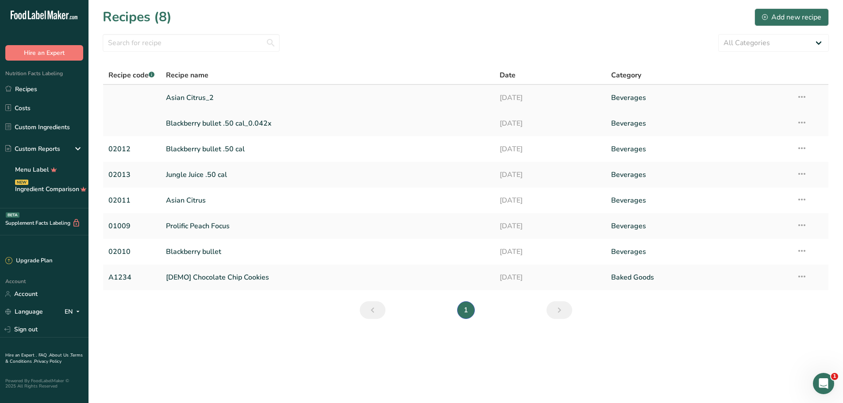
click at [131, 95] on link at bounding box center [131, 98] width 47 height 19
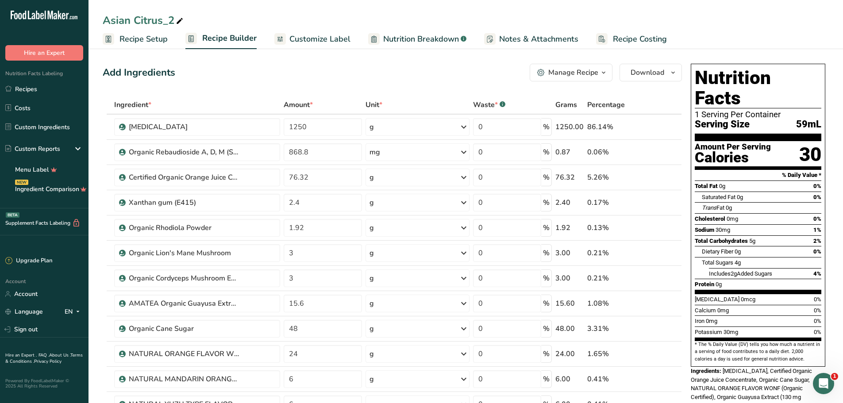
click at [154, 40] on span "Recipe Setup" at bounding box center [143, 39] width 48 height 12
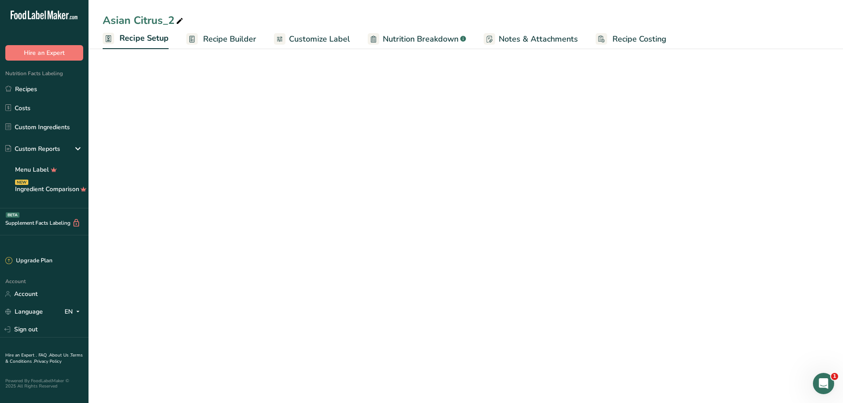
select select "22"
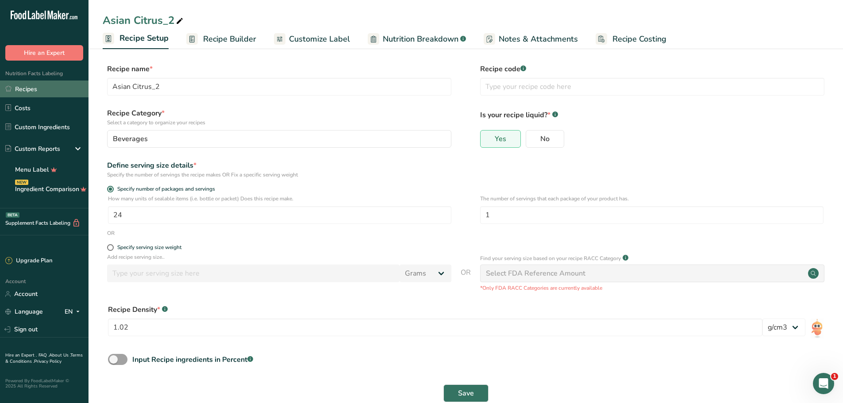
click at [31, 89] on link "Recipes" at bounding box center [44, 89] width 89 height 17
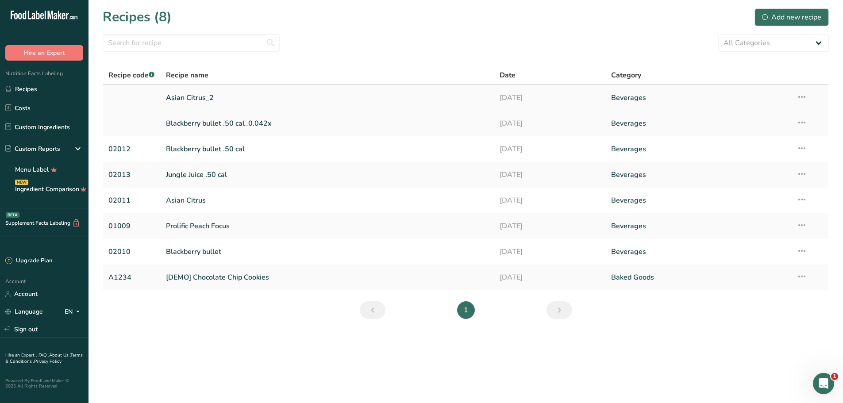
click at [190, 97] on link "Asian Citrus_2" at bounding box center [327, 98] width 323 height 19
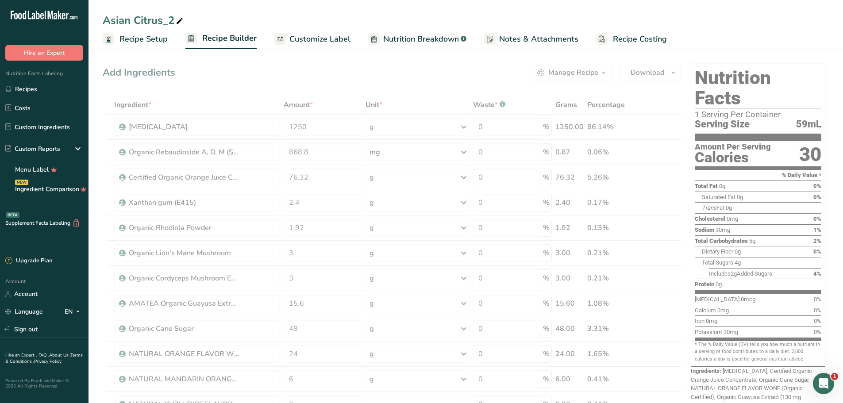
click at [142, 41] on span "Recipe Setup" at bounding box center [143, 39] width 48 height 12
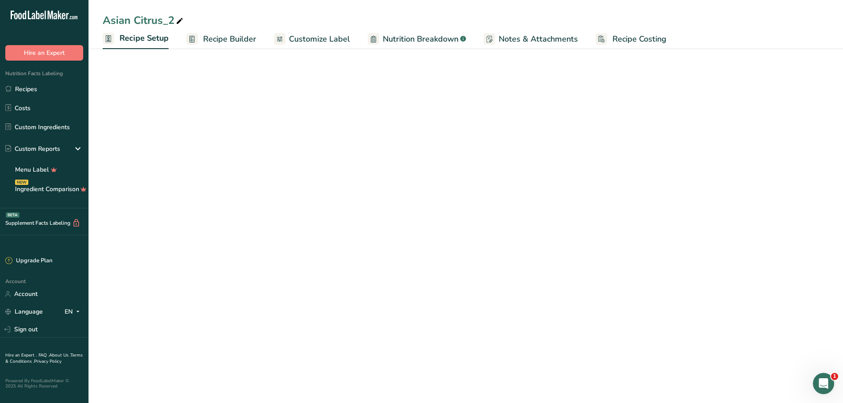
select select "22"
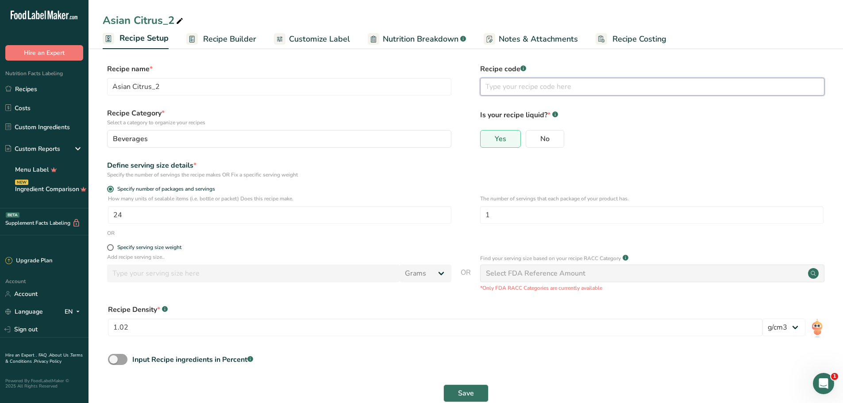
click at [530, 86] on input "text" at bounding box center [652, 87] width 344 height 18
type input "02014"
click at [443, 385] on button "Save" at bounding box center [465, 394] width 45 height 18
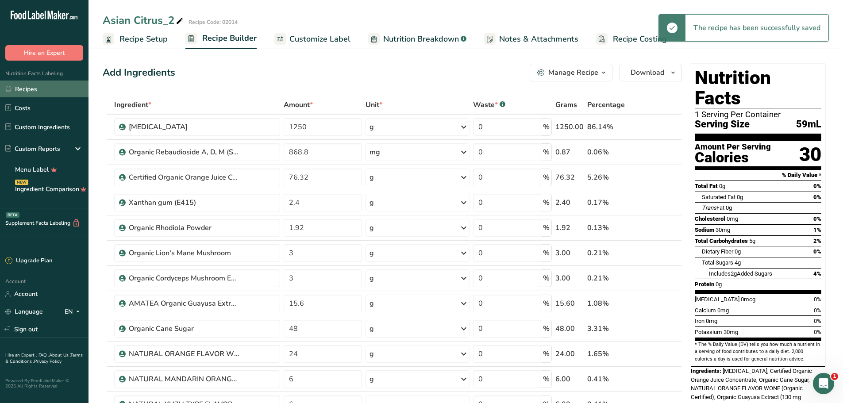
click at [38, 90] on link "Recipes" at bounding box center [44, 89] width 89 height 17
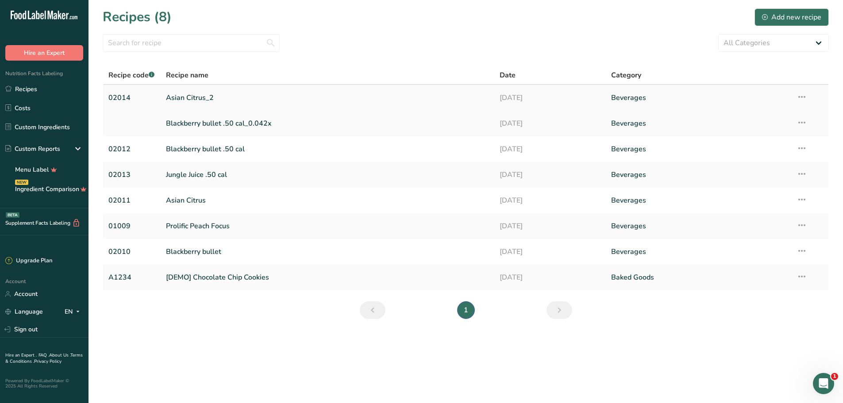
click at [178, 103] on link "Asian Citrus_2" at bounding box center [327, 98] width 323 height 19
